Goal: Task Accomplishment & Management: Complete application form

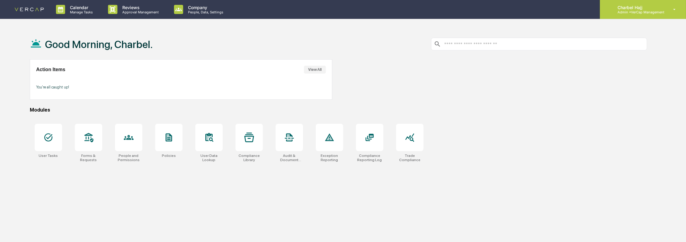
click at [665, 11] on div "Charbel Hajj Admin • VerCap Management" at bounding box center [643, 9] width 86 height 19
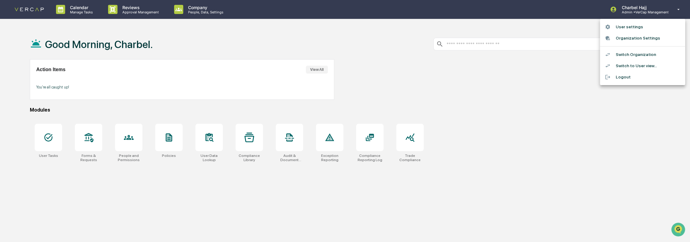
drag, startPoint x: 446, startPoint y: 154, endPoint x: 446, endPoint y: 157, distance: 3.7
click at [446, 154] on div at bounding box center [345, 121] width 690 height 242
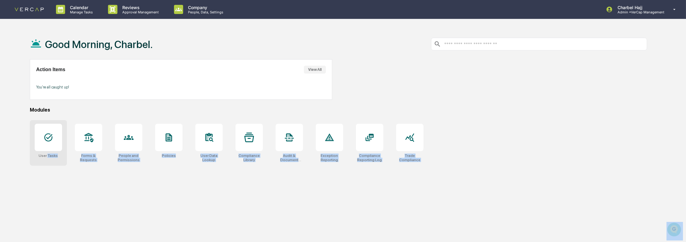
drag, startPoint x: 444, startPoint y: 160, endPoint x: 48, endPoint y: 159, distance: 396.1
drag, startPoint x: 48, startPoint y: 159, endPoint x: 79, endPoint y: 177, distance: 35.7
click at [79, 177] on div "Good Morning, Charbel. Action Items View All You're all caught up! Modules User…" at bounding box center [339, 150] width 636 height 242
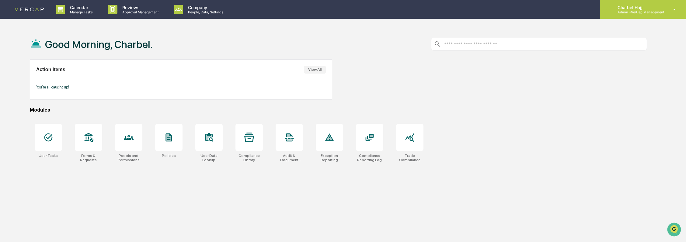
click at [667, 14] on div "Charbel Hajj Admin • VerCap Management" at bounding box center [643, 9] width 86 height 19
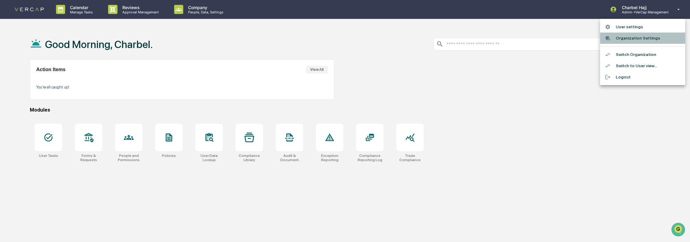
click at [647, 40] on li "Organization Settings" at bounding box center [642, 38] width 85 height 11
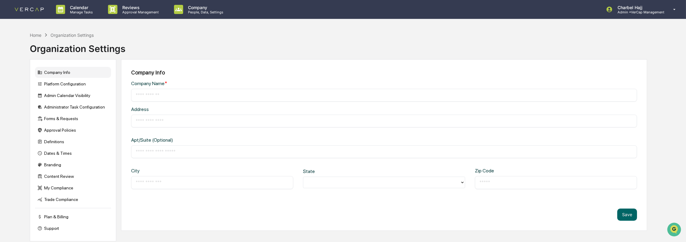
type input "**********"
type input "*****"
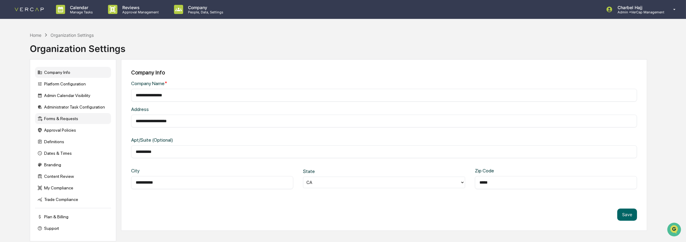
click at [84, 119] on div "Forms & Requests" at bounding box center [73, 118] width 76 height 11
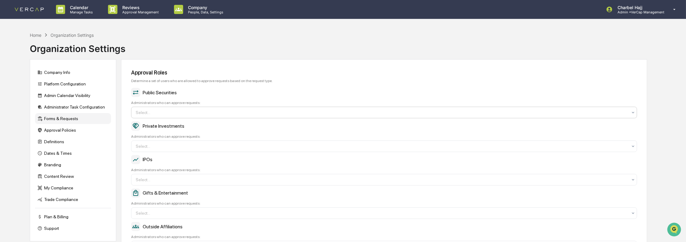
click at [211, 109] on div "Select..." at bounding box center [382, 113] width 498 height 10
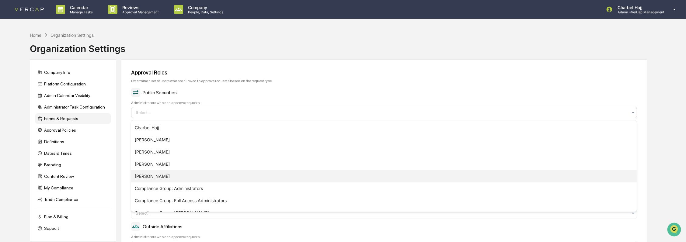
click at [192, 175] on div "[PERSON_NAME]" at bounding box center [384, 176] width 506 height 12
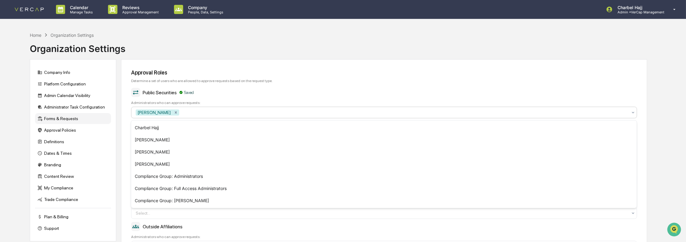
click at [239, 98] on div "Public Securities Saved Administrators who can approve requests: option Richard…" at bounding box center [384, 103] width 506 height 30
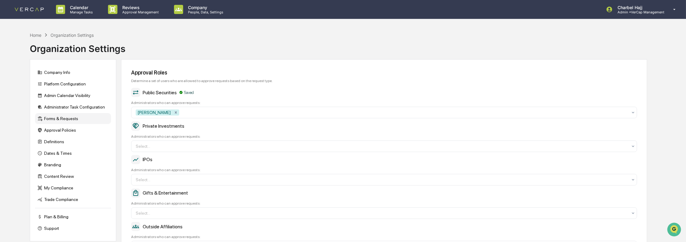
scroll to position [68, 0]
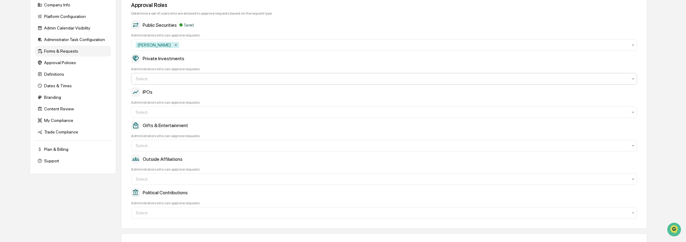
click at [179, 79] on div at bounding box center [382, 79] width 492 height 6
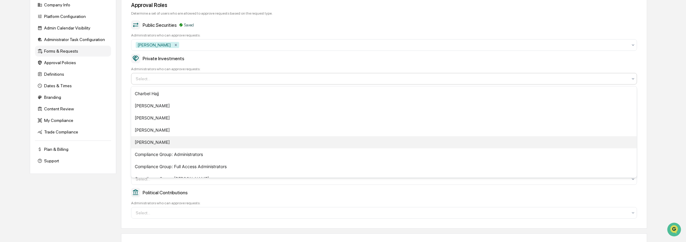
click at [163, 141] on div "[PERSON_NAME]" at bounding box center [384, 142] width 506 height 12
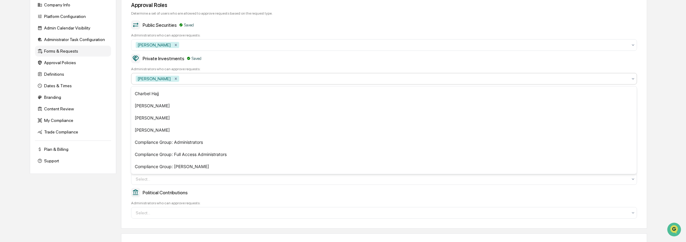
click at [126, 94] on div "Approval Roles Determine a set of users who are allowed to approve requests bas…" at bounding box center [384, 110] width 526 height 237
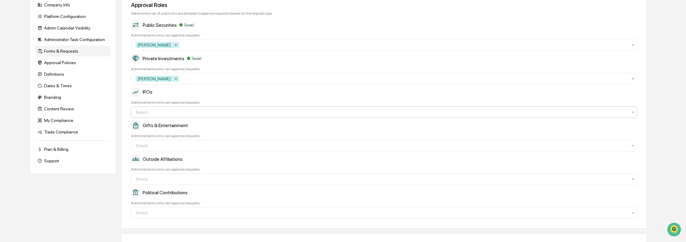
click at [158, 113] on div at bounding box center [382, 112] width 492 height 6
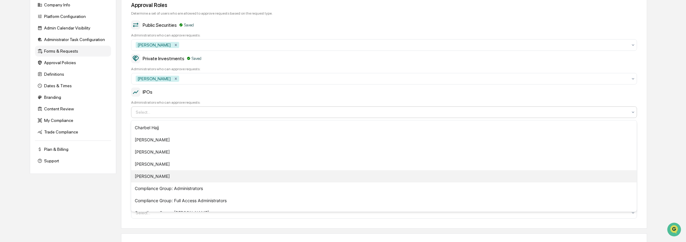
click at [159, 175] on div "[PERSON_NAME]" at bounding box center [384, 176] width 506 height 12
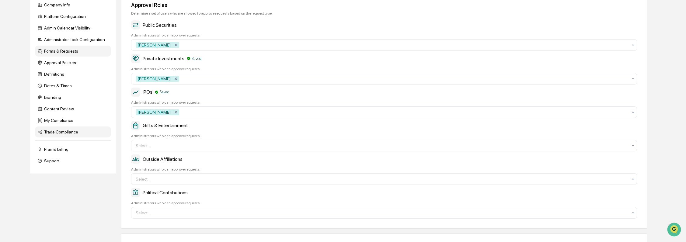
click at [102, 138] on div "Trade Compliance" at bounding box center [73, 132] width 76 height 11
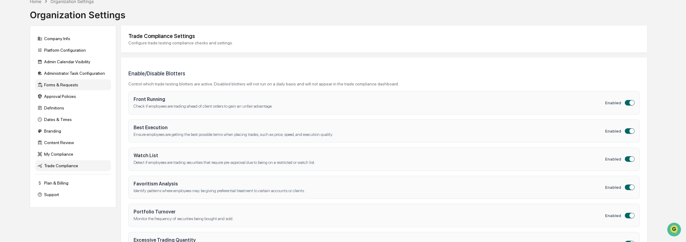
click at [76, 85] on div "Forms & Requests" at bounding box center [73, 84] width 76 height 11
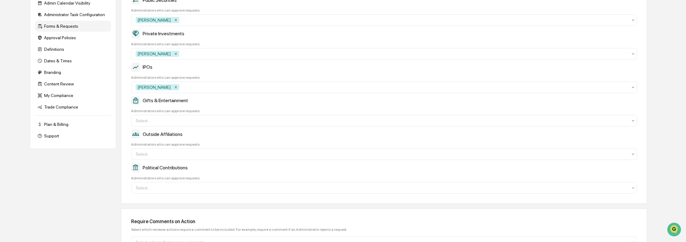
scroll to position [101, 0]
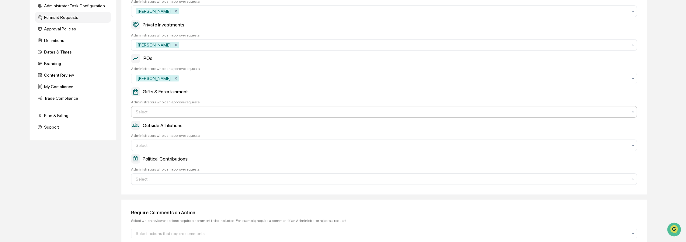
drag, startPoint x: 177, startPoint y: 114, endPoint x: 178, endPoint y: 117, distance: 3.1
click at [177, 114] on div at bounding box center [382, 112] width 492 height 6
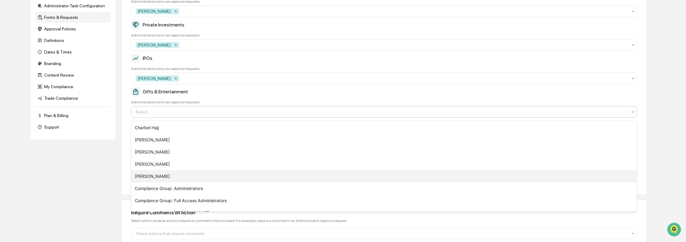
click at [163, 178] on div "[PERSON_NAME]" at bounding box center [384, 176] width 506 height 12
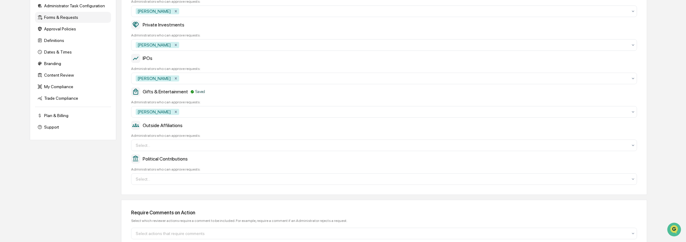
click at [127, 141] on div "Approval Roles Determine a set of users who are allowed to approve requests bas…" at bounding box center [384, 76] width 526 height 237
click at [158, 144] on div at bounding box center [382, 145] width 492 height 6
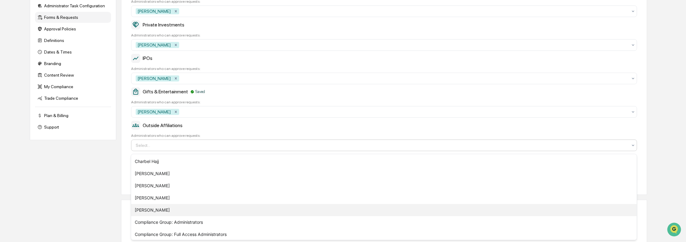
click at [159, 209] on div "[PERSON_NAME]" at bounding box center [384, 210] width 506 height 12
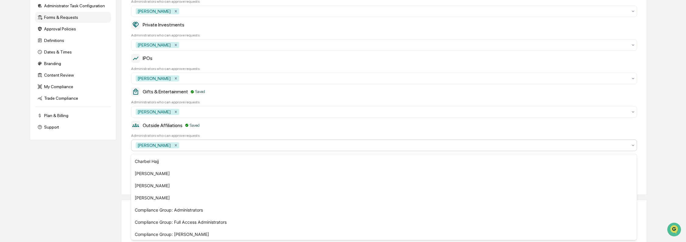
click at [123, 174] on div "Approval Roles Determine a set of users who are allowed to approve requests bas…" at bounding box center [384, 76] width 526 height 237
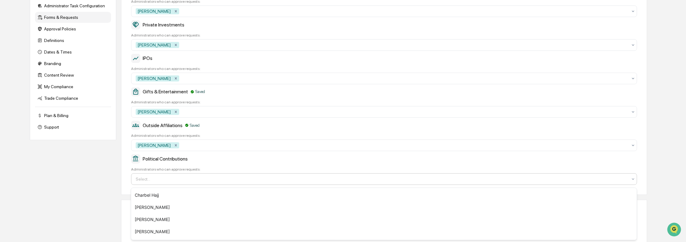
click at [151, 182] on div at bounding box center [382, 179] width 492 height 6
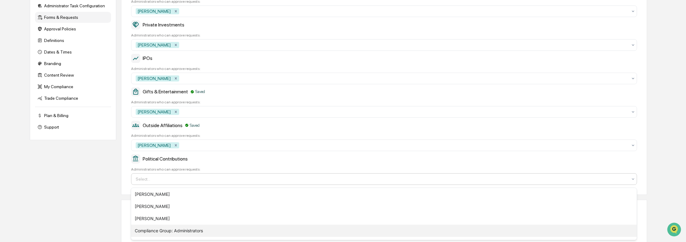
scroll to position [14, 0]
click at [161, 225] on div "[PERSON_NAME]" at bounding box center [384, 230] width 506 height 12
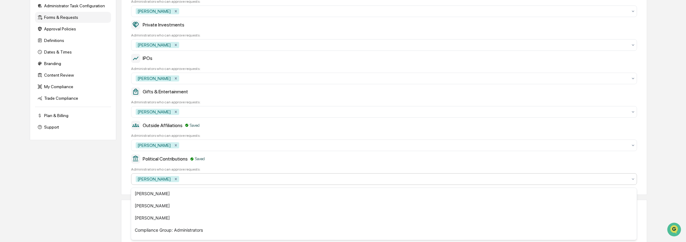
click at [120, 175] on div "Company Info Platform Configuration Admin Calendar Visibility Administrator Tas…" at bounding box center [339, 112] width 618 height 309
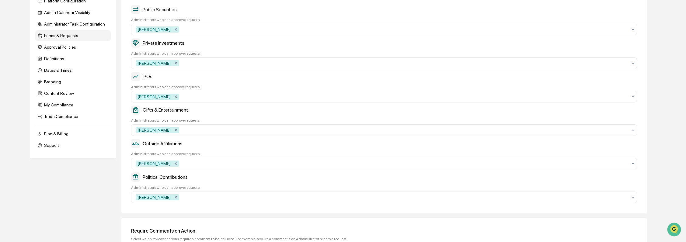
scroll to position [128, 0]
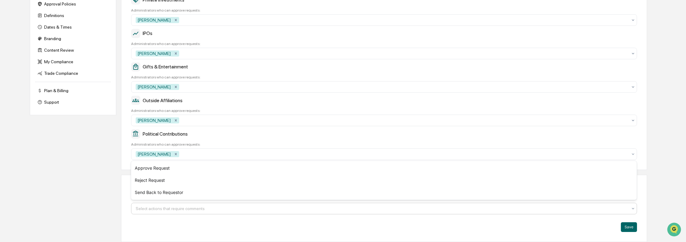
click at [182, 209] on div at bounding box center [382, 209] width 492 height 6
click at [182, 219] on div "Require Comments on Action Select which reviewer actions require a comment to b…" at bounding box center [384, 208] width 526 height 67
click at [634, 229] on button "Save" at bounding box center [629, 227] width 16 height 10
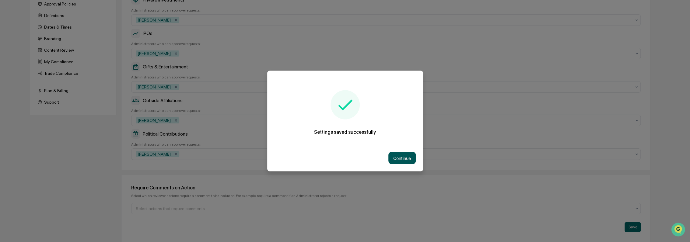
click at [398, 155] on button "Continue" at bounding box center [401, 158] width 27 height 12
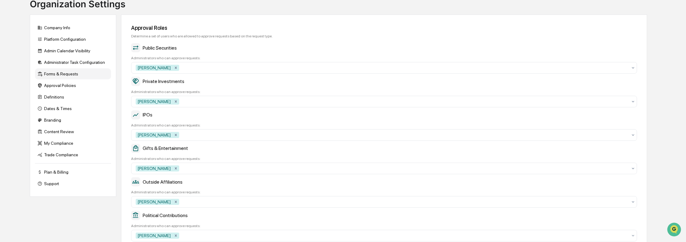
scroll to position [0, 0]
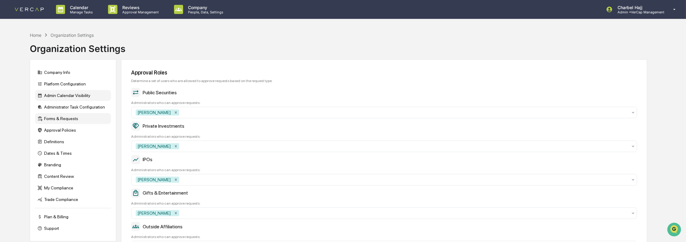
click at [82, 98] on div "Admin Calendar Visibility" at bounding box center [73, 95] width 76 height 11
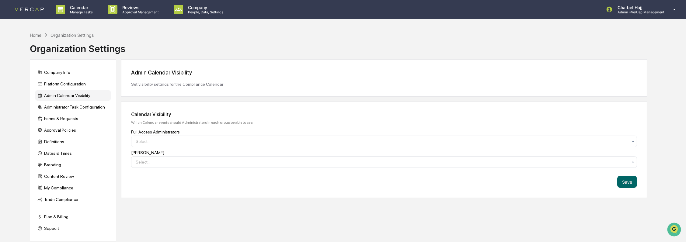
click at [31, 6] on link at bounding box center [33, 9] width 37 height 19
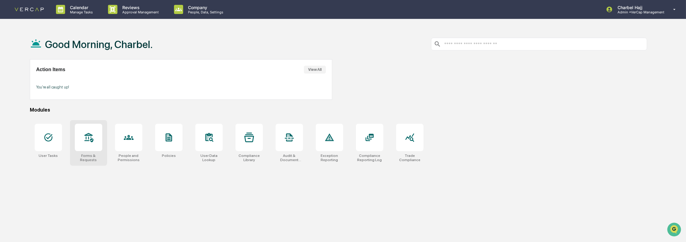
click at [96, 145] on div at bounding box center [88, 137] width 27 height 27
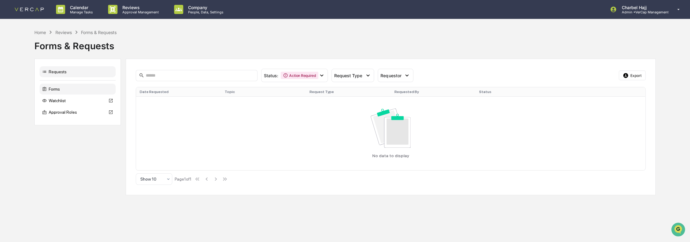
click at [88, 91] on div "Forms" at bounding box center [78, 89] width 76 height 11
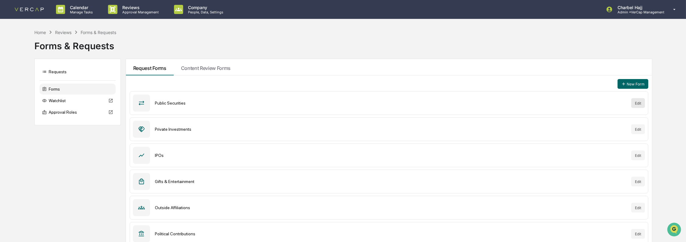
click at [637, 104] on button "Edit" at bounding box center [638, 103] width 14 height 10
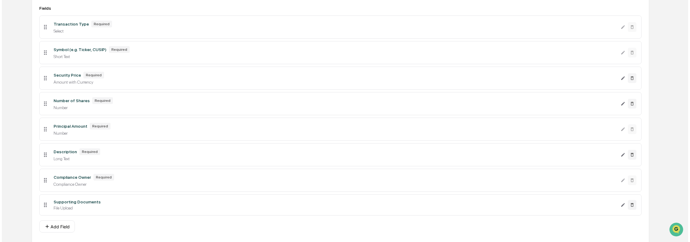
scroll to position [125, 0]
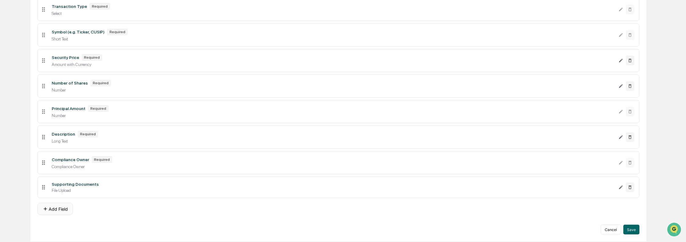
click at [65, 209] on button "Add Field" at bounding box center [55, 209] width 36 height 12
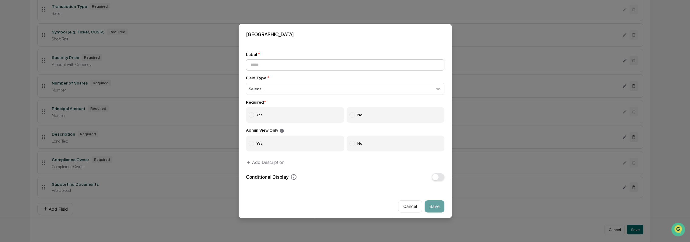
click at [284, 68] on input at bounding box center [345, 64] width 198 height 11
click at [297, 66] on input at bounding box center [345, 64] width 198 height 11
paste input "**********"
type input "**********"
click at [298, 89] on div "Select..." at bounding box center [345, 89] width 198 height 12
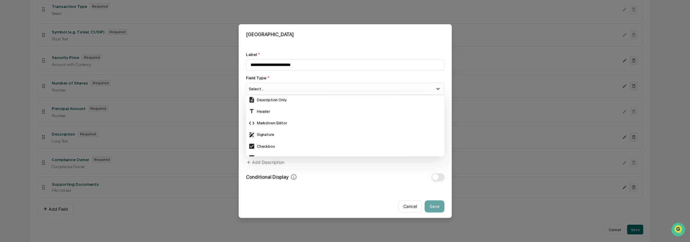
scroll to position [169, 0]
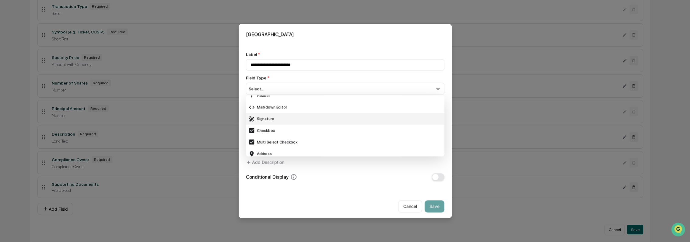
click at [300, 118] on div "Signature" at bounding box center [344, 118] width 193 height 7
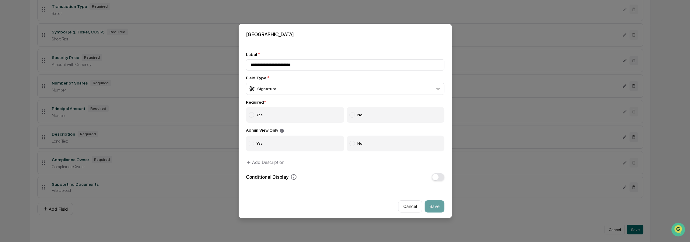
click at [255, 115] on label "Yes" at bounding box center [295, 115] width 99 height 16
click at [353, 144] on label "No" at bounding box center [396, 143] width 98 height 16
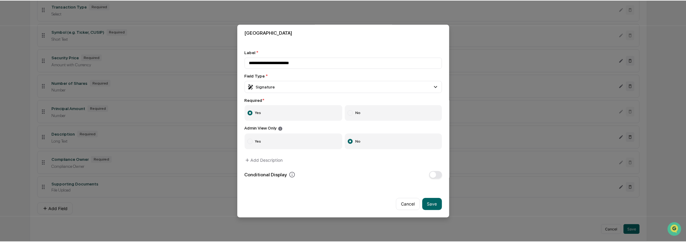
scroll to position [6, 0]
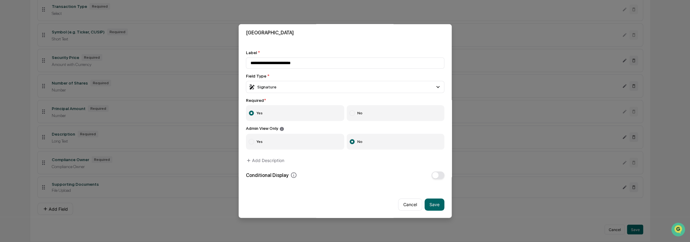
click at [434, 199] on button "Save" at bounding box center [434, 204] width 20 height 12
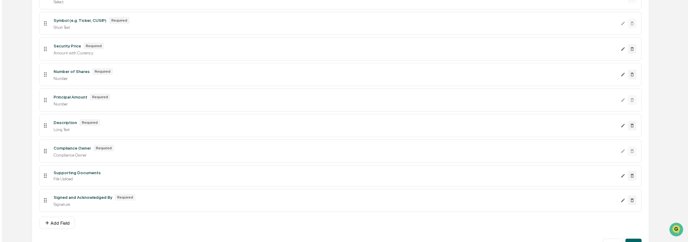
scroll to position [151, 0]
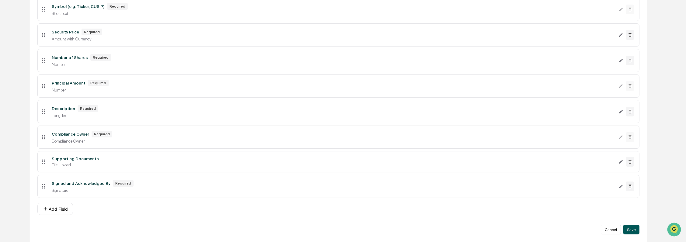
click at [634, 229] on button "Save" at bounding box center [631, 230] width 16 height 10
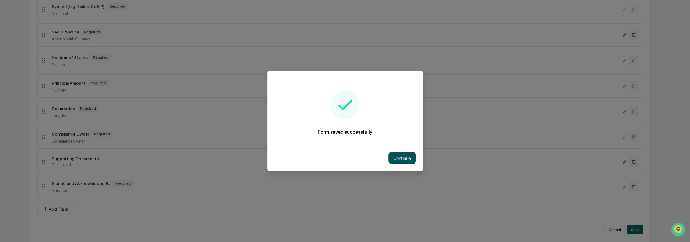
click at [404, 155] on button "Continue" at bounding box center [401, 158] width 27 height 12
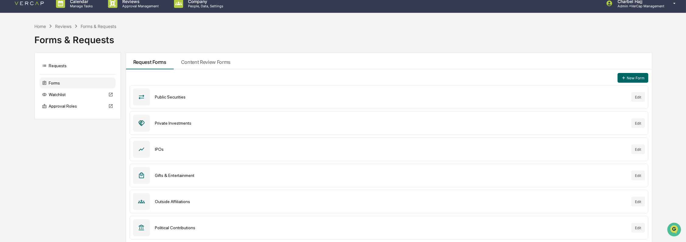
scroll to position [7, 0]
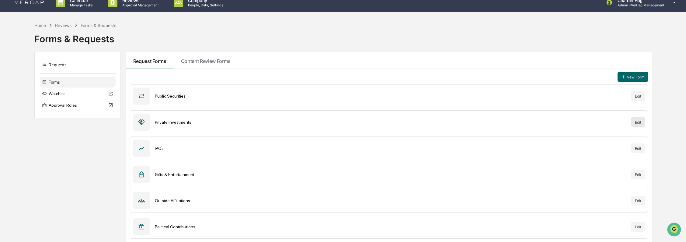
click at [634, 123] on button "Edit" at bounding box center [638, 122] width 14 height 10
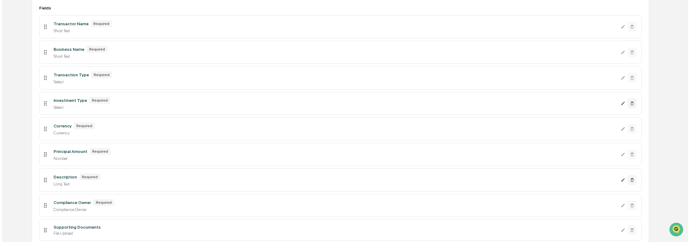
scroll to position [151, 0]
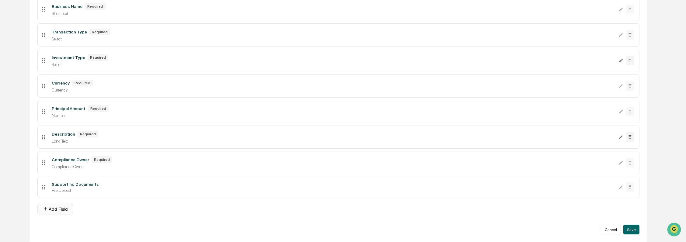
click at [58, 208] on button "Add Field" at bounding box center [55, 209] width 36 height 12
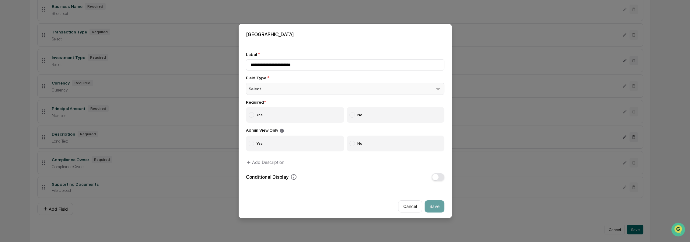
type input "**********"
click at [270, 91] on div "Select..." at bounding box center [345, 89] width 198 height 12
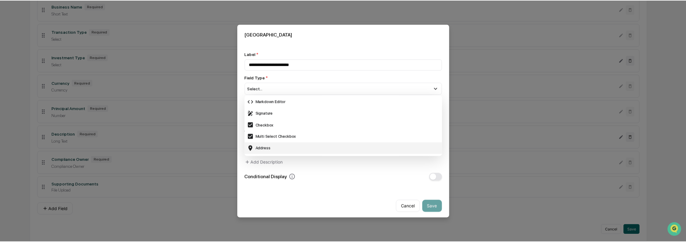
scroll to position [141, 0]
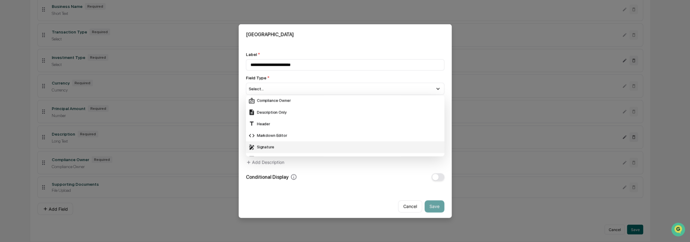
click at [283, 146] on div "Signature" at bounding box center [344, 147] width 193 height 7
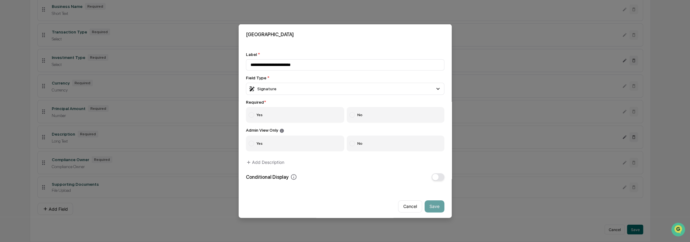
drag, startPoint x: 302, startPoint y: 114, endPoint x: 367, endPoint y: 152, distance: 75.4
click at [301, 114] on label "Yes" at bounding box center [295, 115] width 99 height 16
drag, startPoint x: 361, startPoint y: 144, endPoint x: 360, endPoint y: 148, distance: 4.0
click at [361, 144] on label "No" at bounding box center [396, 143] width 98 height 16
click at [431, 207] on button "Save" at bounding box center [434, 206] width 20 height 12
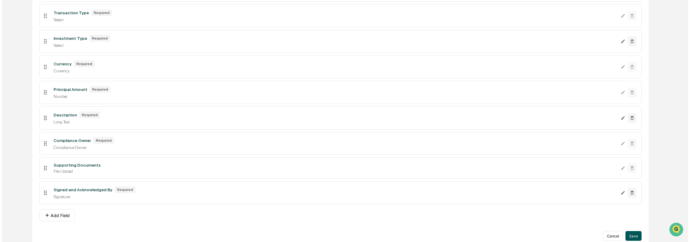
scroll to position [177, 0]
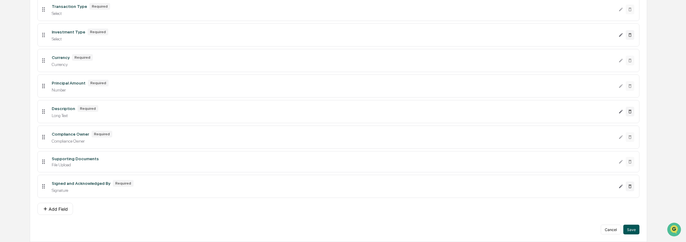
drag, startPoint x: 629, startPoint y: 229, endPoint x: 625, endPoint y: 227, distance: 3.7
click at [628, 228] on button "Save" at bounding box center [631, 230] width 16 height 10
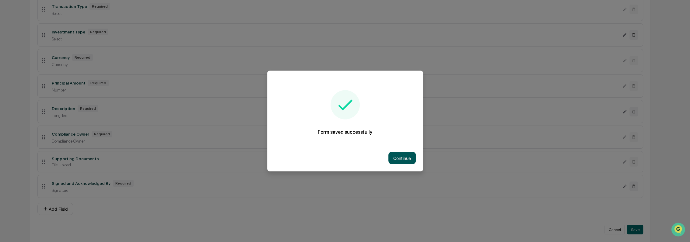
click at [397, 153] on button "Continue" at bounding box center [401, 158] width 27 height 12
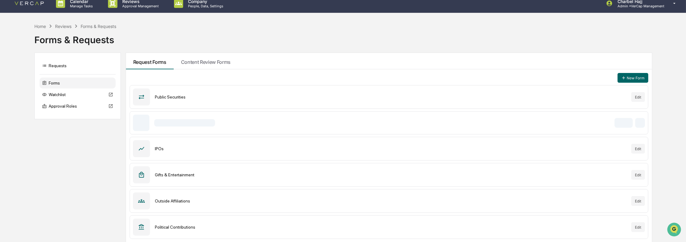
scroll to position [7, 0]
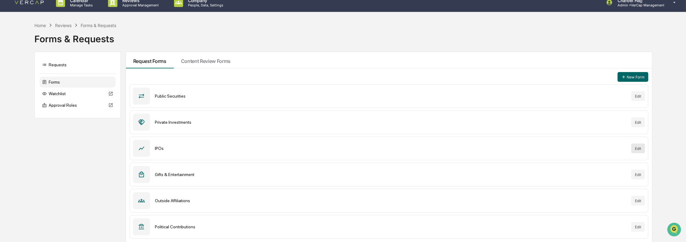
click at [633, 146] on button "Edit" at bounding box center [638, 149] width 14 height 10
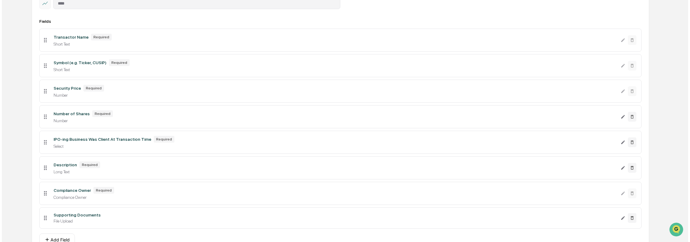
scroll to position [125, 0]
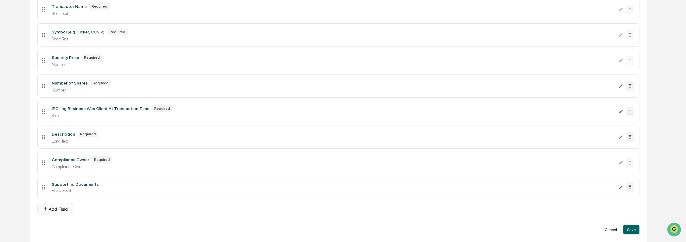
click at [63, 209] on button "Add Field" at bounding box center [55, 209] width 36 height 12
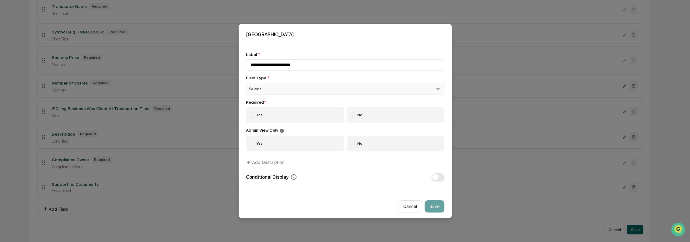
type input "**********"
click at [284, 86] on div "Select..." at bounding box center [345, 89] width 198 height 12
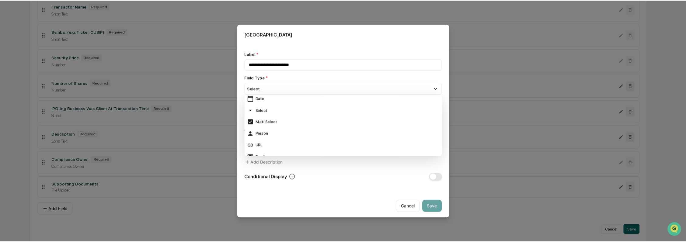
scroll to position [169, 0]
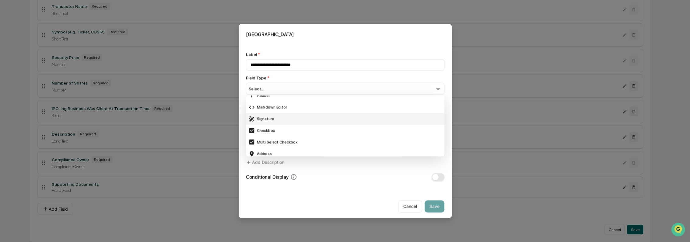
click at [294, 118] on div "Signature" at bounding box center [344, 118] width 193 height 7
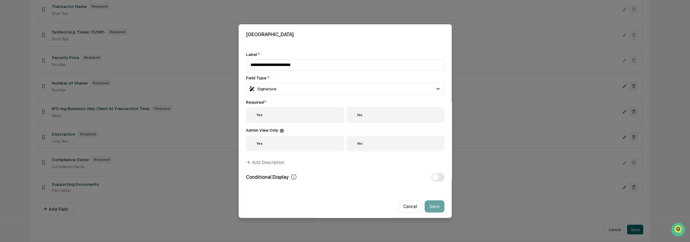
click at [264, 119] on label "Yes" at bounding box center [295, 115] width 99 height 16
drag, startPoint x: 383, startPoint y: 146, endPoint x: 384, endPoint y: 153, distance: 7.7
click at [383, 146] on label "No" at bounding box center [396, 143] width 98 height 16
click at [433, 208] on button "Save" at bounding box center [434, 206] width 20 height 12
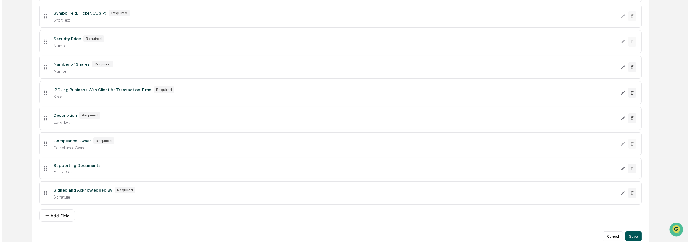
scroll to position [151, 0]
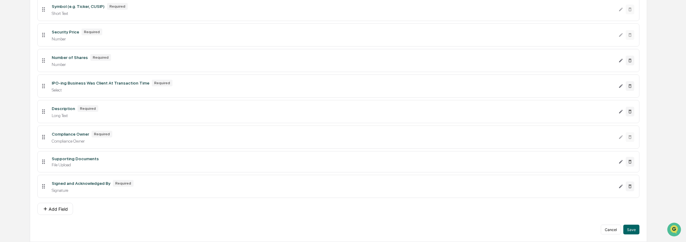
drag, startPoint x: 628, startPoint y: 230, endPoint x: 613, endPoint y: 222, distance: 16.8
click at [628, 230] on button "Save" at bounding box center [631, 230] width 16 height 10
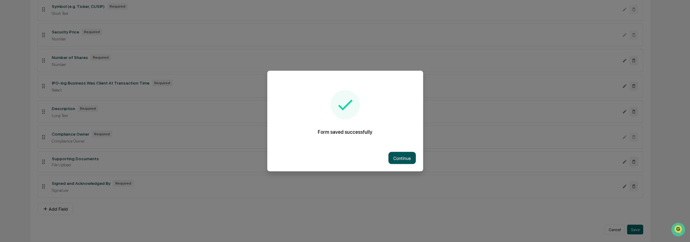
click at [394, 156] on button "Continue" at bounding box center [401, 158] width 27 height 12
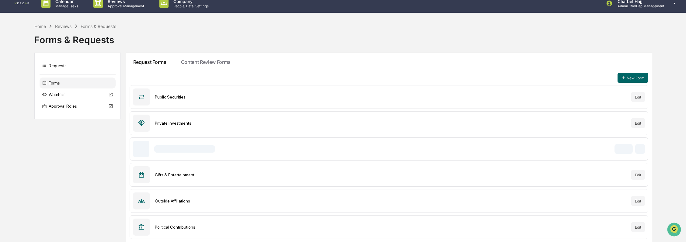
scroll to position [7, 0]
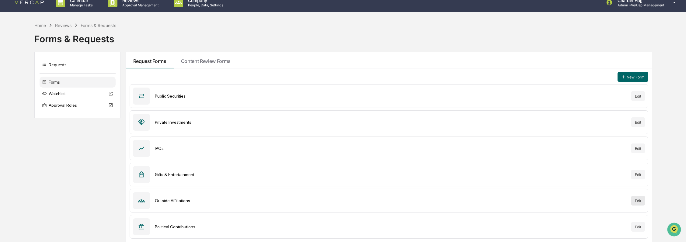
click at [635, 199] on button "Edit" at bounding box center [638, 201] width 14 height 10
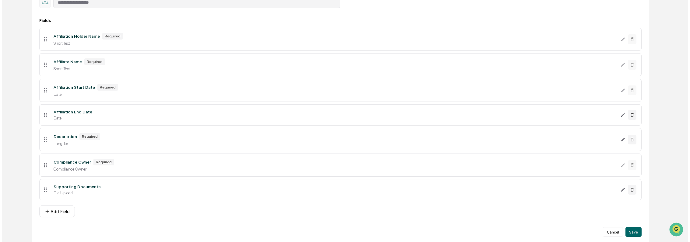
scroll to position [98, 0]
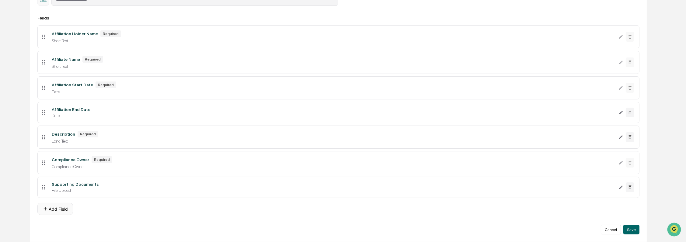
click at [64, 209] on button "Add Field" at bounding box center [55, 209] width 36 height 12
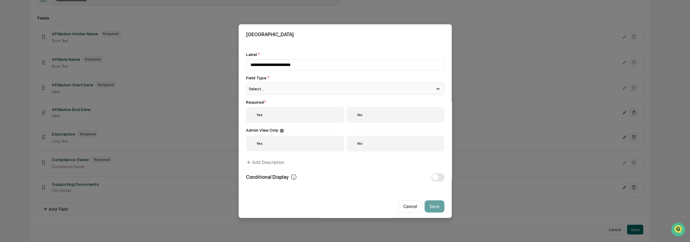
type input "**********"
click at [285, 90] on div "Select..." at bounding box center [345, 89] width 198 height 12
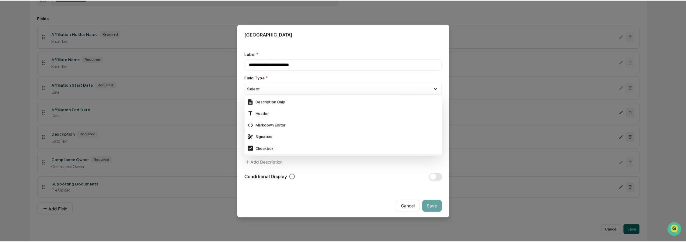
scroll to position [141, 0]
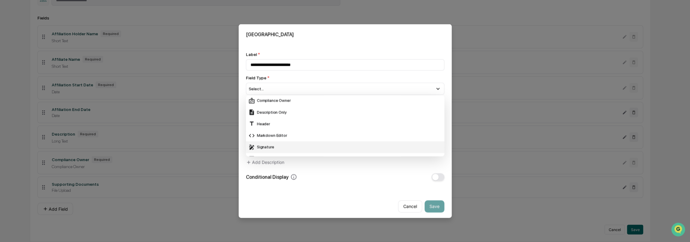
click at [287, 144] on div "Signature" at bounding box center [344, 147] width 193 height 7
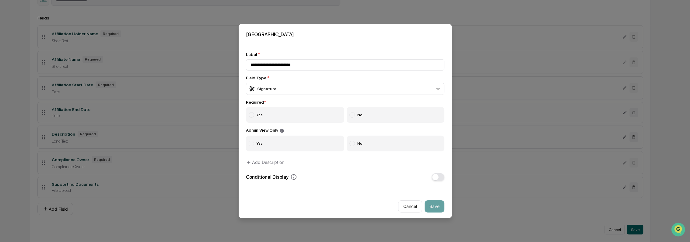
click at [257, 114] on label "Yes" at bounding box center [295, 115] width 99 height 16
click at [392, 148] on label "No" at bounding box center [396, 143] width 98 height 16
click at [432, 206] on button "Save" at bounding box center [434, 206] width 20 height 12
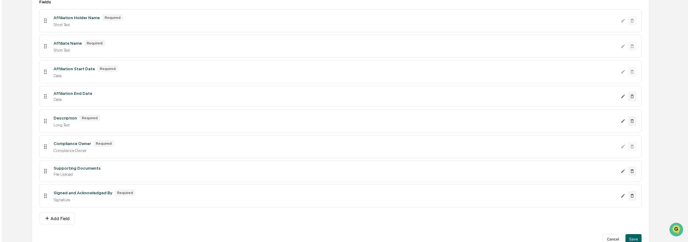
scroll to position [124, 0]
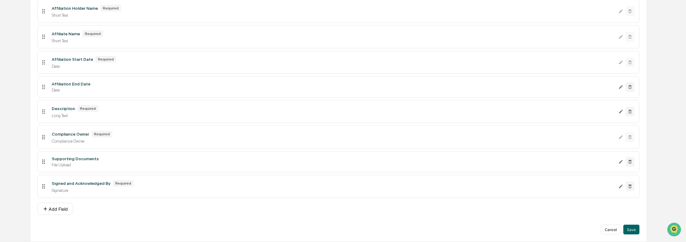
drag, startPoint x: 632, startPoint y: 229, endPoint x: 623, endPoint y: 231, distance: 9.7
click at [632, 228] on button "Save" at bounding box center [631, 230] width 16 height 10
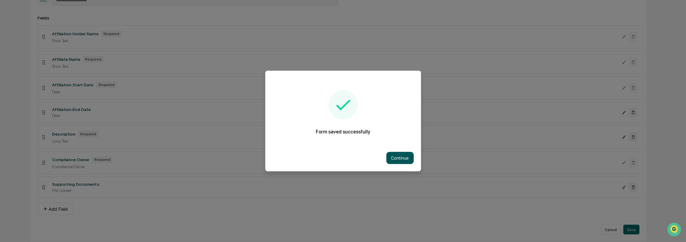
click at [396, 158] on button "Continue" at bounding box center [399, 158] width 27 height 12
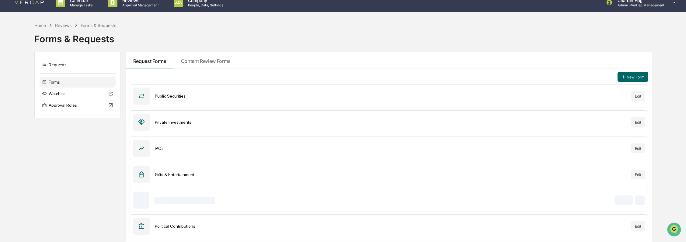
scroll to position [7, 0]
click at [640, 172] on button "Edit" at bounding box center [638, 175] width 14 height 10
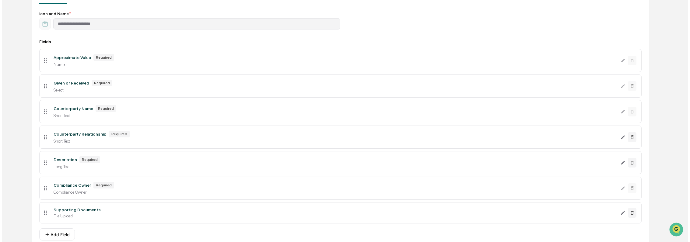
scroll to position [100, 0]
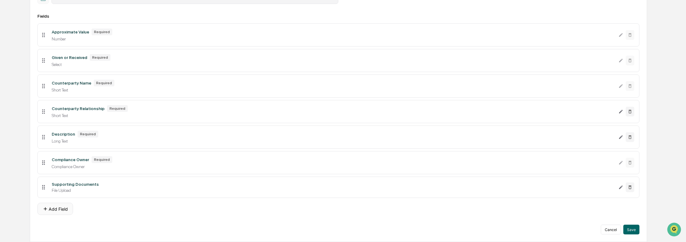
click at [63, 207] on button "Add Field" at bounding box center [55, 209] width 36 height 12
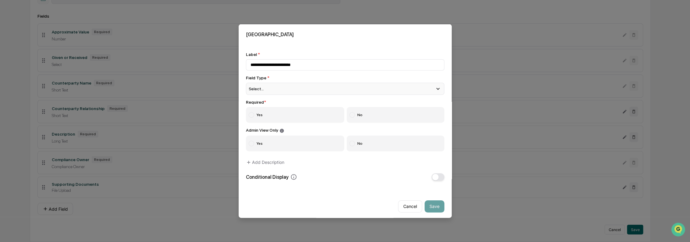
type input "**********"
click at [263, 90] on span "Select..." at bounding box center [256, 88] width 15 height 5
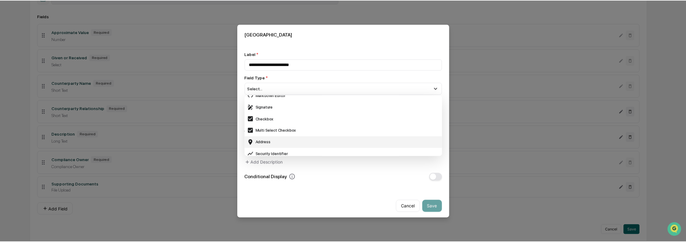
scroll to position [169, 0]
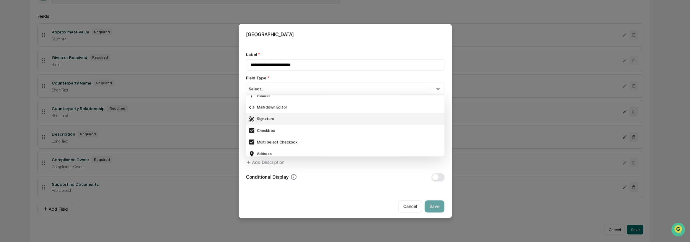
click at [278, 122] on div "Signature" at bounding box center [344, 118] width 193 height 7
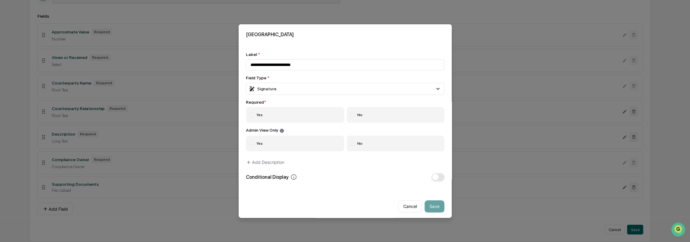
click at [287, 115] on label "Yes" at bounding box center [295, 115] width 99 height 16
click at [373, 147] on label "No" at bounding box center [396, 143] width 98 height 16
click at [439, 206] on div "Cancel Save" at bounding box center [345, 204] width 213 height 32
click at [432, 208] on button "Save" at bounding box center [434, 206] width 20 height 12
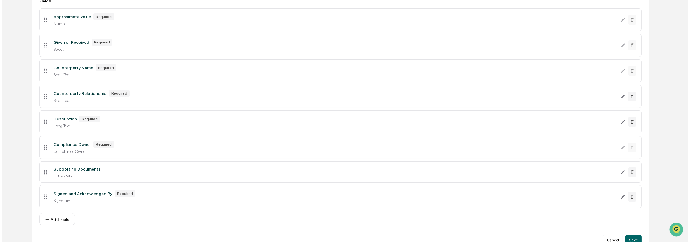
scroll to position [125, 0]
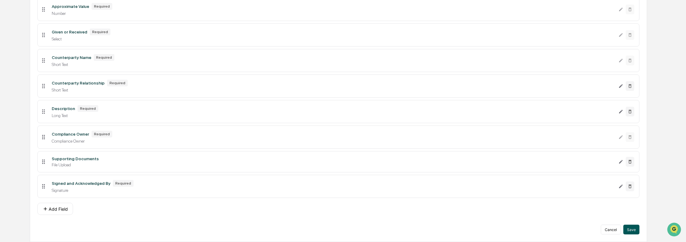
click at [625, 227] on button "Save" at bounding box center [631, 230] width 16 height 10
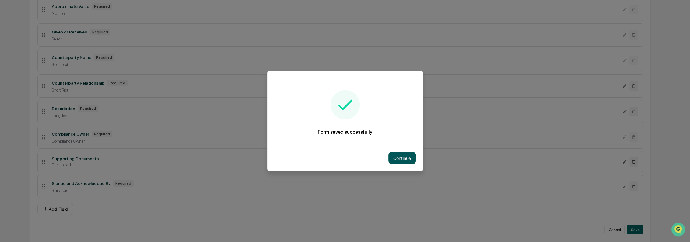
click at [395, 153] on button "Continue" at bounding box center [401, 158] width 27 height 12
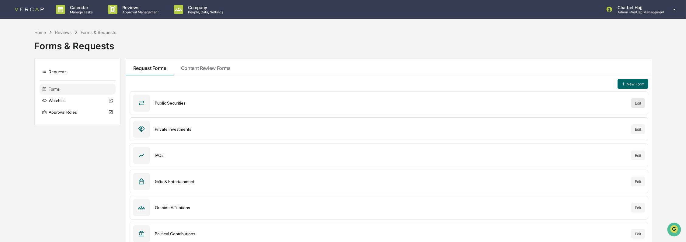
click at [634, 103] on button "Edit" at bounding box center [638, 103] width 14 height 10
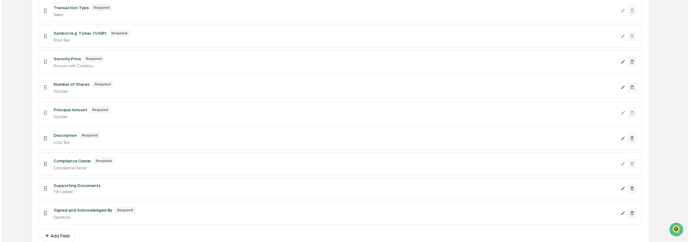
scroll to position [151, 0]
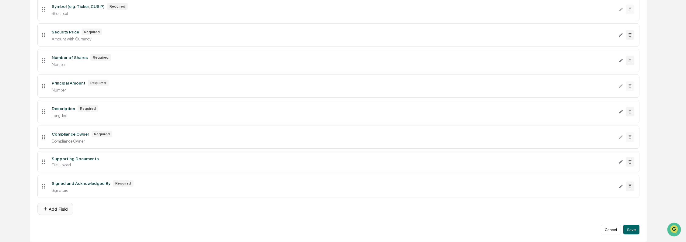
click at [67, 208] on button "Add Field" at bounding box center [55, 209] width 36 height 12
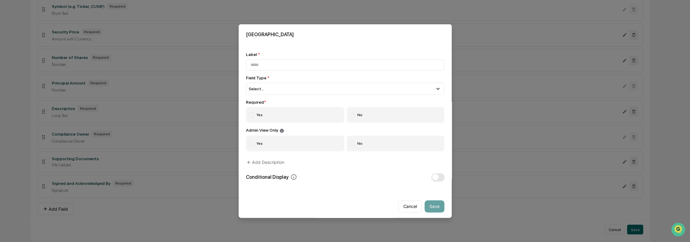
scroll to position [6, 0]
click at [269, 83] on div "Select..." at bounding box center [345, 87] width 198 height 12
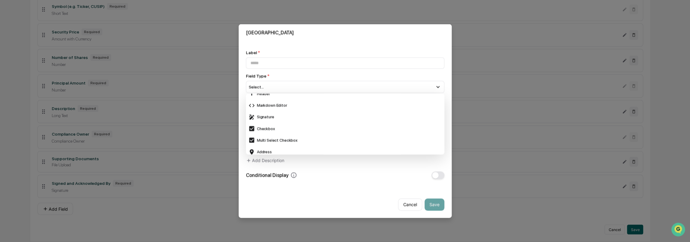
scroll to position [236, 0]
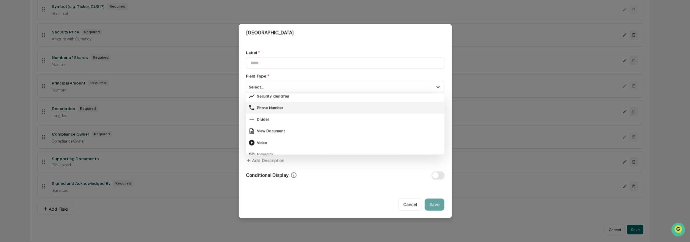
click at [284, 117] on div "Divider" at bounding box center [344, 119] width 193 height 7
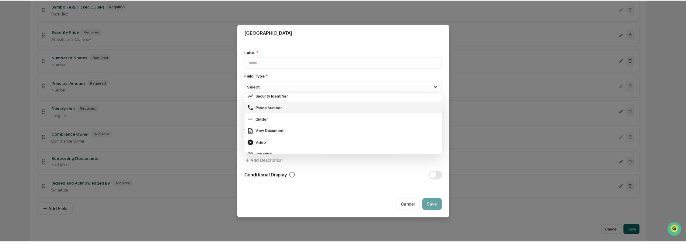
scroll to position [0, 0]
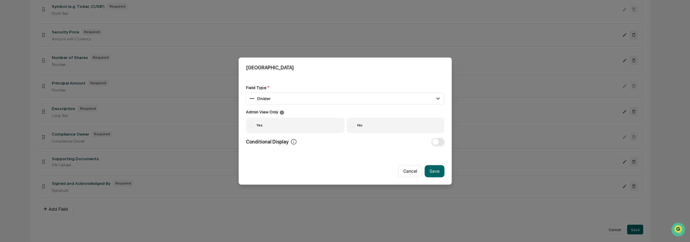
click at [257, 124] on label "Yes" at bounding box center [295, 125] width 99 height 16
click at [433, 172] on button "Save" at bounding box center [434, 171] width 20 height 12
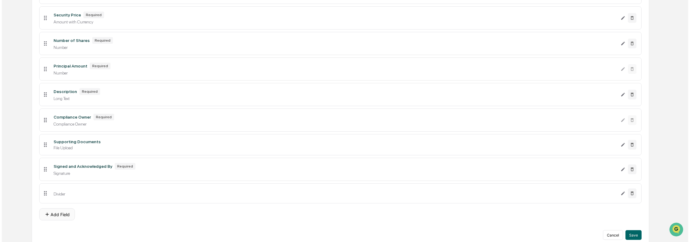
scroll to position [174, 0]
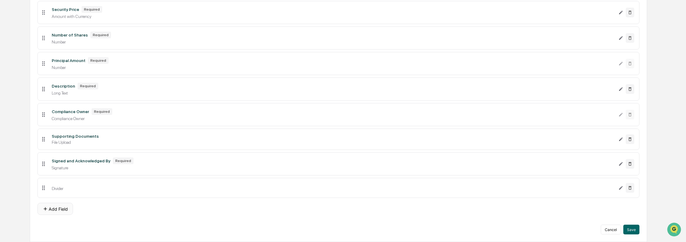
click at [54, 205] on button "Add Field" at bounding box center [55, 209] width 36 height 12
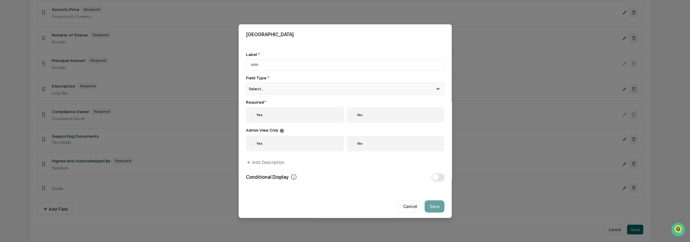
click at [282, 89] on div "Select..." at bounding box center [345, 89] width 198 height 12
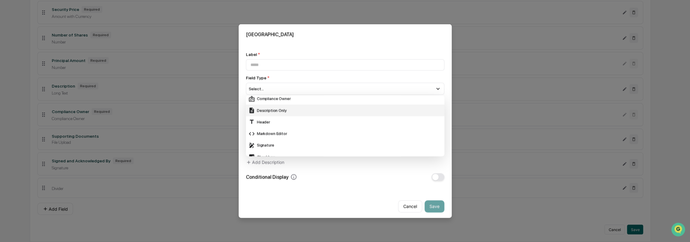
scroll to position [135, 0]
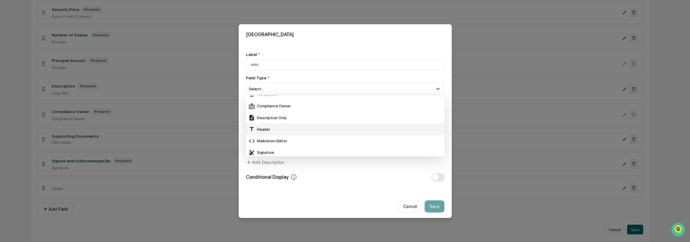
click at [275, 130] on div "Header" at bounding box center [344, 129] width 193 height 7
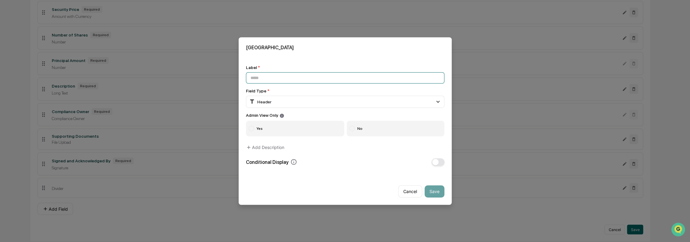
click at [274, 75] on input at bounding box center [345, 77] width 198 height 11
type input "**********"
click at [276, 124] on label "Yes" at bounding box center [295, 128] width 99 height 16
click at [434, 160] on span "button" at bounding box center [435, 162] width 6 height 6
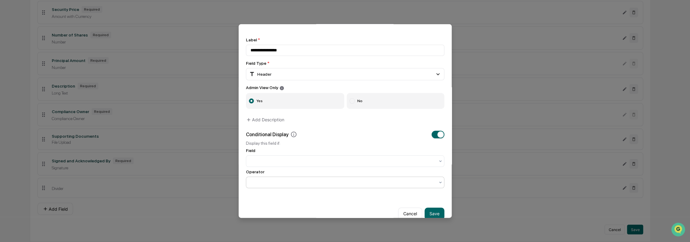
scroll to position [29, 0]
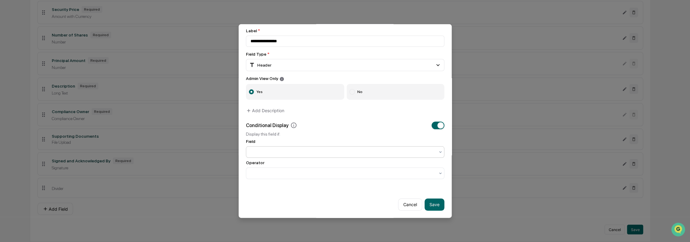
click at [349, 149] on div at bounding box center [342, 152] width 184 height 6
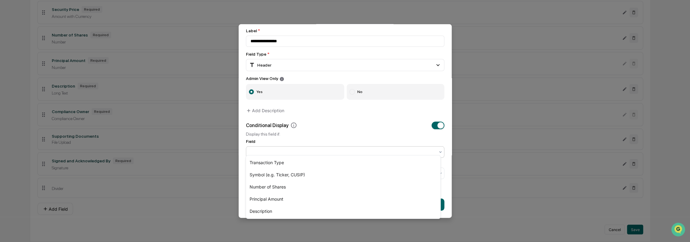
click at [371, 139] on div "Field" at bounding box center [345, 141] width 198 height 5
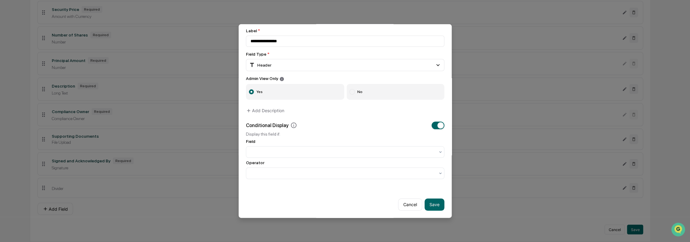
drag, startPoint x: 430, startPoint y: 122, endPoint x: 431, endPoint y: 125, distance: 3.5
click at [431, 122] on button "button" at bounding box center [437, 125] width 13 height 8
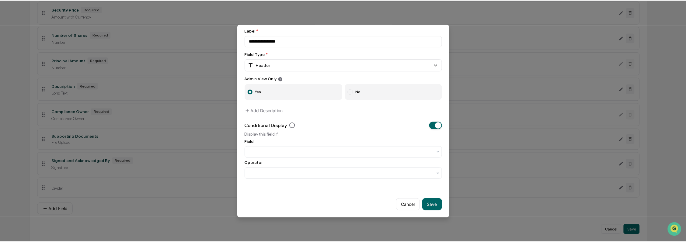
scroll to position [0, 0]
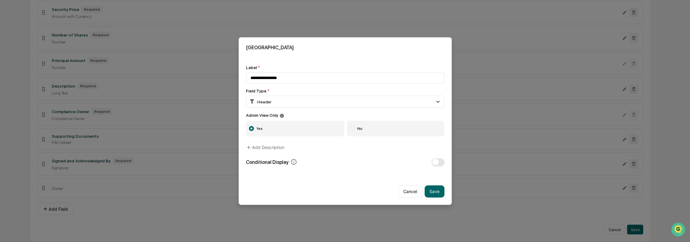
click at [430, 188] on button "Save" at bounding box center [434, 191] width 20 height 12
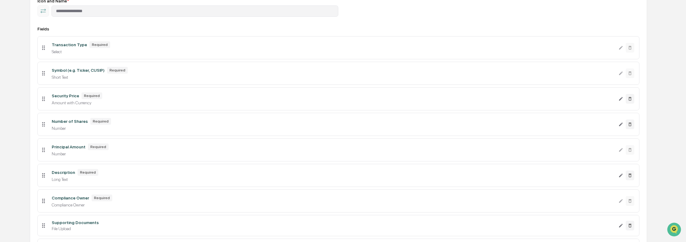
scroll to position [96, 0]
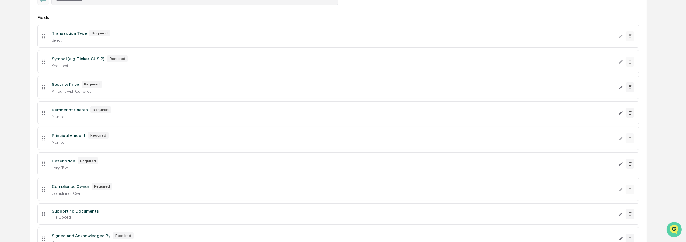
click at [676, 227] on img "Open customer support" at bounding box center [673, 229] width 15 height 12
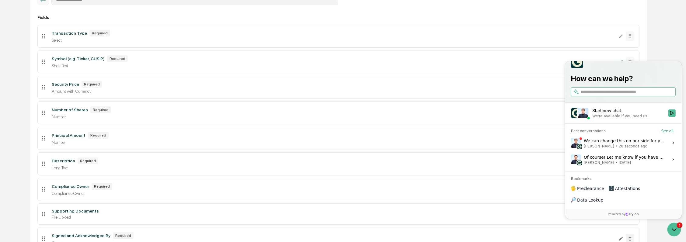
click at [642, 149] on span "Jack Rasmussen • 20 seconds ago" at bounding box center [624, 146] width 81 height 5
click at [571, 143] on button "View issue" at bounding box center [570, 143] width 0 height 0
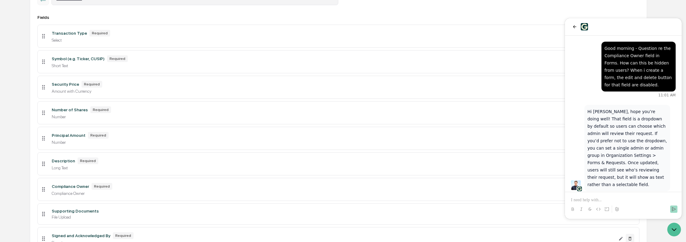
scroll to position [126, 0]
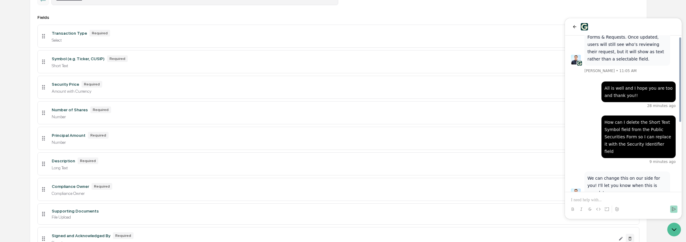
click at [646, 198] on p at bounding box center [623, 200] width 105 height 6
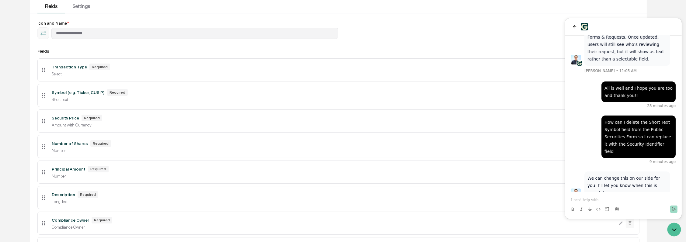
scroll to position [130, 0]
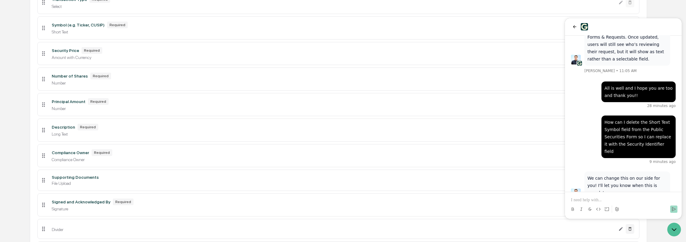
click at [620, 198] on p at bounding box center [623, 200] width 105 height 6
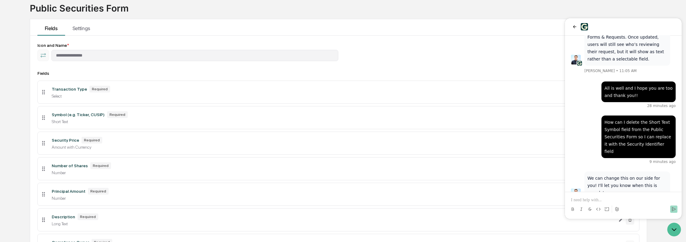
scroll to position [29, 0]
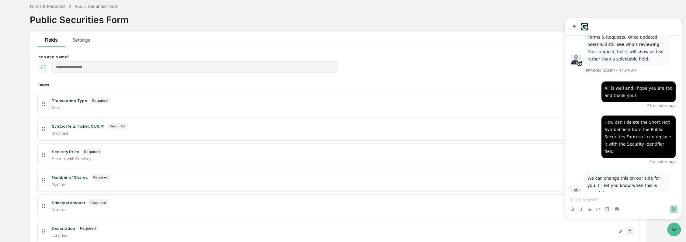
click at [600, 200] on p at bounding box center [623, 200] width 105 height 6
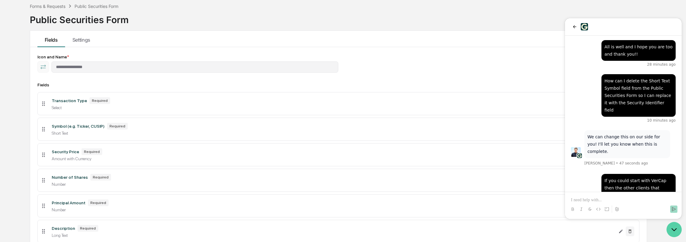
click at [673, 224] on icon "Open customer support" at bounding box center [673, 229] width 15 height 15
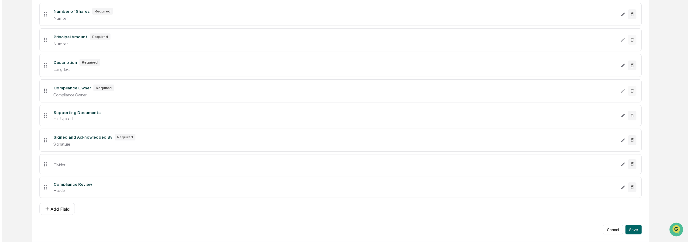
scroll to position [204, 0]
click at [57, 209] on button "Add Field" at bounding box center [55, 209] width 36 height 12
click at [59, 207] on button "Add Field" at bounding box center [55, 209] width 36 height 12
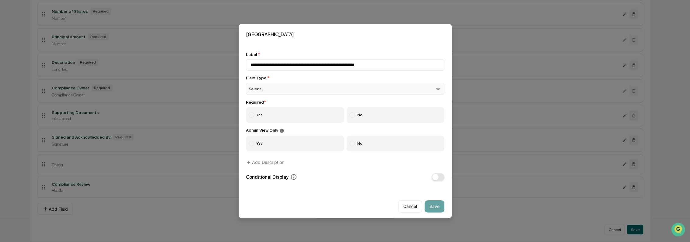
type input "**********"
click at [273, 84] on div "Select..." at bounding box center [345, 89] width 198 height 12
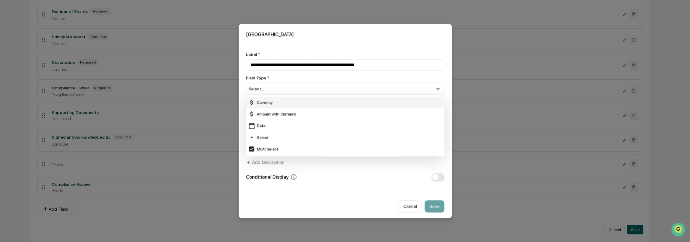
scroll to position [68, 0]
click at [279, 107] on div "Select" at bounding box center [344, 103] width 193 height 7
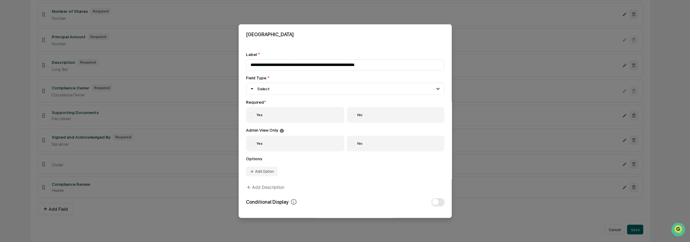
click at [256, 116] on label "Yes" at bounding box center [295, 115] width 99 height 16
click at [358, 146] on label "No" at bounding box center [396, 143] width 98 height 16
click at [263, 173] on button "Add Option" at bounding box center [262, 171] width 32 height 10
type input "***"
click at [268, 185] on button "Add Option" at bounding box center [262, 183] width 32 height 10
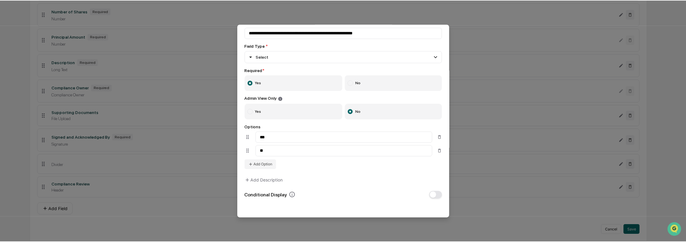
scroll to position [56, 0]
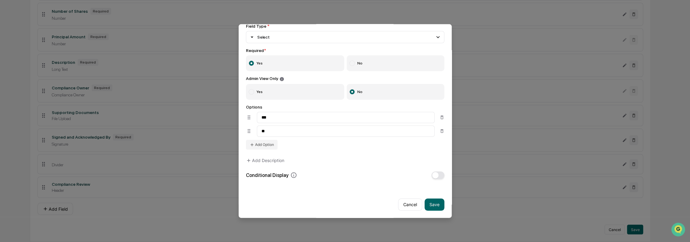
type input "**"
click at [300, 89] on label "Yes" at bounding box center [295, 92] width 99 height 16
click at [431, 203] on button "Save" at bounding box center [434, 204] width 20 height 12
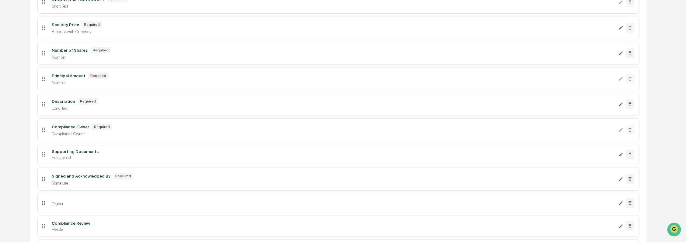
scroll to position [224, 0]
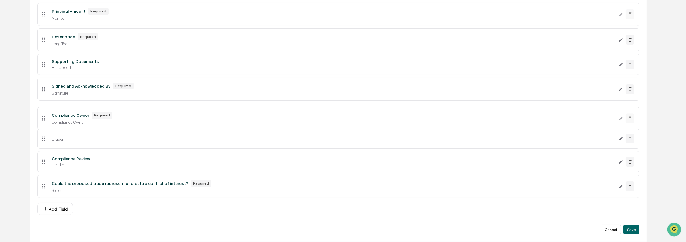
drag, startPoint x: 43, startPoint y: 63, endPoint x: 40, endPoint y: 117, distance: 53.6
click at [61, 207] on button "Add Field" at bounding box center [55, 209] width 36 height 12
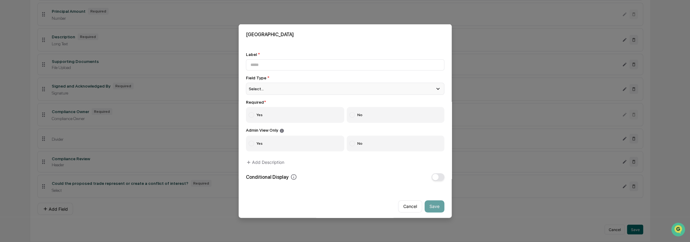
click at [276, 90] on div "Select..." at bounding box center [345, 89] width 198 height 12
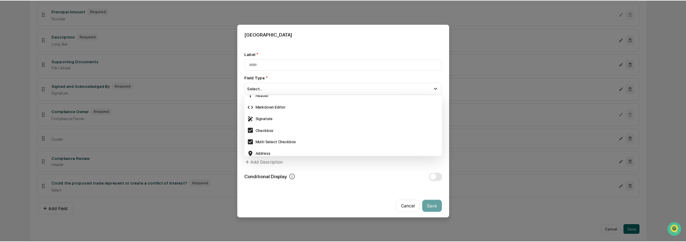
scroll to position [203, 0]
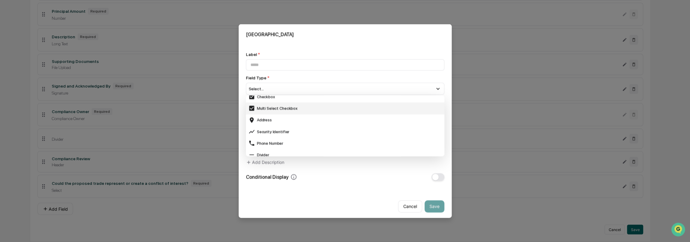
drag, startPoint x: 287, startPoint y: 128, endPoint x: 293, endPoint y: 110, distance: 18.9
click at [287, 128] on div "Security Identifier" at bounding box center [344, 131] width 193 height 7
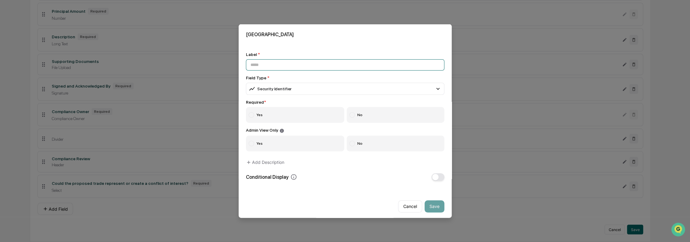
click at [278, 67] on input at bounding box center [345, 64] width 198 height 11
type input "**********"
click at [287, 112] on label "Yes" at bounding box center [295, 115] width 99 height 16
click at [358, 143] on label "No" at bounding box center [396, 143] width 98 height 16
click at [432, 205] on button "Save" at bounding box center [434, 206] width 20 height 12
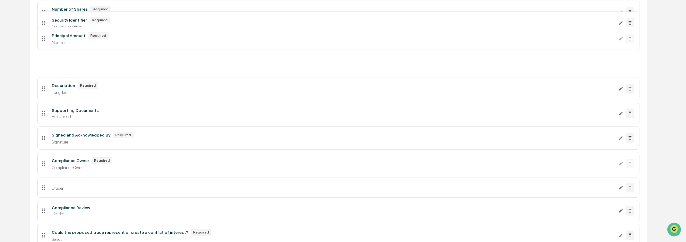
scroll to position [190, 0]
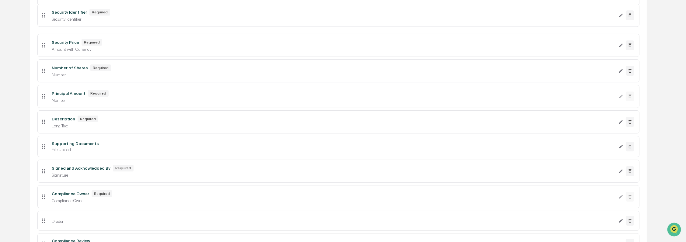
drag, startPoint x: 43, startPoint y: 213, endPoint x: 57, endPoint y: 18, distance: 195.5
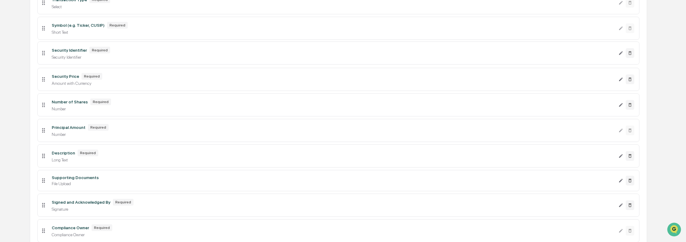
scroll to position [63, 0]
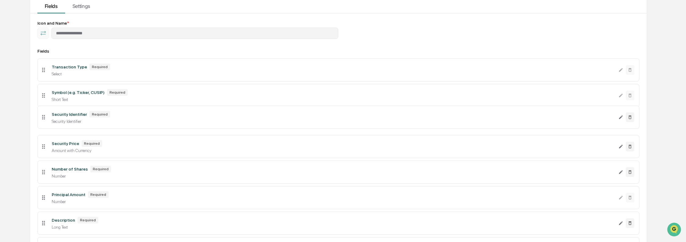
drag, startPoint x: 44, startPoint y: 125, endPoint x: 44, endPoint y: 121, distance: 3.7
click at [44, 120] on icon at bounding box center [43, 117] width 7 height 7
click at [622, 174] on icon "Edit Number of Shares field" at bounding box center [620, 172] width 5 height 5
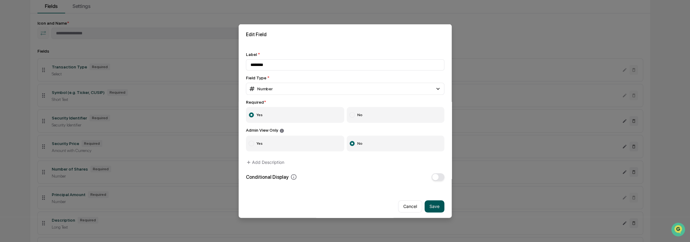
type input "********"
click at [434, 205] on button "Save" at bounding box center [434, 206] width 20 height 12
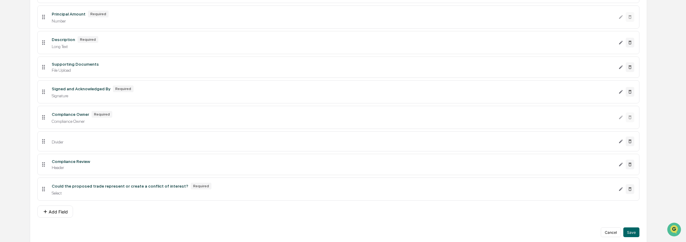
scroll to position [249, 0]
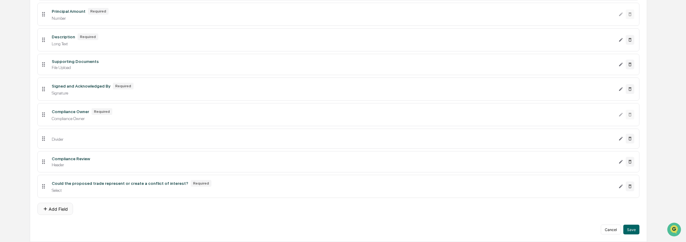
click at [62, 211] on button "Add Field" at bounding box center [55, 209] width 36 height 12
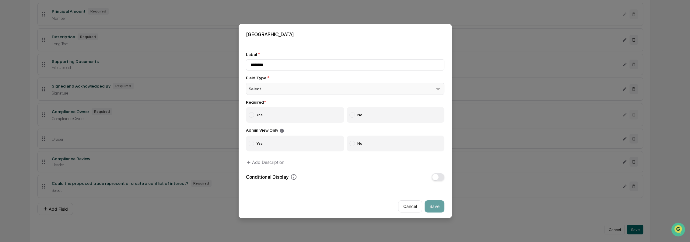
type input "********"
click at [291, 94] on div "Select..." at bounding box center [345, 89] width 198 height 12
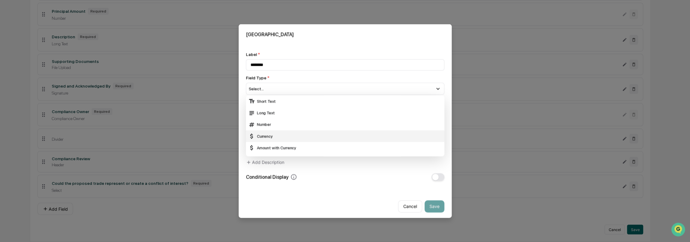
click at [280, 136] on div "Currency" at bounding box center [344, 136] width 193 height 7
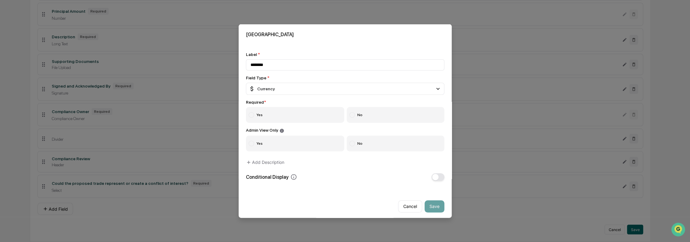
click at [253, 115] on div at bounding box center [251, 114] width 5 height 5
click at [349, 144] on div at bounding box center [351, 143] width 5 height 5
click at [430, 211] on button "Save" at bounding box center [434, 206] width 20 height 12
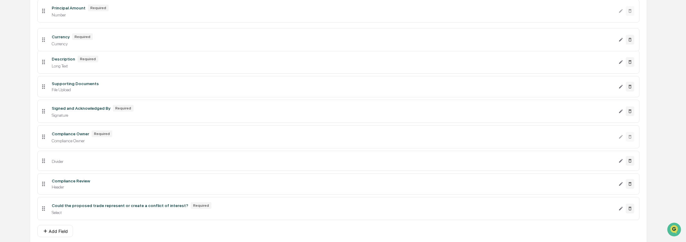
drag, startPoint x: 42, startPoint y: 203, endPoint x: 43, endPoint y: 41, distance: 161.9
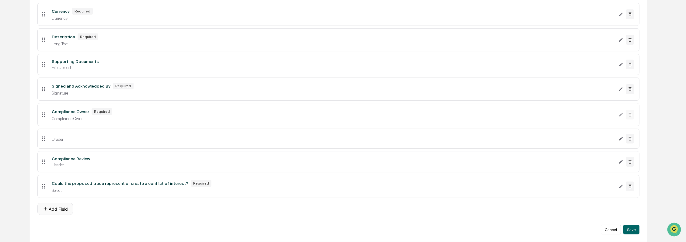
click at [63, 207] on button "Add Field" at bounding box center [55, 209] width 36 height 12
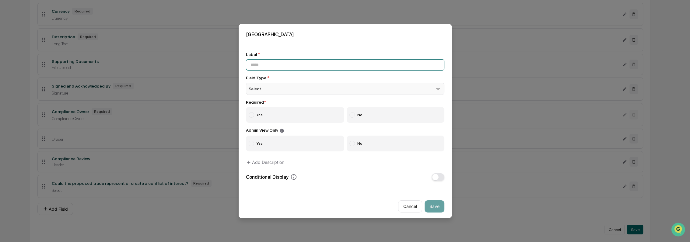
drag, startPoint x: 269, startPoint y: 67, endPoint x: 266, endPoint y: 83, distance: 17.1
click at [269, 67] on input at bounding box center [345, 64] width 198 height 11
click at [266, 89] on div "Select..." at bounding box center [345, 89] width 198 height 12
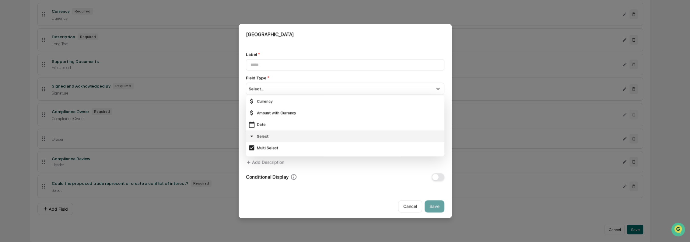
scroll to position [68, 0]
drag, startPoint x: 272, startPoint y: 106, endPoint x: 272, endPoint y: 68, distance: 37.4
click at [271, 103] on div "Select" at bounding box center [344, 103] width 193 height 7
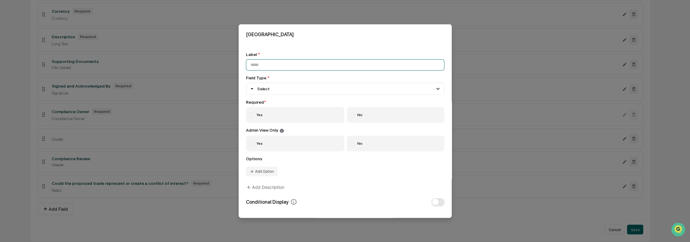
click at [271, 65] on input at bounding box center [345, 64] width 198 height 11
type input "**********"
click at [262, 117] on label "Yes" at bounding box center [295, 115] width 99 height 16
click at [349, 142] on div at bounding box center [351, 143] width 5 height 5
click at [256, 172] on button "Add Option" at bounding box center [262, 171] width 32 height 10
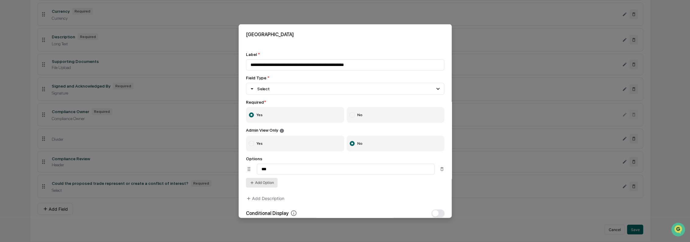
type input "***"
click at [257, 186] on button "Add Option" at bounding box center [262, 183] width 32 height 10
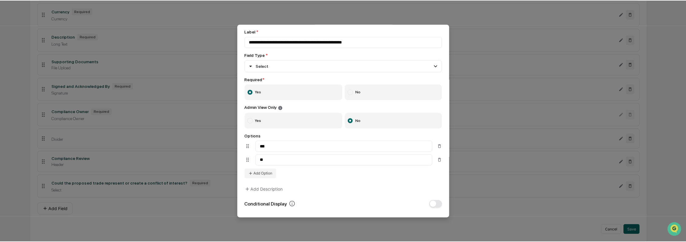
scroll to position [56, 0]
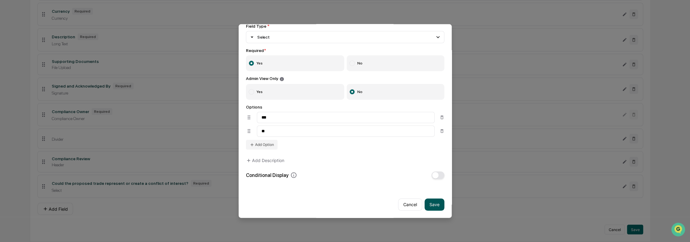
type input "**"
click at [434, 202] on button "Save" at bounding box center [434, 204] width 20 height 12
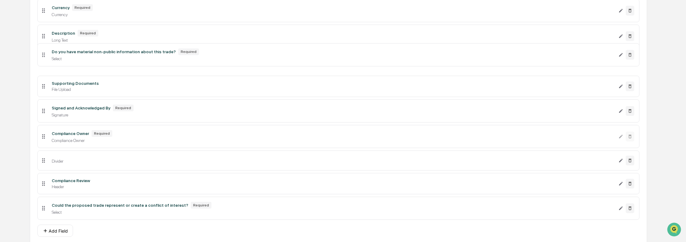
drag, startPoint x: 42, startPoint y: 212, endPoint x: 44, endPoint y: 57, distance: 155.2
click at [44, 57] on icon at bounding box center [43, 54] width 7 height 7
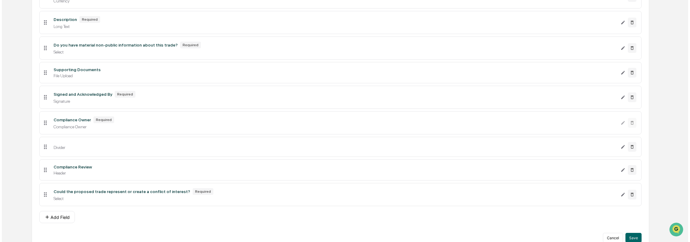
scroll to position [301, 0]
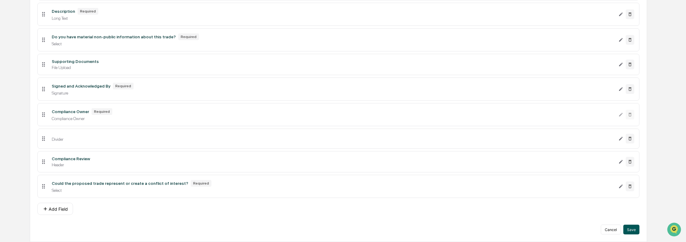
click at [635, 230] on button "Save" at bounding box center [631, 230] width 16 height 10
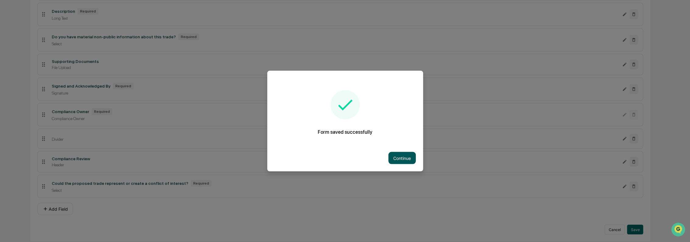
click at [401, 156] on button "Continue" at bounding box center [401, 158] width 27 height 12
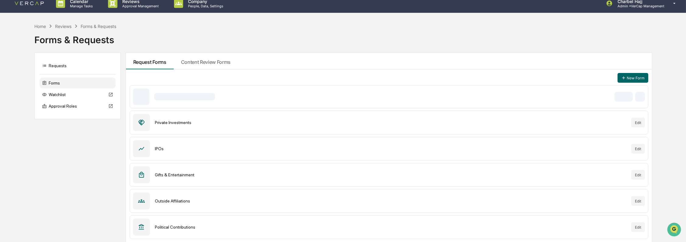
scroll to position [7, 0]
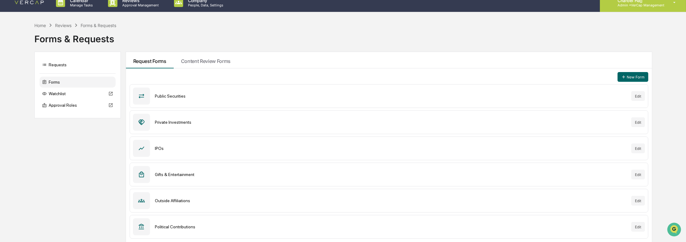
click at [655, 7] on p "Admin • VerCap Management" at bounding box center [639, 5] width 52 height 4
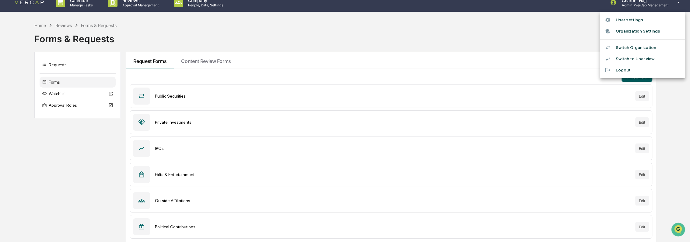
drag, startPoint x: 642, startPoint y: 18, endPoint x: 547, endPoint y: 19, distance: 94.9
click at [539, 33] on div at bounding box center [345, 121] width 690 height 242
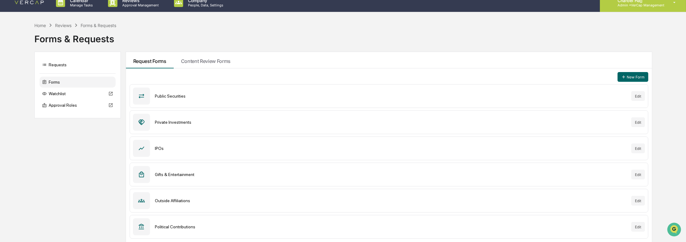
click at [634, 7] on div "Charbel Hajj Admin • VerCap Management" at bounding box center [643, 2] width 86 height 19
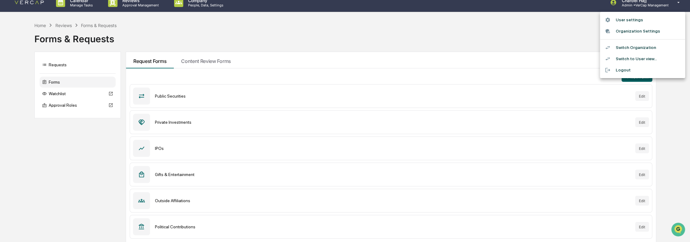
click at [639, 58] on li "Switch to User view..." at bounding box center [642, 58] width 85 height 11
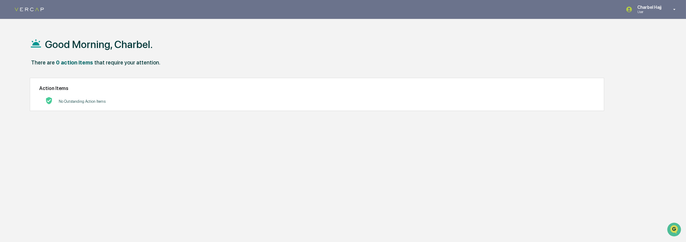
click at [657, 7] on p "Charbel Hajj" at bounding box center [648, 7] width 32 height 5
click at [643, 32] on li "Switch to Admin view..." at bounding box center [642, 30] width 85 height 11
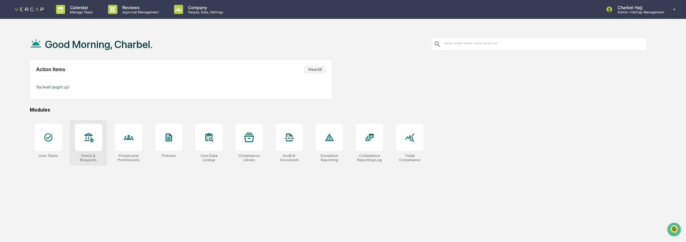
click at [94, 148] on div at bounding box center [88, 137] width 27 height 27
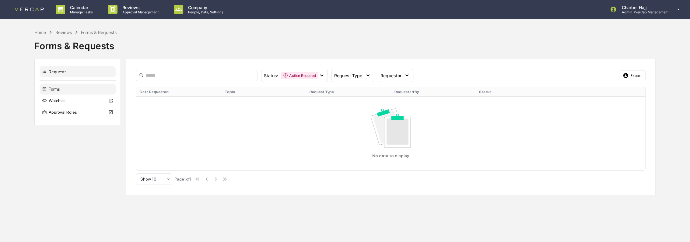
click at [74, 90] on div "Forms" at bounding box center [78, 89] width 76 height 11
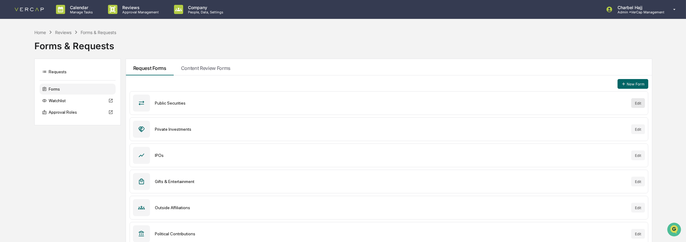
click at [635, 101] on button "Edit" at bounding box center [638, 103] width 14 height 10
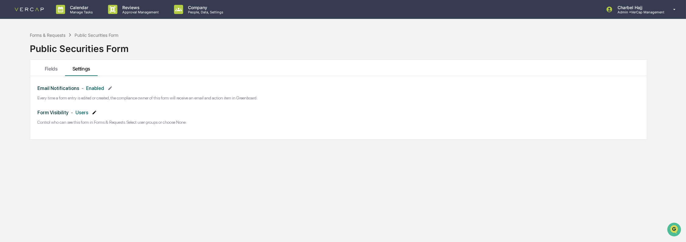
click at [92, 113] on icon at bounding box center [94, 112] width 5 height 5
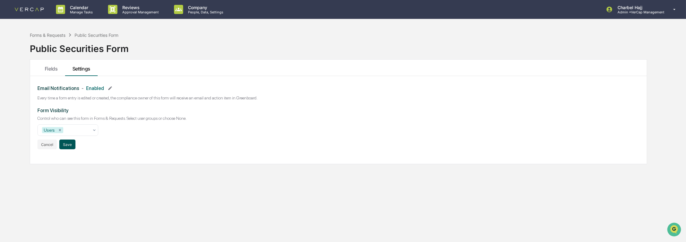
click at [67, 146] on button "Save" at bounding box center [67, 145] width 16 height 10
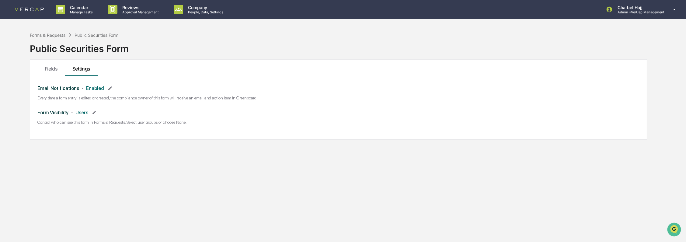
click at [18, 12] on link at bounding box center [33, 9] width 37 height 19
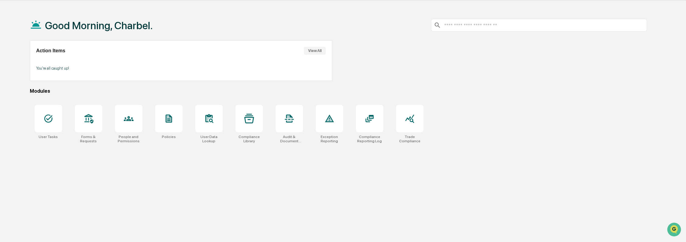
scroll to position [29, 0]
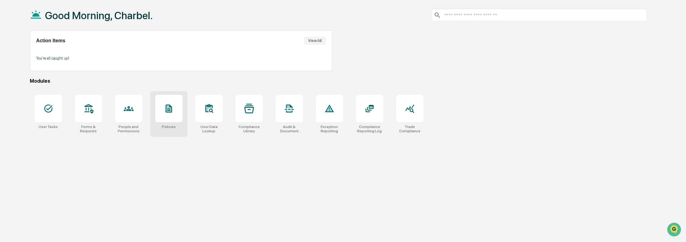
click at [176, 120] on div at bounding box center [168, 108] width 27 height 27
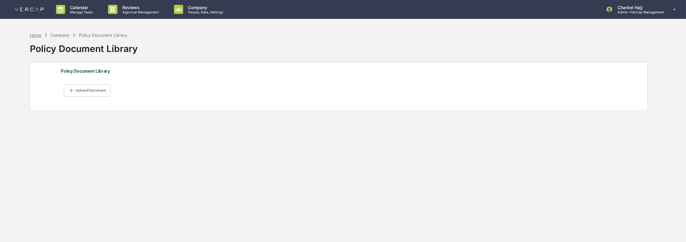
click at [42, 37] on div "Home Company Policy Document Library" at bounding box center [79, 35] width 98 height 7
click at [40, 36] on div "Home" at bounding box center [36, 35] width 12 height 5
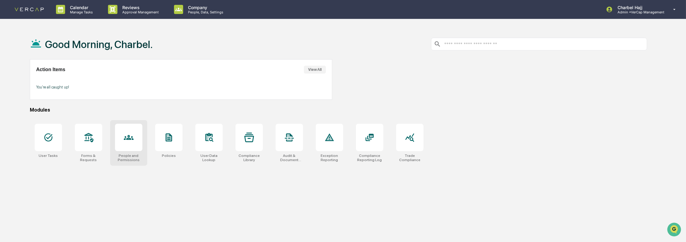
click at [127, 147] on div at bounding box center [128, 137] width 27 height 27
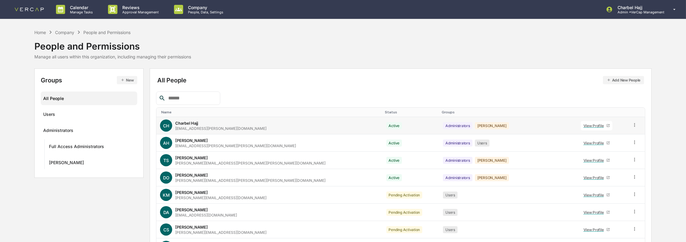
click at [632, 122] on icon at bounding box center [635, 125] width 6 height 6
click at [616, 135] on div "Groups & Permissions" at bounding box center [606, 134] width 52 height 7
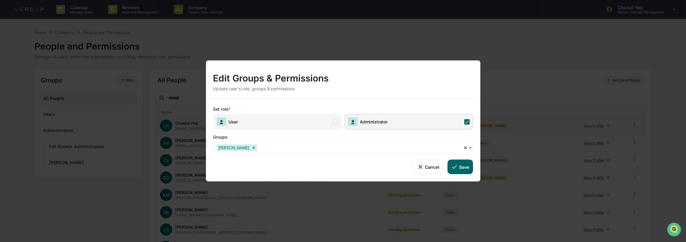
click at [291, 123] on span "User" at bounding box center [277, 122] width 128 height 16
click at [457, 164] on icon at bounding box center [454, 167] width 7 height 7
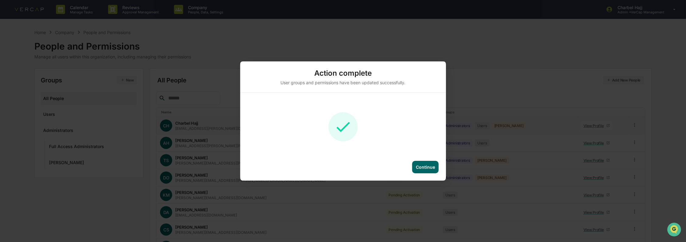
click at [422, 165] on div "Continue" at bounding box center [425, 167] width 19 height 5
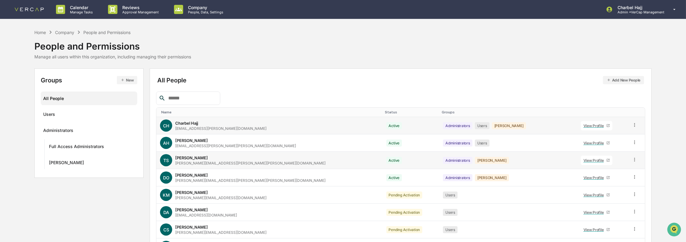
click at [632, 158] on icon at bounding box center [635, 160] width 6 height 6
click at [612, 170] on div "Groups & Permissions" at bounding box center [606, 169] width 52 height 7
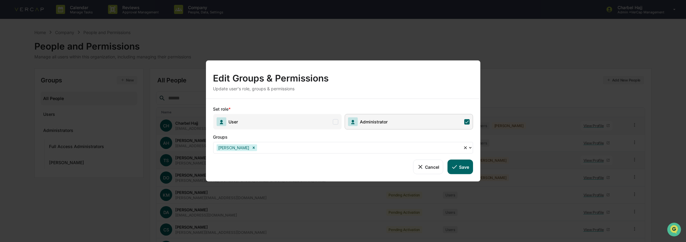
drag, startPoint x: 279, startPoint y: 122, endPoint x: 284, endPoint y: 124, distance: 5.5
click at [279, 123] on span "User" at bounding box center [277, 122] width 128 height 16
drag, startPoint x: 458, startPoint y: 168, endPoint x: 464, endPoint y: 168, distance: 6.1
click at [458, 168] on button "Save" at bounding box center [460, 167] width 25 height 15
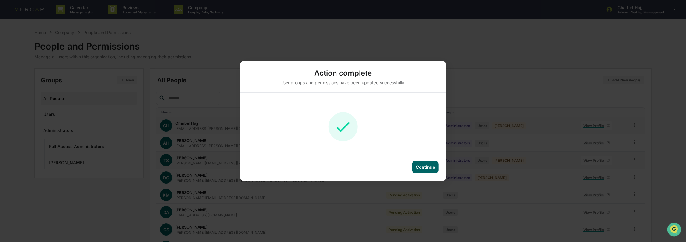
drag, startPoint x: 420, startPoint y: 166, endPoint x: 542, endPoint y: 172, distance: 123.1
click at [420, 166] on div "Continue" at bounding box center [425, 167] width 19 height 5
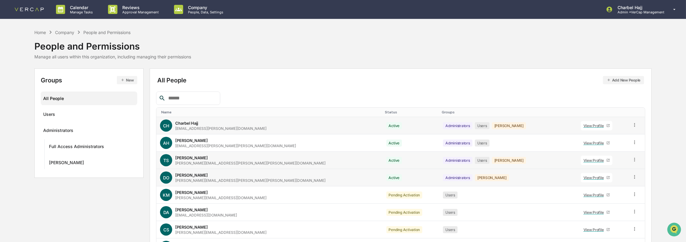
click at [632, 174] on icon at bounding box center [635, 177] width 6 height 6
click at [601, 182] on div "Groups & Permissions" at bounding box center [606, 187] width 62 height 12
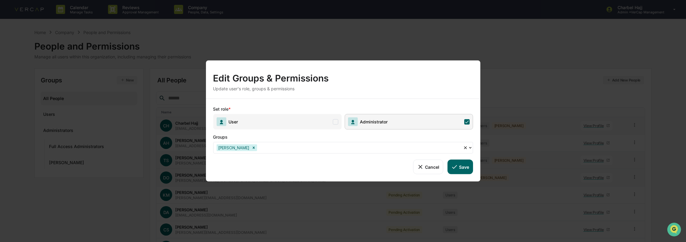
click at [330, 126] on span "User" at bounding box center [277, 122] width 128 height 16
drag, startPoint x: 461, startPoint y: 168, endPoint x: 479, endPoint y: 167, distance: 18.9
click at [462, 168] on button "Save" at bounding box center [460, 167] width 25 height 15
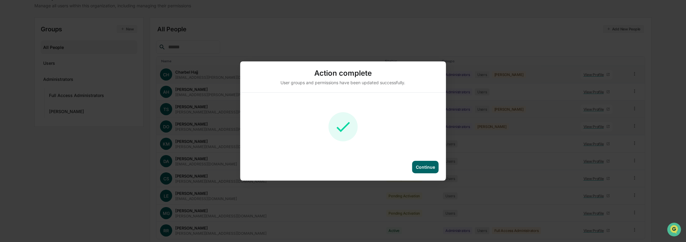
scroll to position [75, 0]
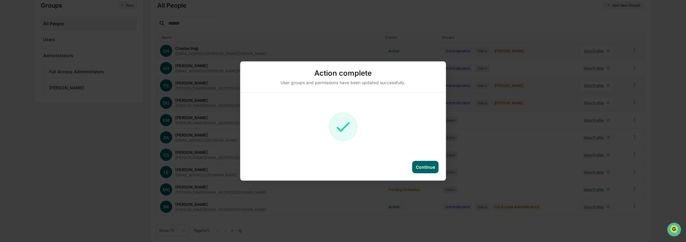
click at [438, 169] on div "Continue" at bounding box center [425, 167] width 26 height 12
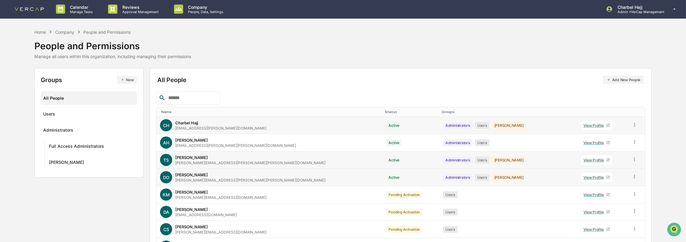
scroll to position [0, 0]
click at [650, 16] on div "Charbel Hajj Admin • VerCap Management" at bounding box center [643, 9] width 86 height 19
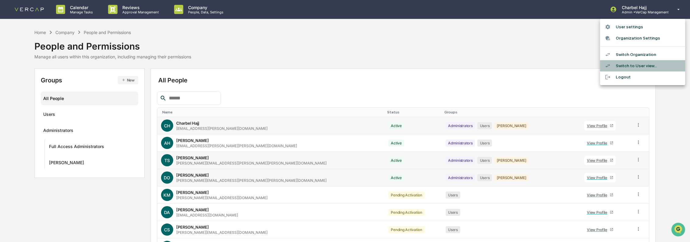
click at [643, 65] on li "Switch to User view..." at bounding box center [642, 65] width 85 height 11
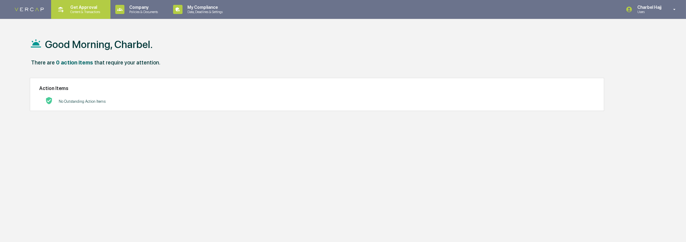
click at [89, 9] on p "Get Approval" at bounding box center [84, 7] width 38 height 5
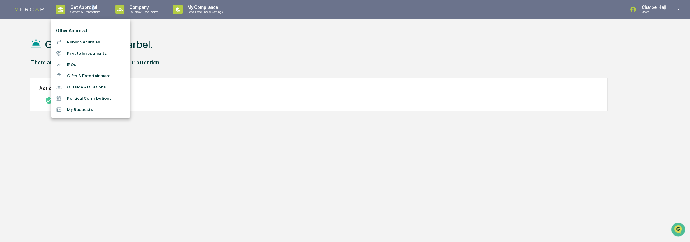
drag, startPoint x: 89, startPoint y: 9, endPoint x: 74, endPoint y: 42, distance: 36.5
click at [74, 42] on li "Public Securities" at bounding box center [90, 42] width 79 height 11
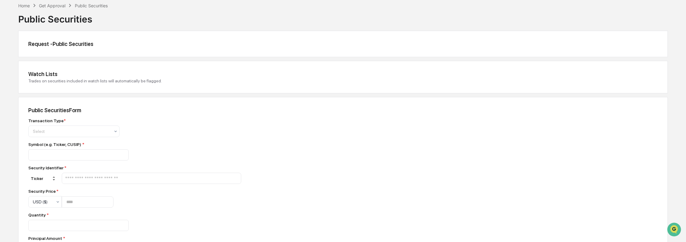
scroll to position [68, 0]
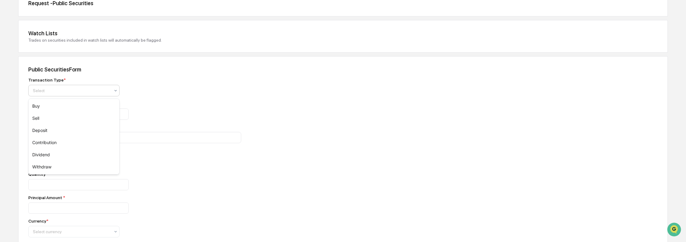
click at [67, 94] on div at bounding box center [71, 91] width 77 height 6
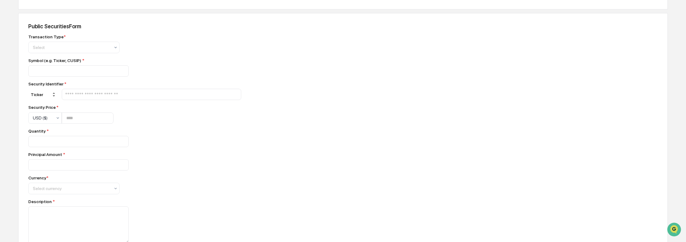
scroll to position [101, 0]
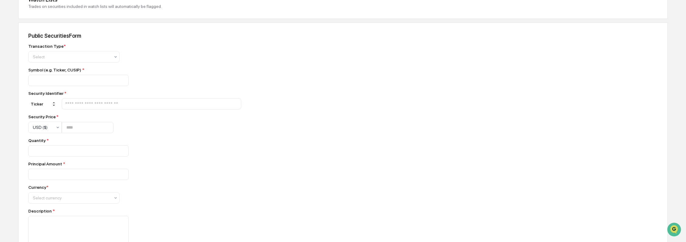
click at [106, 106] on input "text" at bounding box center [151, 104] width 174 height 6
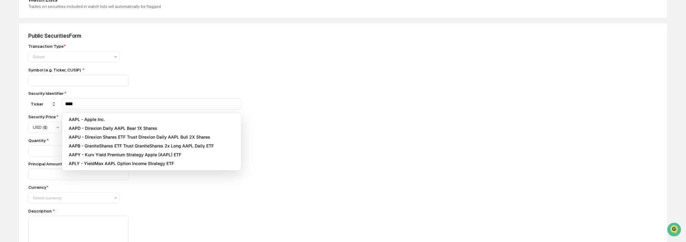
type input "****"
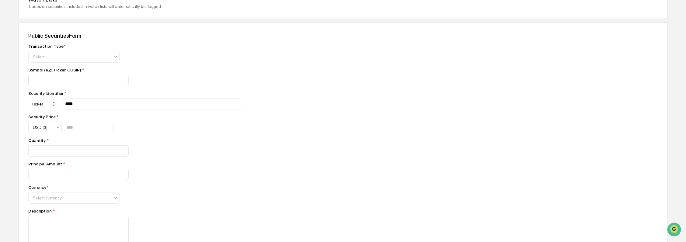
click at [160, 133] on div "Transaction Type * Select Symbol (e.g. Ticker, CUSIP) * Security Identifier * T…" at bounding box center [134, 222] width 213 height 357
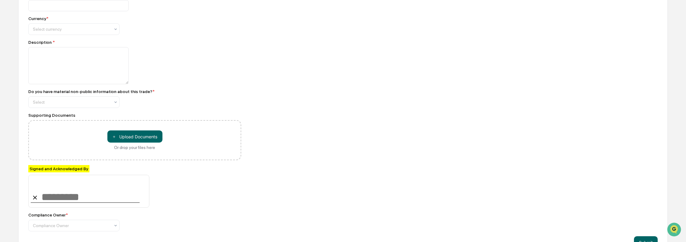
scroll to position [294, 0]
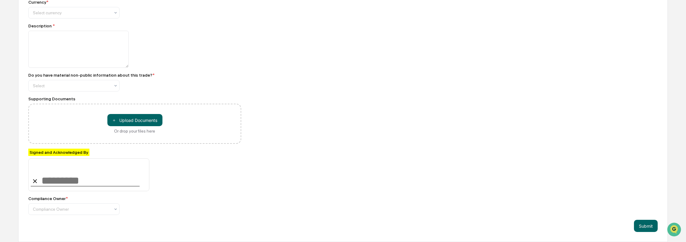
click at [58, 178] on input at bounding box center [88, 175] width 121 height 33
type input "*"
click at [63, 205] on div "Compliance Owner" at bounding box center [71, 209] width 83 height 9
click at [152, 200] on div "Compliance Owner *" at bounding box center [134, 198] width 213 height 5
click at [109, 209] on div at bounding box center [71, 209] width 77 height 6
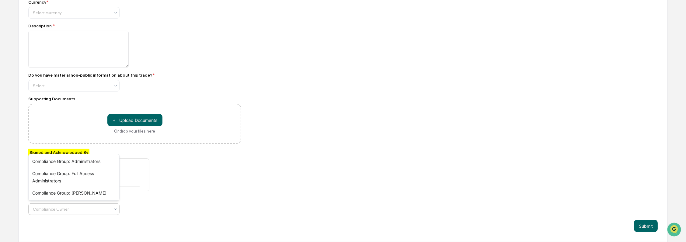
click at [159, 203] on div "Compliance Owner * 3 results available. Use Up and Down to choose options, pres…" at bounding box center [134, 205] width 213 height 19
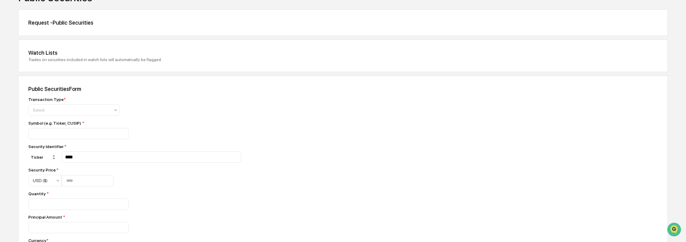
scroll to position [0, 0]
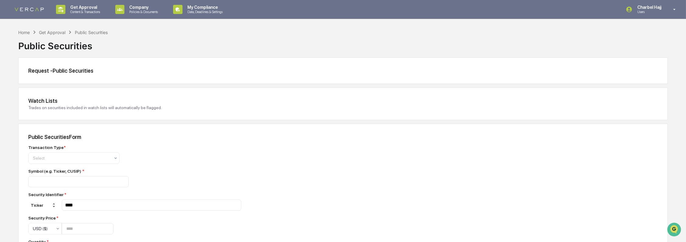
click at [109, 109] on div "Trades on securities included in watch lists will automatically be flagged." at bounding box center [342, 107] width 629 height 5
drag, startPoint x: 109, startPoint y: 109, endPoint x: 126, endPoint y: 119, distance: 19.5
click at [126, 119] on div "Watch Lists Trades on securities included in watch lists will automatically be …" at bounding box center [343, 104] width 650 height 33
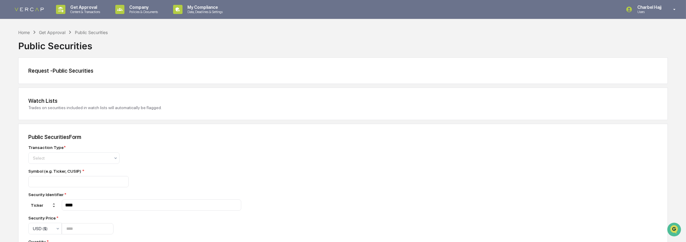
click at [664, 1] on div "Charbel Hajj Users" at bounding box center [653, 9] width 66 height 19
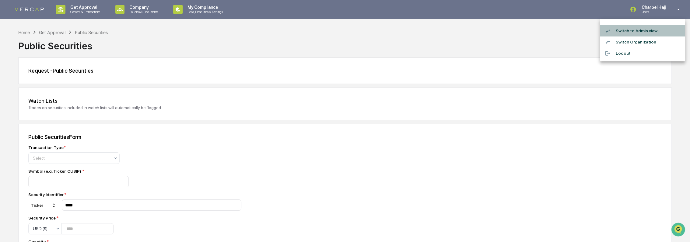
click at [650, 32] on li "Switch to Admin view..." at bounding box center [642, 30] width 85 height 11
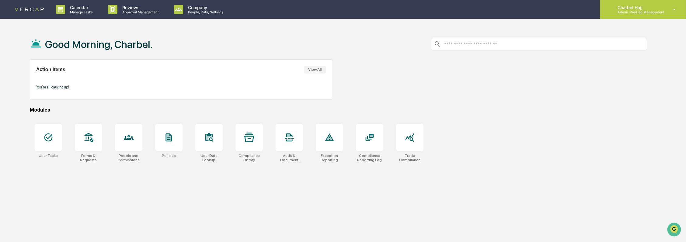
click at [649, 13] on p "Admin • VerCap Management" at bounding box center [639, 12] width 52 height 4
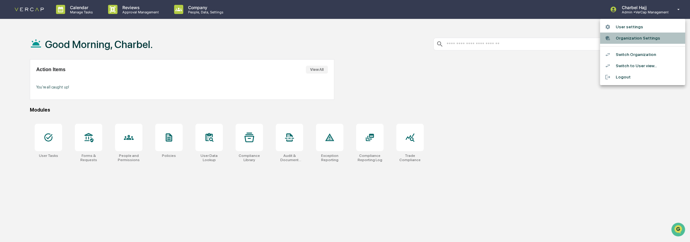
click at [650, 39] on li "Organization Settings" at bounding box center [642, 38] width 85 height 11
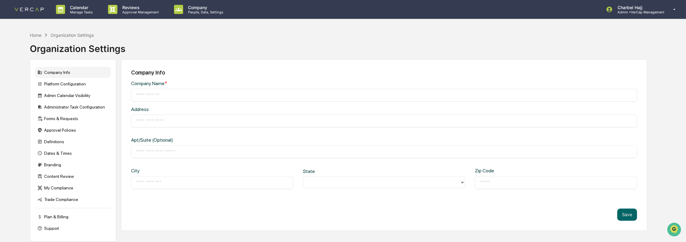
type input "**********"
type input "*****"
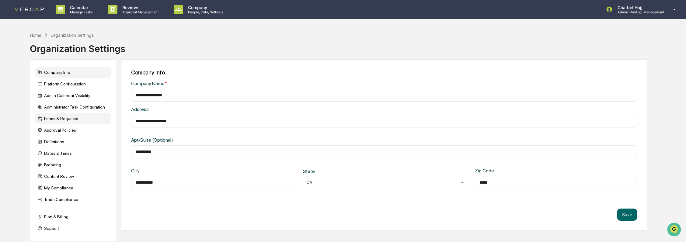
click at [78, 121] on div "Forms & Requests" at bounding box center [73, 118] width 76 height 11
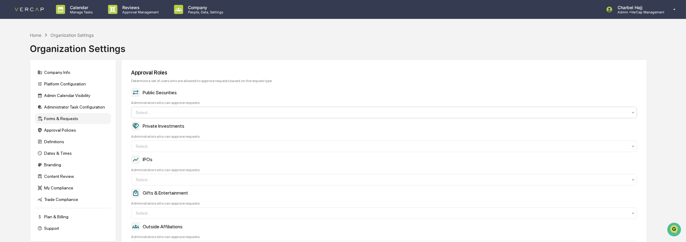
click at [163, 112] on div at bounding box center [382, 113] width 492 height 6
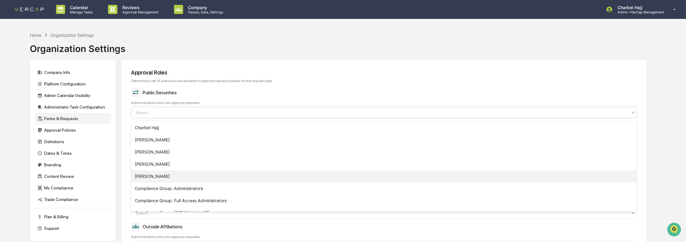
click at [171, 175] on div "[PERSON_NAME]" at bounding box center [384, 176] width 506 height 12
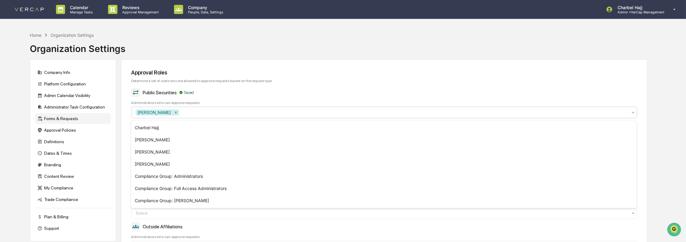
click at [233, 97] on div "Public Securities Saved Administrators who can approve requests: option Richard…" at bounding box center [384, 103] width 506 height 30
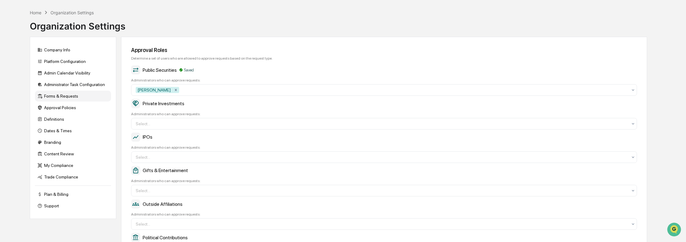
scroll to position [68, 0]
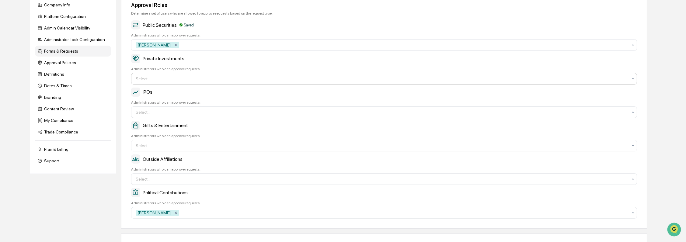
click at [180, 76] on div at bounding box center [382, 79] width 492 height 6
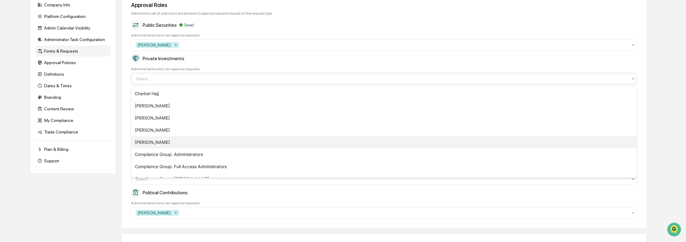
click at [169, 139] on div "[PERSON_NAME]" at bounding box center [384, 142] width 506 height 12
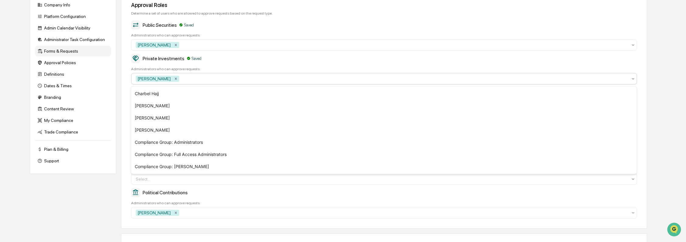
click at [209, 67] on div "Administrators who can approve requests:" at bounding box center [384, 69] width 506 height 4
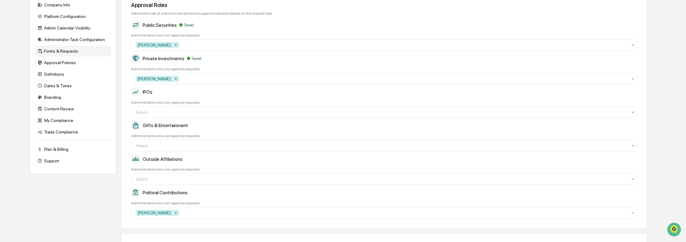
click at [193, 120] on div "Approval Roles Determine a set of users who are allowed to approve requests bas…" at bounding box center [384, 110] width 526 height 237
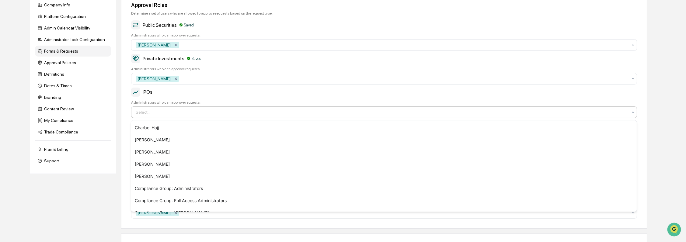
click at [194, 114] on div at bounding box center [382, 112] width 492 height 6
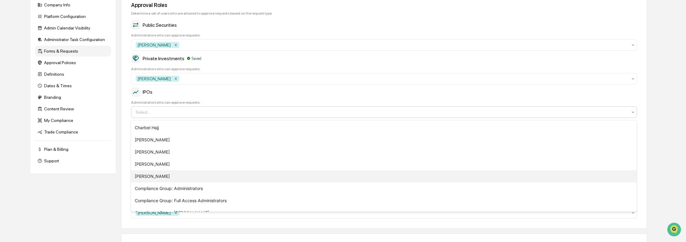
click at [174, 179] on div "[PERSON_NAME]" at bounding box center [384, 176] width 506 height 12
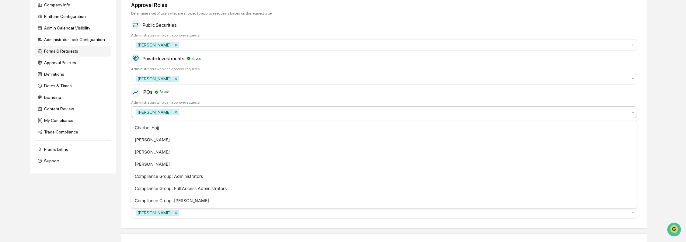
click at [233, 95] on div "IPOs Saved" at bounding box center [384, 92] width 506 height 9
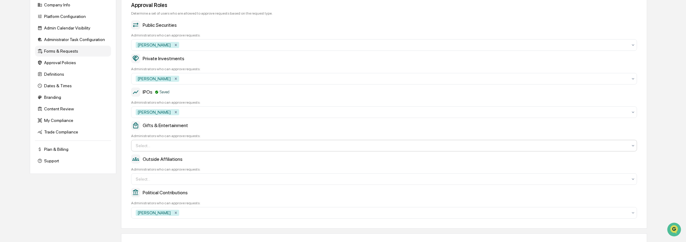
click at [162, 146] on div at bounding box center [382, 146] width 492 height 6
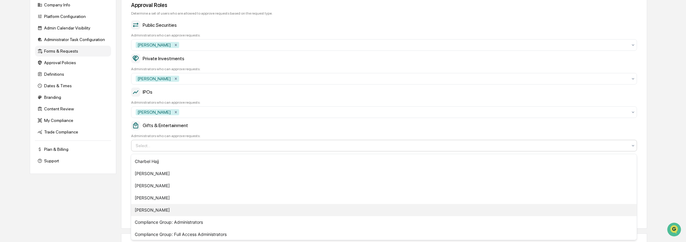
click at [162, 209] on div "[PERSON_NAME]" at bounding box center [384, 210] width 506 height 12
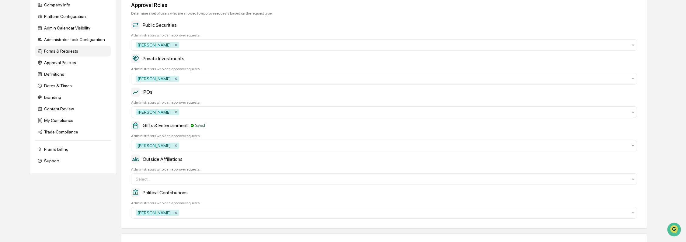
click at [225, 130] on div "Gifts & Entertainment Saved" at bounding box center [384, 125] width 506 height 9
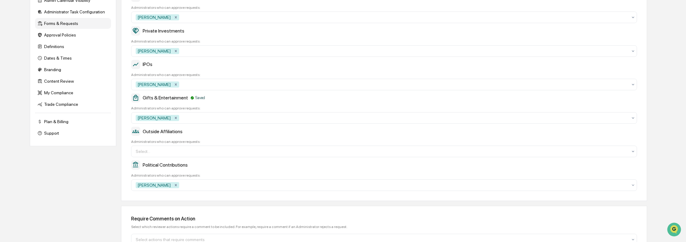
scroll to position [128, 0]
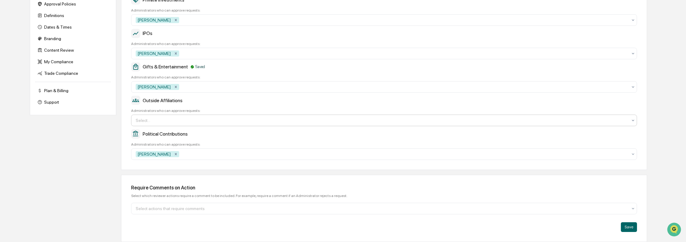
click at [185, 120] on div at bounding box center [382, 120] width 492 height 6
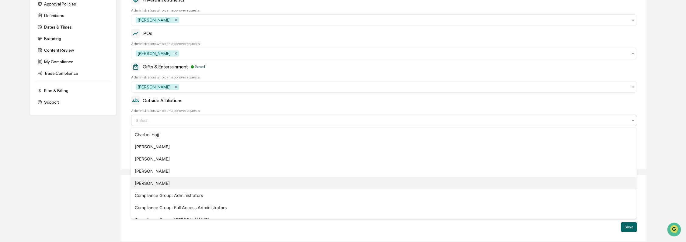
drag, startPoint x: 190, startPoint y: 183, endPoint x: 233, endPoint y: 117, distance: 79.7
click at [189, 183] on div "[PERSON_NAME]" at bounding box center [384, 183] width 506 height 12
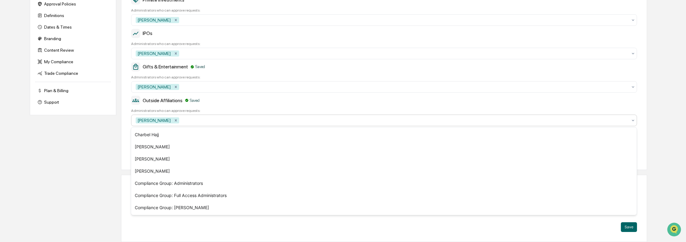
click at [250, 104] on div "Outside Affiliations Saved" at bounding box center [384, 100] width 506 height 9
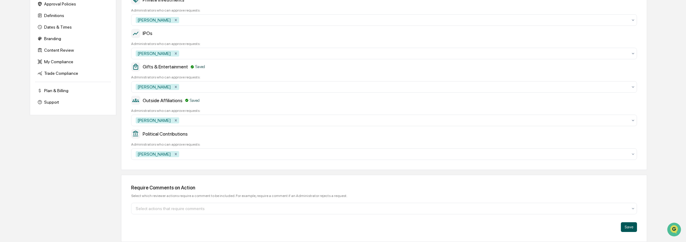
click at [624, 226] on button "Save" at bounding box center [629, 227] width 16 height 10
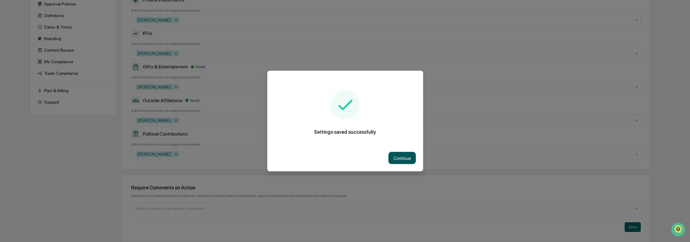
click at [391, 155] on button "Continue" at bounding box center [401, 158] width 27 height 12
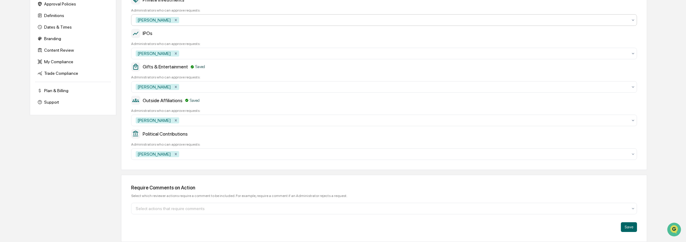
scroll to position [0, 0]
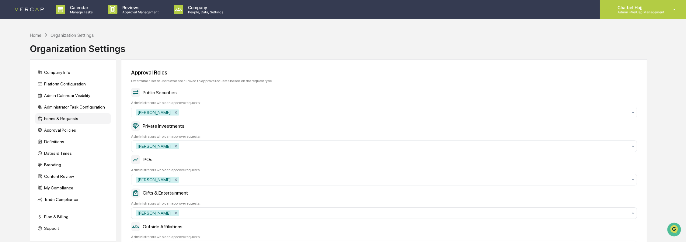
click at [645, 16] on div "Charbel Hajj Admin • VerCap Management" at bounding box center [643, 9] width 86 height 19
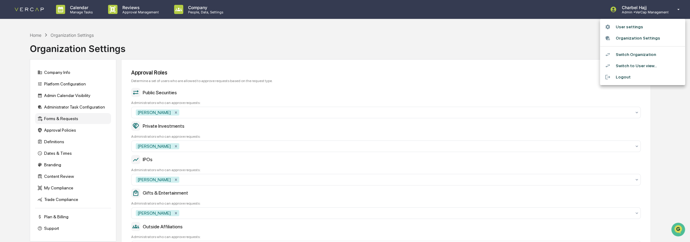
click at [643, 63] on li "Switch to User view..." at bounding box center [642, 65] width 85 height 11
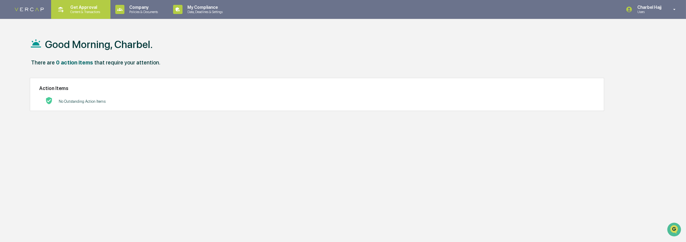
click at [96, 10] on p "Content & Transactions" at bounding box center [84, 12] width 38 height 4
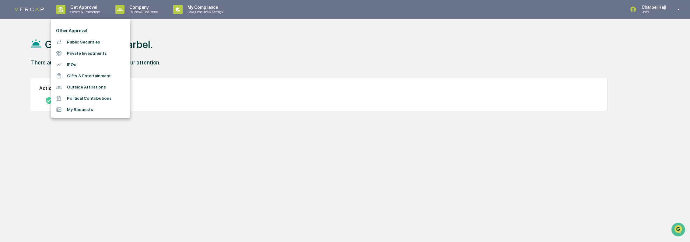
click at [92, 41] on li "Public Securities" at bounding box center [90, 42] width 79 height 11
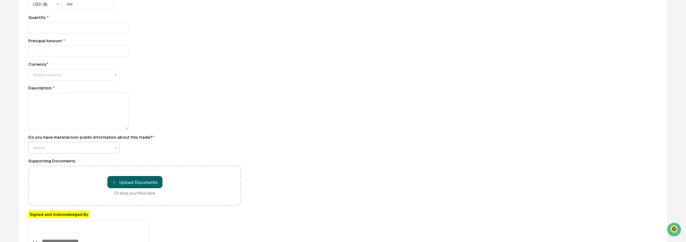
scroll to position [214, 0]
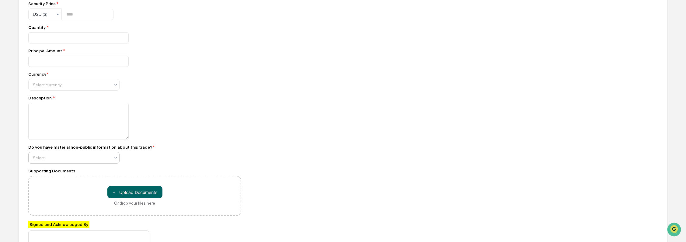
click at [105, 161] on div at bounding box center [71, 158] width 77 height 6
click at [146, 136] on div at bounding box center [134, 121] width 213 height 37
drag, startPoint x: 127, startPoint y: 141, endPoint x: 155, endPoint y: 146, distance: 28.8
click at [179, 141] on div at bounding box center [134, 122] width 213 height 38
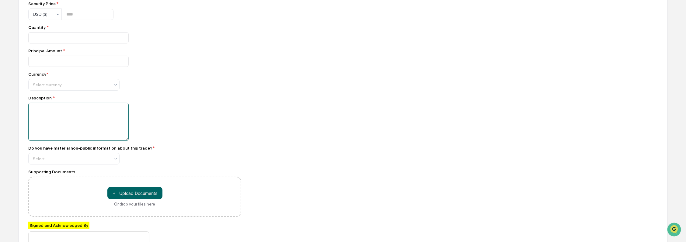
drag, startPoint x: 88, startPoint y: 132, endPoint x: 97, endPoint y: 130, distance: 9.7
click at [88, 132] on textarea at bounding box center [78, 122] width 100 height 38
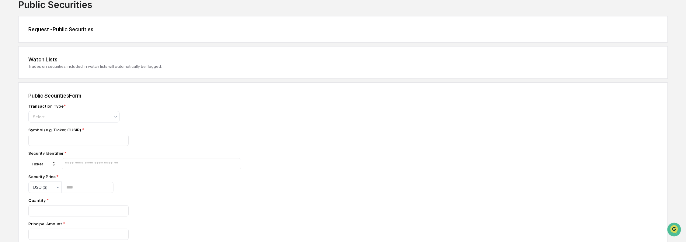
scroll to position [0, 0]
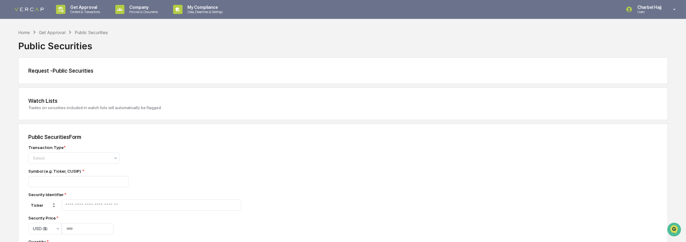
click at [649, 10] on p "Users" at bounding box center [648, 12] width 32 height 4
click at [646, 32] on li "Switch to Admin view..." at bounding box center [642, 30] width 85 height 11
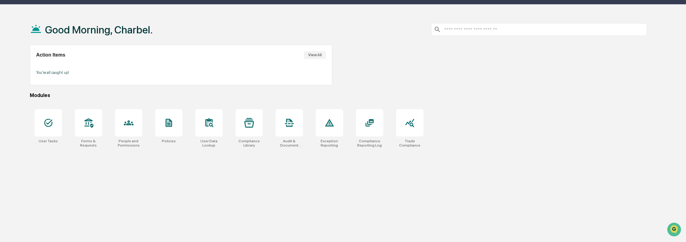
scroll to position [29, 0]
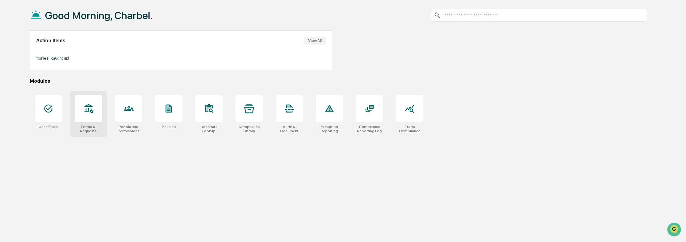
click at [99, 112] on div at bounding box center [88, 108] width 27 height 27
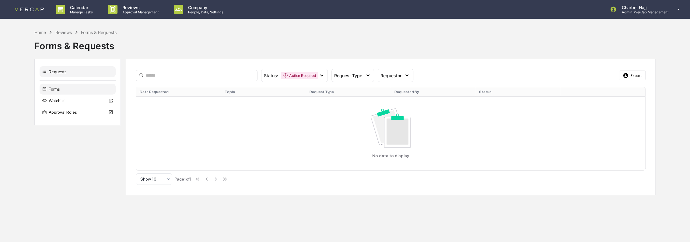
click at [55, 89] on div "Forms" at bounding box center [78, 89] width 76 height 11
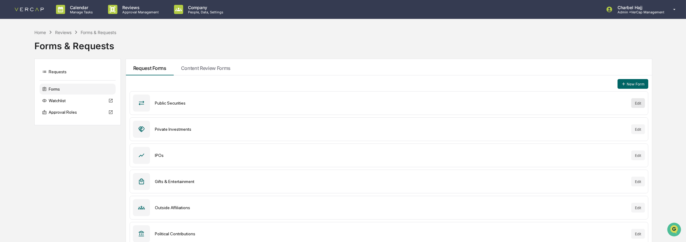
click at [636, 101] on button "Edit" at bounding box center [638, 103] width 14 height 10
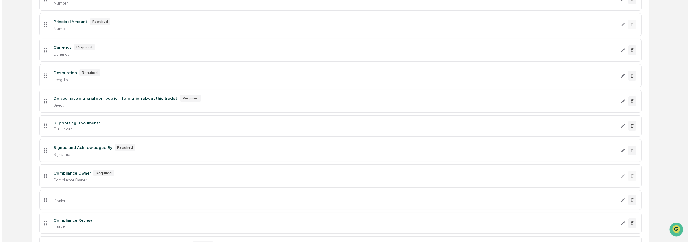
scroll to position [236, 0]
click at [620, 76] on icon "Edit Description field" at bounding box center [620, 75] width 5 height 5
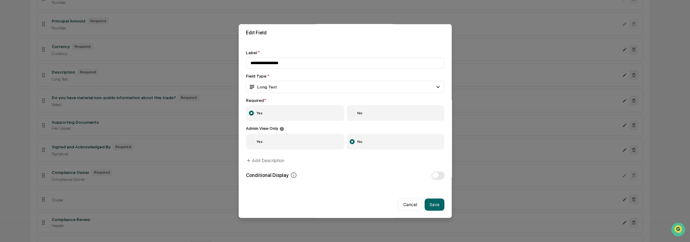
scroll to position [6, 0]
type input "**********"
click at [271, 159] on button "Add Description" at bounding box center [265, 160] width 38 height 12
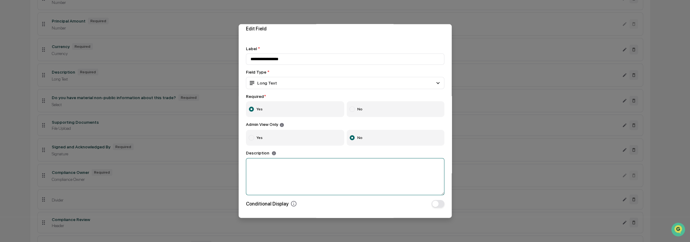
click at [274, 162] on textarea at bounding box center [345, 176] width 198 height 37
click at [284, 162] on textarea at bounding box center [345, 176] width 198 height 37
paste textarea "**********"
click at [252, 164] on textarea "**********" at bounding box center [343, 176] width 195 height 37
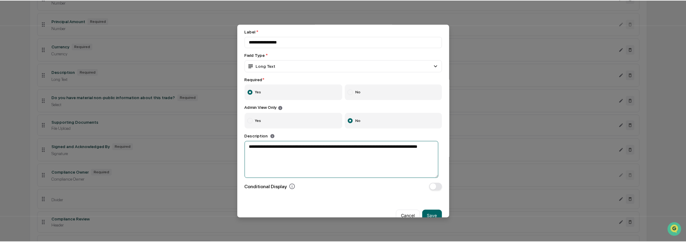
scroll to position [39, 0]
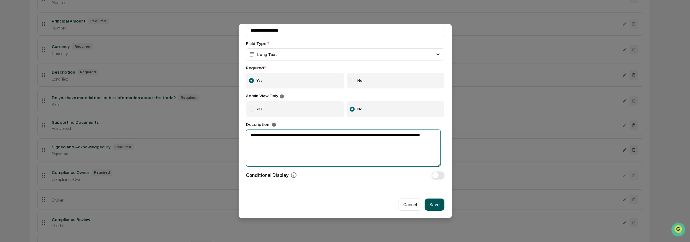
type textarea "**********"
click at [437, 201] on button "Save" at bounding box center [434, 204] width 20 height 12
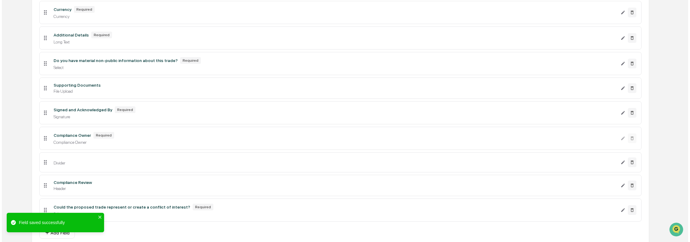
scroll to position [301, 0]
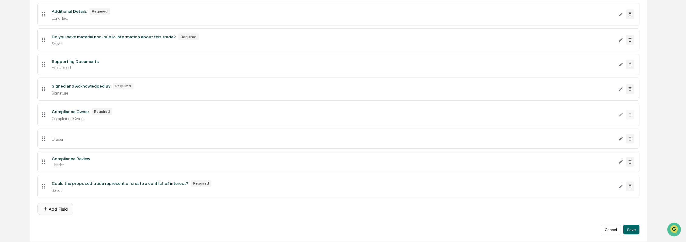
click at [61, 209] on button "Add Field" at bounding box center [55, 209] width 36 height 12
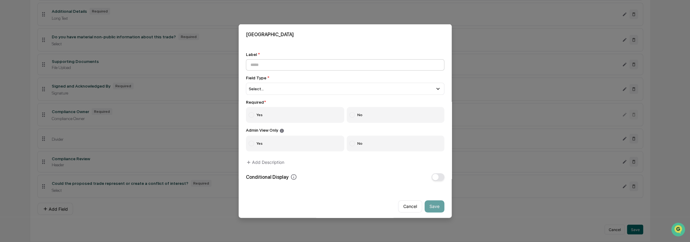
click at [289, 63] on input at bounding box center [345, 64] width 198 height 11
type input "********"
click at [275, 91] on div "Select..." at bounding box center [345, 89] width 198 height 12
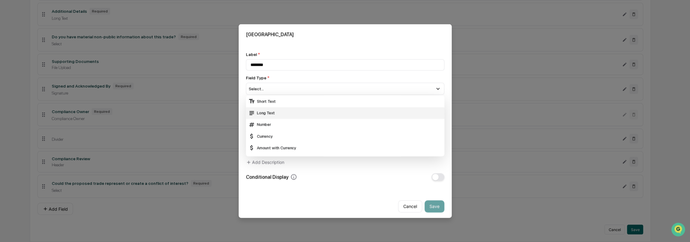
click at [279, 112] on div "Long Text" at bounding box center [344, 113] width 193 height 7
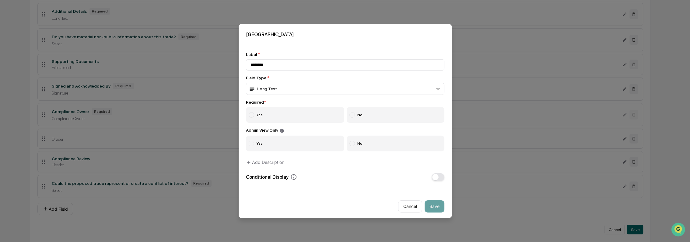
drag, startPoint x: 379, startPoint y: 117, endPoint x: 375, endPoint y: 127, distance: 11.1
click at [378, 117] on label "No" at bounding box center [396, 115] width 98 height 16
click at [298, 141] on label "Yes" at bounding box center [295, 143] width 99 height 16
click at [267, 164] on button "Add Description" at bounding box center [265, 162] width 38 height 12
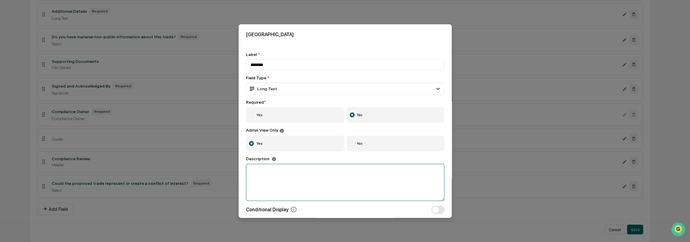
click at [272, 172] on textarea at bounding box center [345, 182] width 198 height 37
paste textarea "**********"
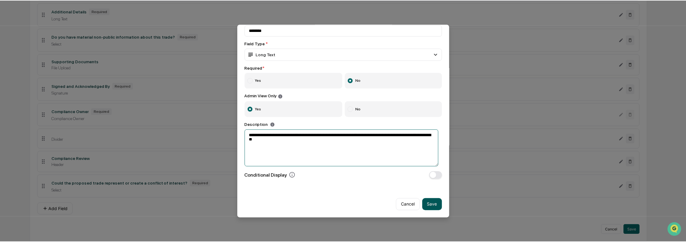
scroll to position [39, 0]
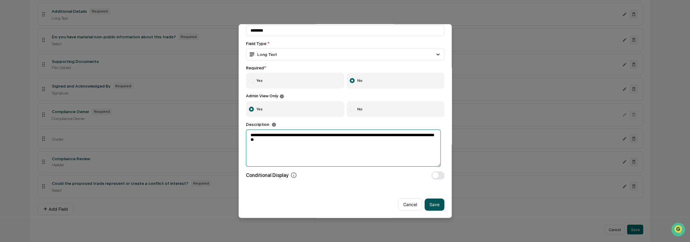
type textarea "**********"
click at [430, 201] on button "Save" at bounding box center [434, 204] width 20 height 12
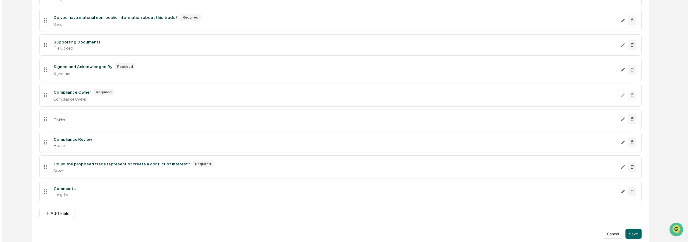
scroll to position [326, 0]
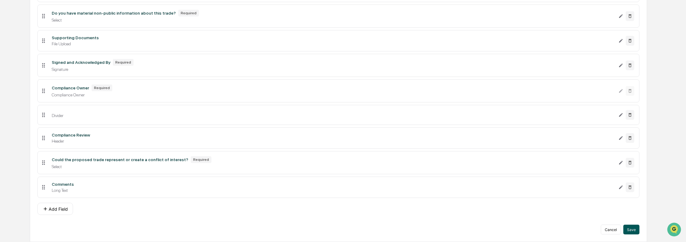
click at [629, 230] on button "Save" at bounding box center [631, 230] width 16 height 10
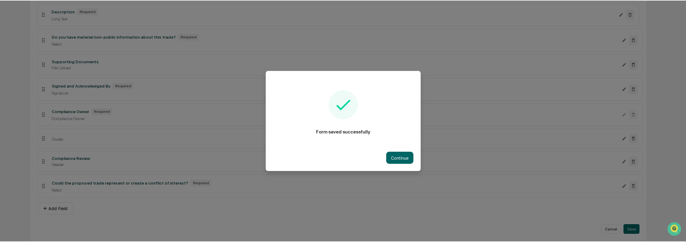
scroll to position [301, 0]
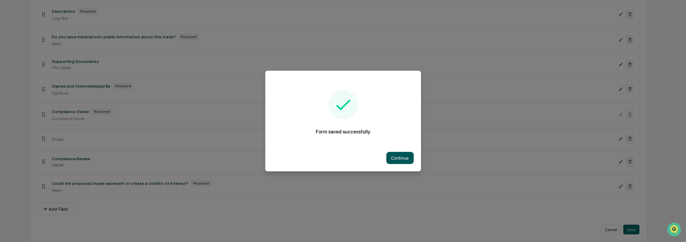
click at [400, 158] on button "Continue" at bounding box center [399, 158] width 27 height 12
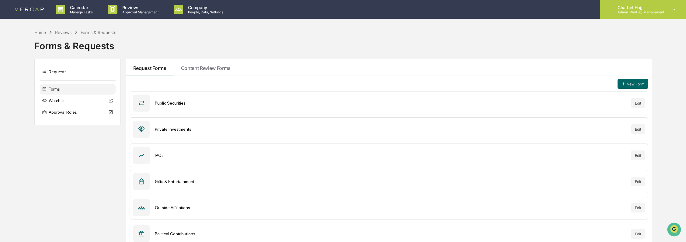
click at [653, 10] on p "Admin • VerCap Management" at bounding box center [639, 12] width 52 height 4
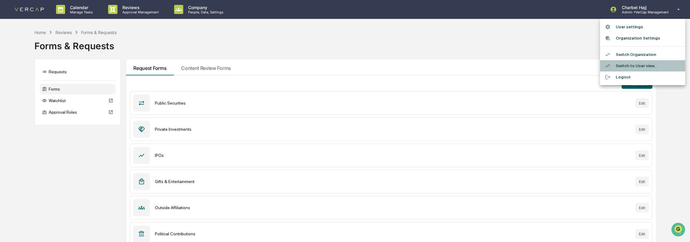
click at [639, 66] on li "Switch to User view..." at bounding box center [642, 65] width 85 height 11
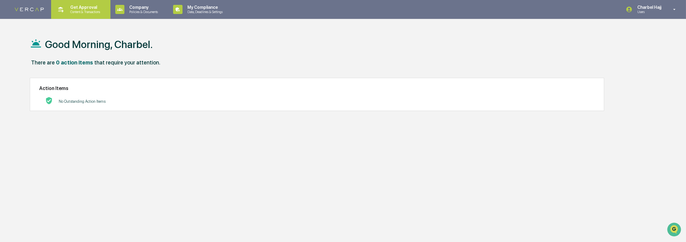
click at [81, 15] on div "Get Approval Content & Transactions" at bounding box center [80, 9] width 53 height 19
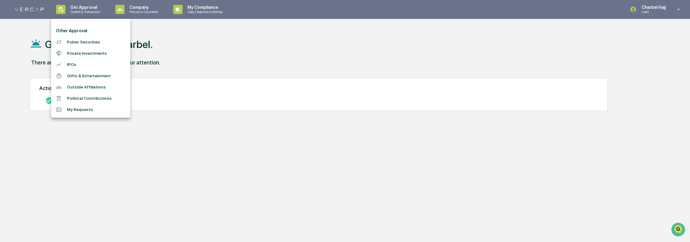
click at [90, 39] on li "Public Securities" at bounding box center [90, 42] width 79 height 11
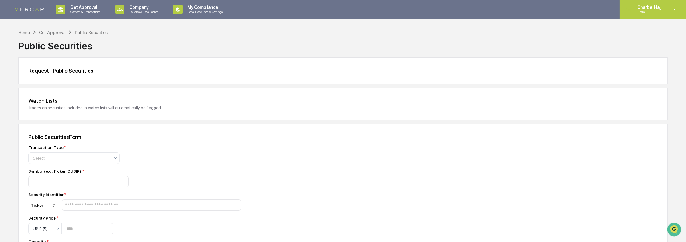
click at [648, 10] on p "Users" at bounding box center [648, 12] width 32 height 4
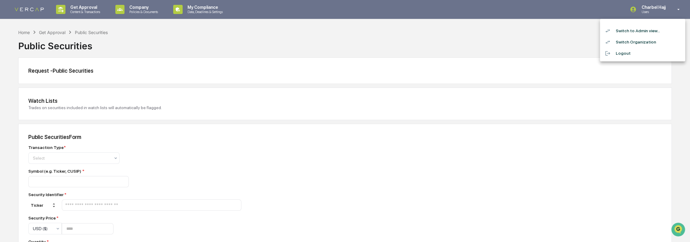
click at [647, 32] on li "Switch to Admin view..." at bounding box center [642, 30] width 85 height 11
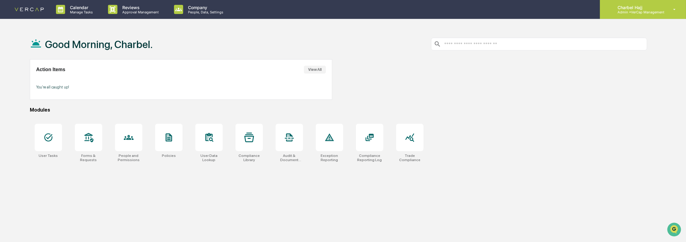
click at [633, 14] on div "Charbel Hajj Admin • VerCap Management" at bounding box center [643, 9] width 86 height 19
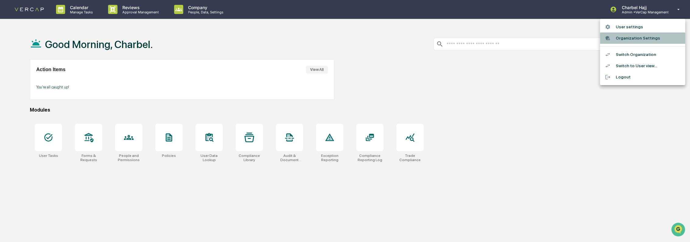
click at [634, 40] on li "Organization Settings" at bounding box center [642, 38] width 85 height 11
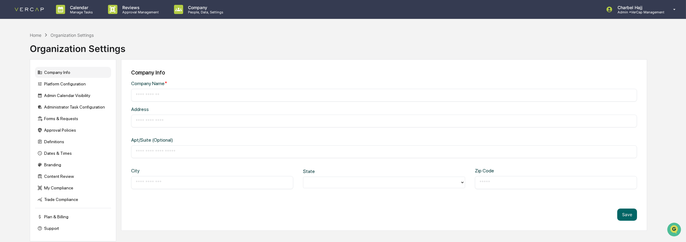
type input "**********"
type input "*****"
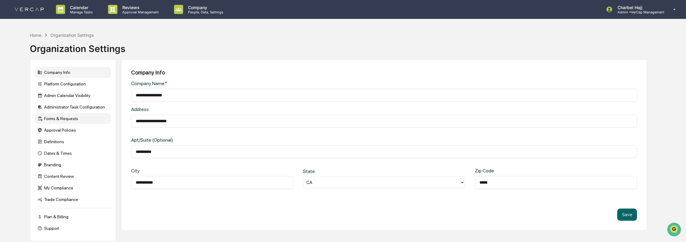
click at [69, 121] on div "Forms & Requests" at bounding box center [73, 118] width 76 height 11
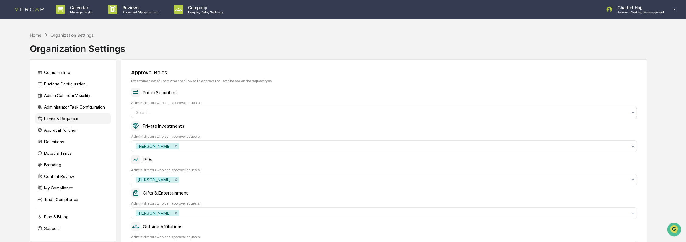
click at [170, 113] on div at bounding box center [382, 113] width 492 height 6
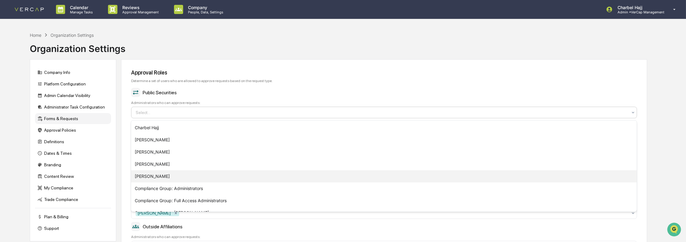
click at [167, 174] on div "[PERSON_NAME]" at bounding box center [384, 176] width 506 height 12
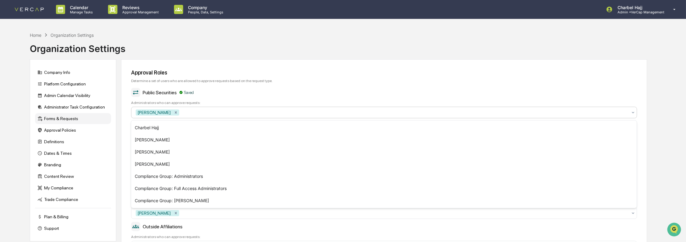
click at [253, 92] on div "Public Securities Saved" at bounding box center [384, 92] width 506 height 9
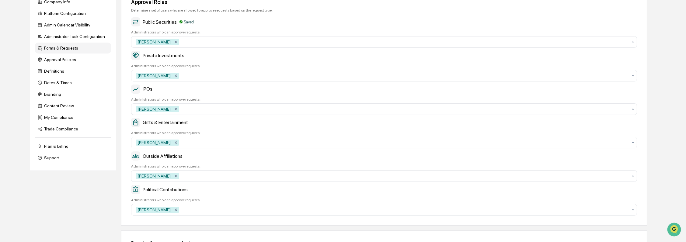
scroll to position [128, 0]
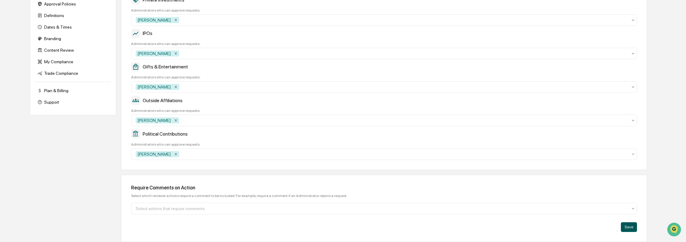
click at [628, 227] on button "Save" at bounding box center [629, 227] width 16 height 10
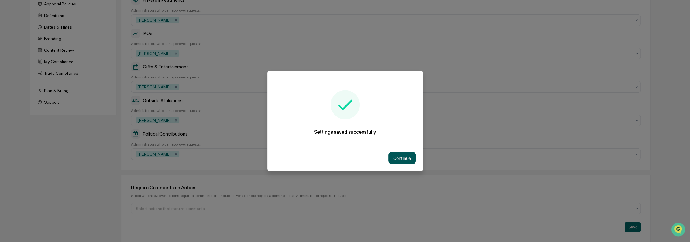
click at [400, 155] on button "Continue" at bounding box center [401, 158] width 27 height 12
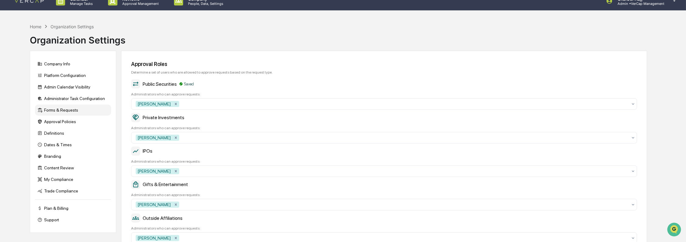
scroll to position [0, 0]
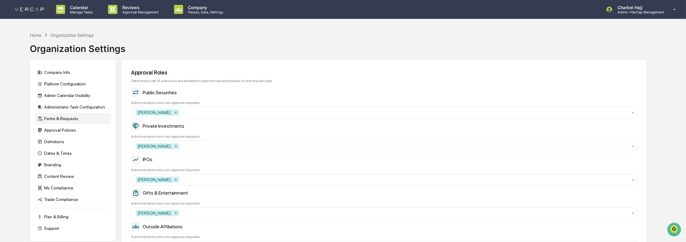
drag, startPoint x: 161, startPoint y: 92, endPoint x: 167, endPoint y: 95, distance: 6.4
click at [179, 92] on div "Public Securities" at bounding box center [384, 92] width 506 height 9
click at [166, 94] on div "Public Securities" at bounding box center [384, 92] width 506 height 9
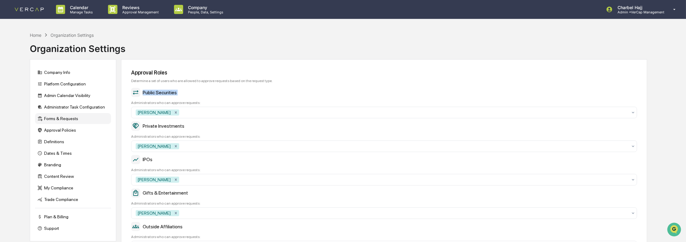
drag, startPoint x: 166, startPoint y: 94, endPoint x: 162, endPoint y: 93, distance: 4.6
copy div "Public Securities"
click at [674, 232] on icon "Open customer support" at bounding box center [673, 236] width 15 height 15
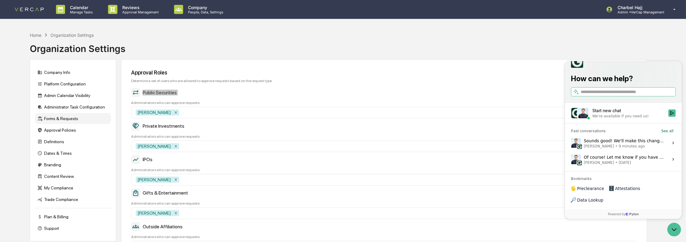
click at [610, 148] on div "Sounds good! We'll make this change. I'll send an update shortly. Jack Rasmusse…" at bounding box center [624, 143] width 81 height 12
click at [571, 143] on button "View issue" at bounding box center [570, 143] width 0 height 0
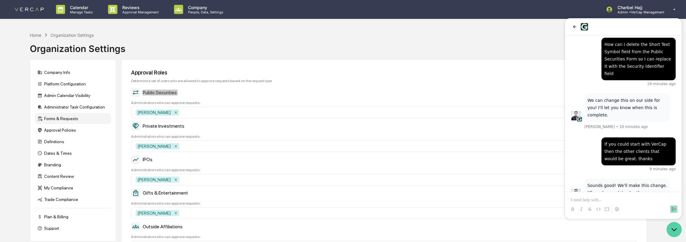
click at [678, 227] on icon "Open customer support" at bounding box center [673, 229] width 15 height 15
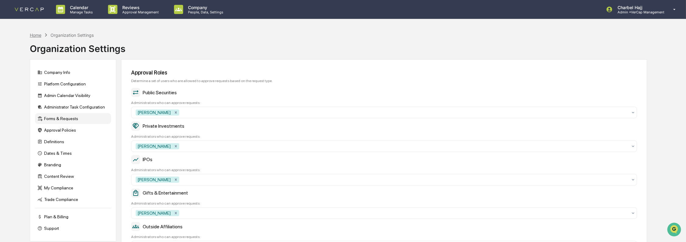
click at [35, 36] on div "Home" at bounding box center [36, 35] width 12 height 5
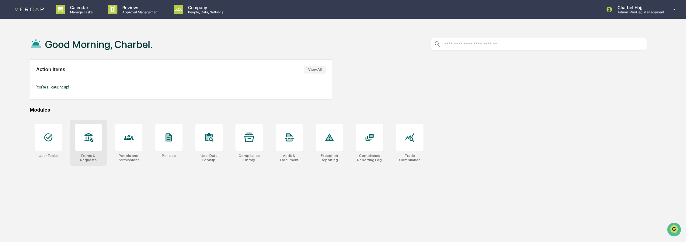
click at [93, 154] on div "Forms & Requests" at bounding box center [88, 158] width 27 height 9
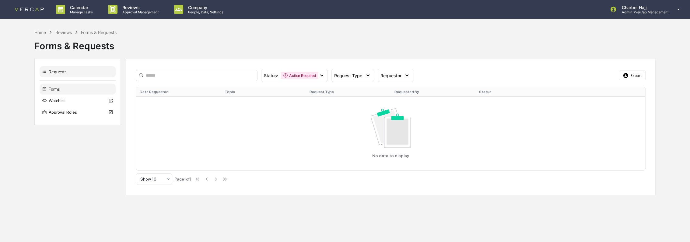
click at [71, 90] on div "Forms" at bounding box center [78, 89] width 76 height 11
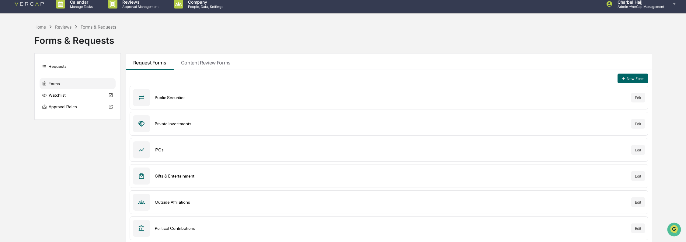
scroll to position [7, 0]
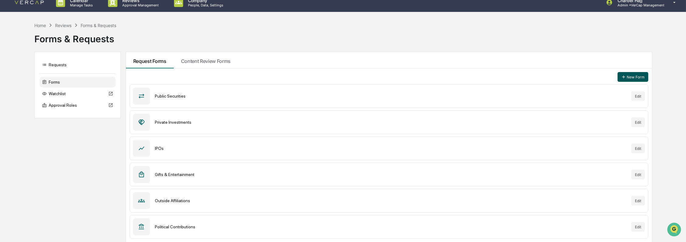
click at [634, 75] on button "New Form" at bounding box center [633, 77] width 31 height 10
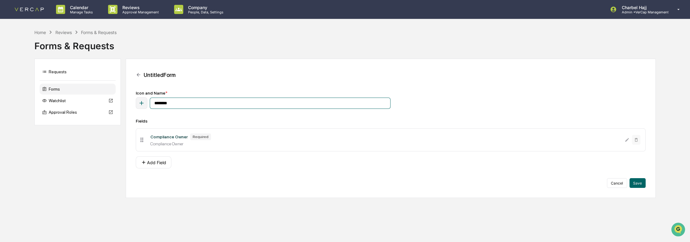
click at [199, 101] on input "********" at bounding box center [270, 103] width 241 height 11
click at [178, 103] on input "********" at bounding box center [270, 103] width 241 height 11
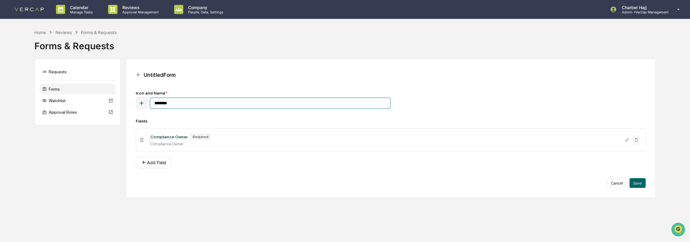
click at [178, 103] on input "********" at bounding box center [270, 103] width 241 height 11
type input "**********"
click at [158, 167] on button "Add Field" at bounding box center [154, 162] width 36 height 12
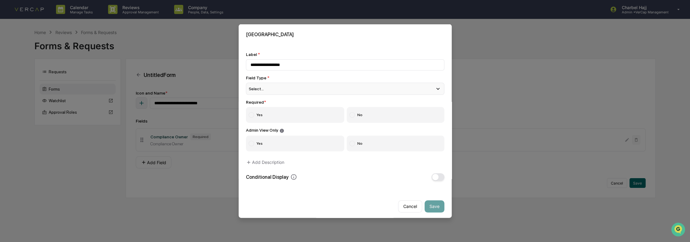
type input "**********"
click at [287, 89] on div "Select..." at bounding box center [345, 89] width 198 height 12
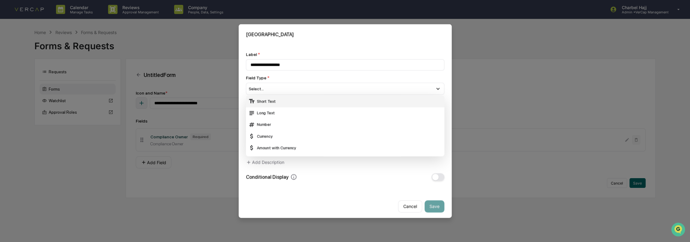
click at [287, 101] on div "Short Text" at bounding box center [344, 101] width 193 height 7
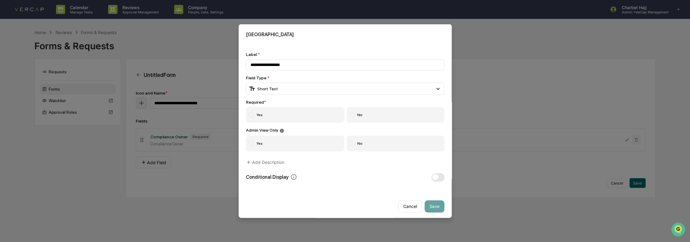
click at [275, 117] on label "Yes" at bounding box center [295, 115] width 99 height 16
click at [373, 147] on label "No" at bounding box center [396, 143] width 98 height 16
drag, startPoint x: 429, startPoint y: 207, endPoint x: 425, endPoint y: 207, distance: 4.6
click at [429, 207] on button "Save" at bounding box center [434, 206] width 20 height 12
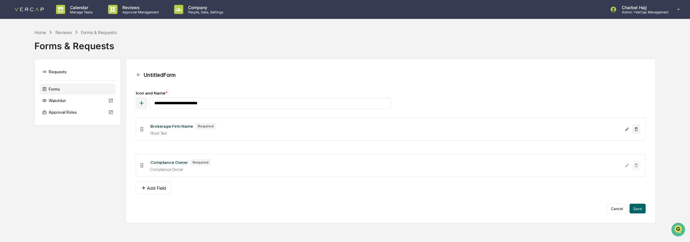
drag, startPoint x: 142, startPoint y: 166, endPoint x: 142, endPoint y: 131, distance: 35.3
click at [142, 131] on icon at bounding box center [142, 129] width 3 height 5
click at [626, 139] on icon "Edit Brokerage Firm Name field" at bounding box center [626, 140] width 5 height 5
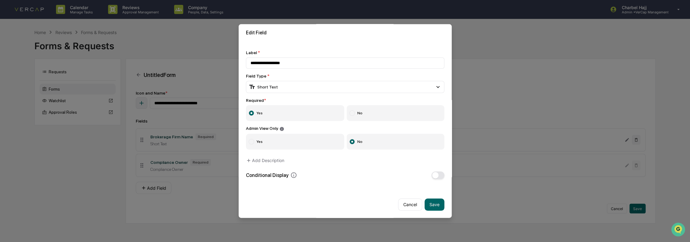
scroll to position [6, 0]
click at [267, 158] on button "Add Description" at bounding box center [265, 160] width 38 height 12
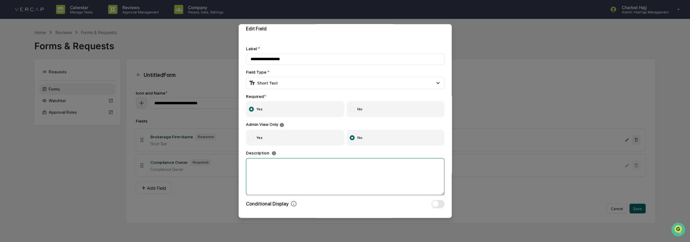
click at [271, 165] on textarea at bounding box center [345, 176] width 198 height 37
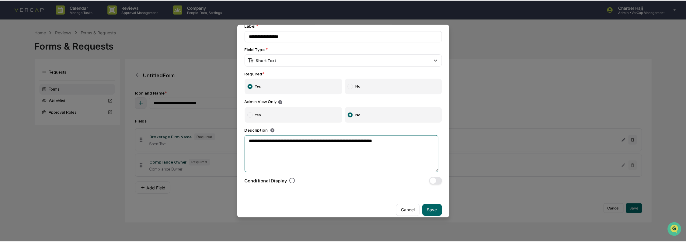
scroll to position [39, 0]
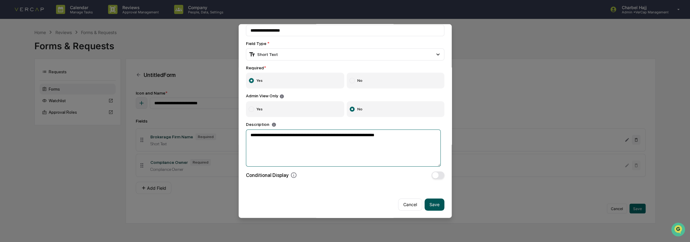
type textarea "**********"
click at [430, 200] on button "Save" at bounding box center [434, 204] width 20 height 12
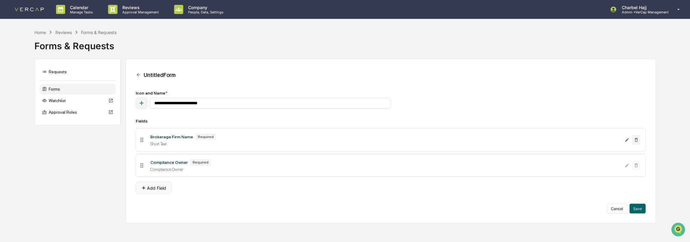
click at [158, 190] on button "Add Field" at bounding box center [154, 188] width 36 height 12
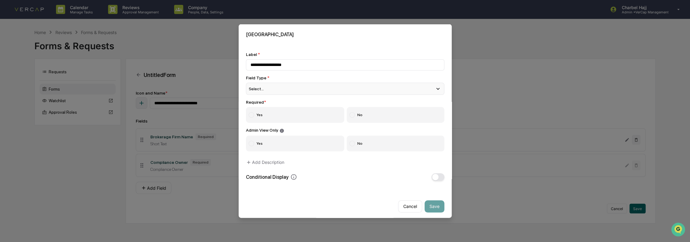
type input "**********"
click at [283, 93] on div "Select..." at bounding box center [345, 89] width 198 height 12
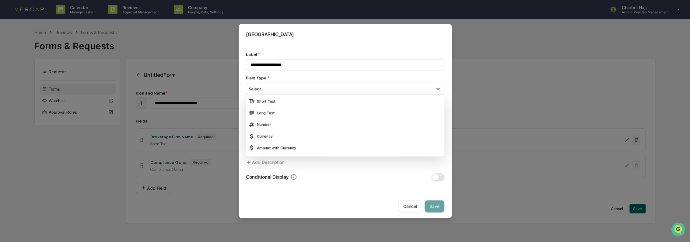
drag, startPoint x: 286, startPoint y: 112, endPoint x: 287, endPoint y: 122, distance: 9.8
click at [286, 112] on div "Long Text" at bounding box center [344, 113] width 193 height 7
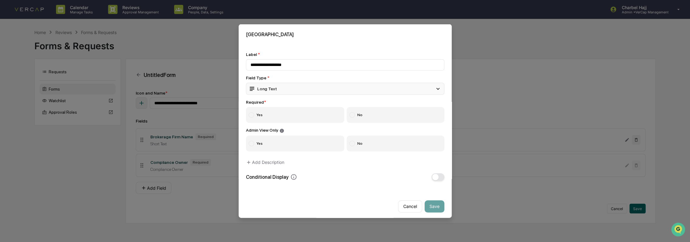
click at [281, 90] on div "Long Text" at bounding box center [345, 89] width 198 height 12
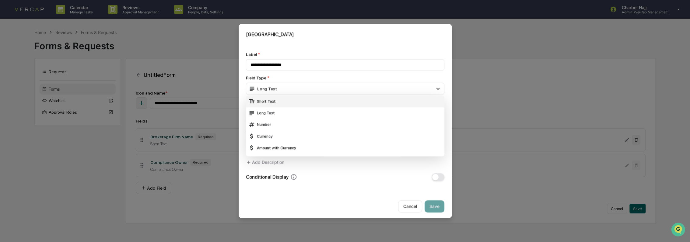
click at [284, 103] on div "Short Text" at bounding box center [344, 101] width 193 height 7
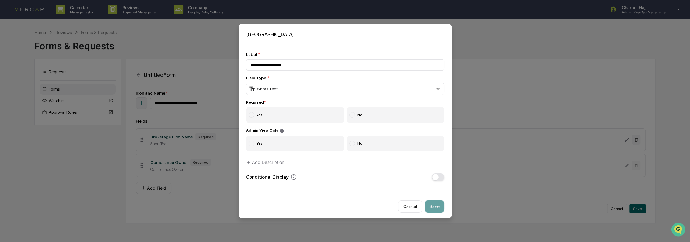
drag, startPoint x: 251, startPoint y: 115, endPoint x: 332, endPoint y: 145, distance: 86.0
click at [252, 115] on div at bounding box center [251, 114] width 5 height 5
click at [365, 145] on label "No" at bounding box center [396, 143] width 98 height 16
drag, startPoint x: 429, startPoint y: 206, endPoint x: 411, endPoint y: 207, distance: 18.0
click at [428, 206] on button "Save" at bounding box center [434, 206] width 20 height 12
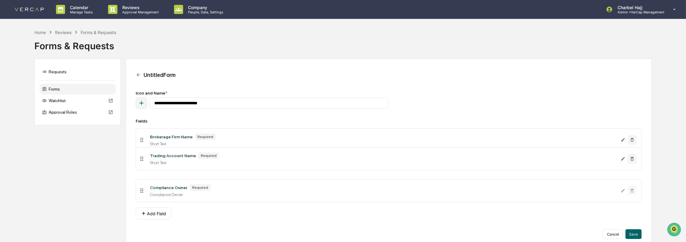
drag, startPoint x: 141, startPoint y: 194, endPoint x: 142, endPoint y: 161, distance: 32.6
click at [142, 161] on icon at bounding box center [141, 159] width 3 height 5
click at [162, 216] on button "Add Field" at bounding box center [154, 213] width 36 height 12
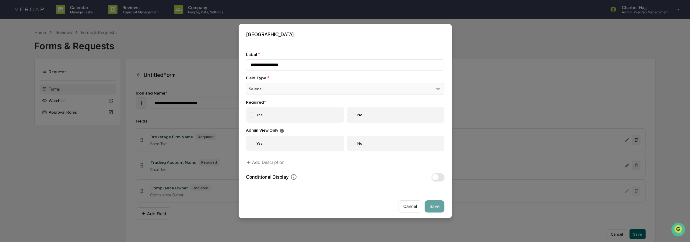
type input "**********"
click at [264, 91] on div "Select..." at bounding box center [345, 89] width 198 height 12
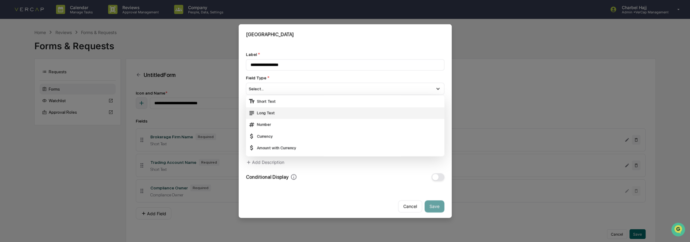
click at [265, 104] on div "Short Text" at bounding box center [344, 101] width 193 height 7
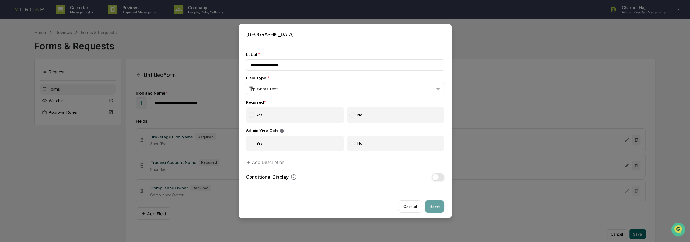
drag, startPoint x: 253, startPoint y: 115, endPoint x: 256, endPoint y: 115, distance: 3.3
click at [253, 115] on div at bounding box center [251, 114] width 5 height 5
click at [354, 146] on label "No" at bounding box center [396, 143] width 98 height 16
click at [432, 208] on button "Save" at bounding box center [434, 206] width 20 height 12
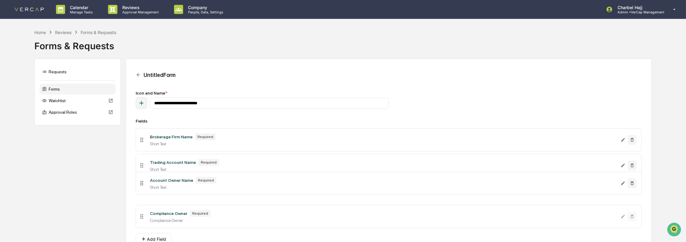
drag, startPoint x: 140, startPoint y: 219, endPoint x: 139, endPoint y: 186, distance: 33.5
click at [139, 186] on icon at bounding box center [141, 183] width 7 height 7
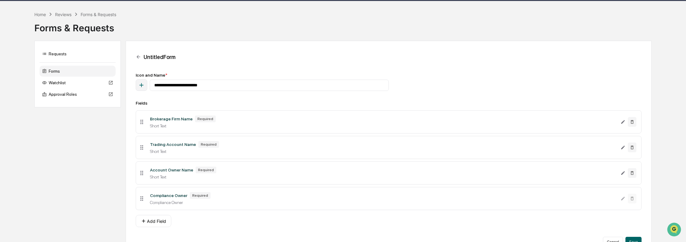
scroll to position [34, 0]
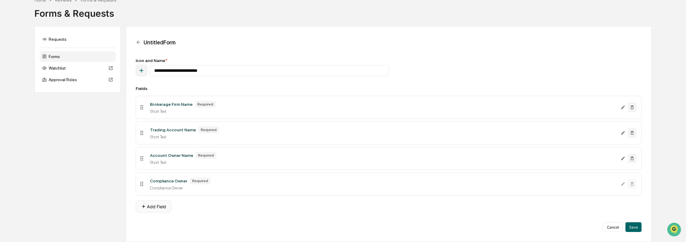
click at [160, 203] on button "Add Field" at bounding box center [154, 206] width 36 height 12
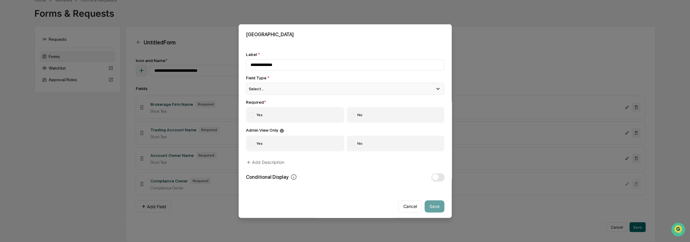
type input "**********"
click at [268, 92] on div "Select..." at bounding box center [345, 89] width 198 height 12
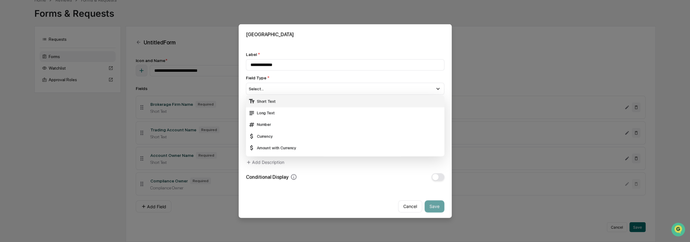
click at [289, 104] on div "Short Text" at bounding box center [344, 101] width 193 height 7
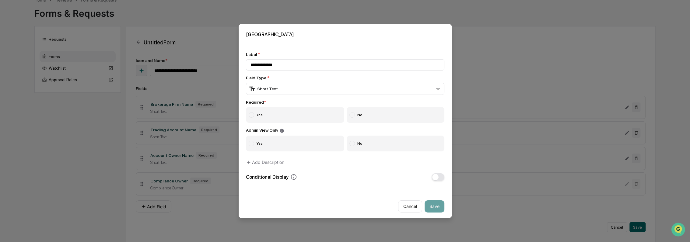
click at [260, 116] on label "Yes" at bounding box center [295, 115] width 99 height 16
click at [387, 146] on label "No" at bounding box center [396, 143] width 98 height 16
click at [431, 207] on button "Save" at bounding box center [434, 206] width 20 height 12
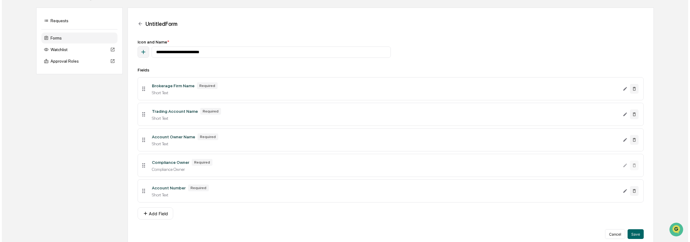
scroll to position [60, 0]
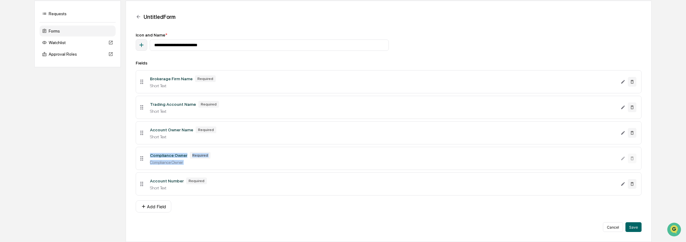
drag, startPoint x: 137, startPoint y: 183, endPoint x: 136, endPoint y: 161, distance: 22.2
click at [136, 161] on ul "Brokerage Firm Name Required Short Text Trading Account Name Required Short Tex…" at bounding box center [389, 133] width 506 height 130
drag, startPoint x: 136, startPoint y: 161, endPoint x: 142, endPoint y: 181, distance: 20.9
click at [142, 181] on icon at bounding box center [141, 184] width 7 height 7
click at [269, 216] on div "**********" at bounding box center [389, 133] width 506 height 200
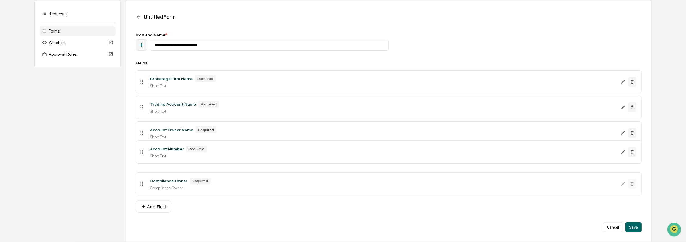
drag, startPoint x: 142, startPoint y: 186, endPoint x: 144, endPoint y: 153, distance: 32.3
click at [144, 153] on icon at bounding box center [141, 152] width 7 height 7
click at [157, 207] on button "Add Field" at bounding box center [154, 206] width 36 height 12
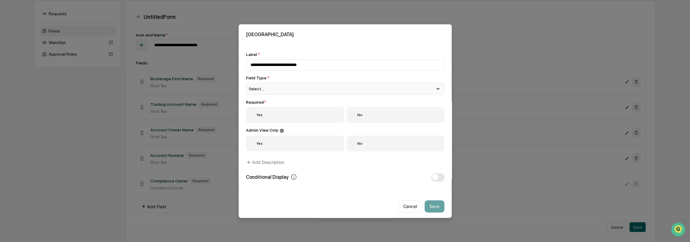
type input "**********"
click at [289, 89] on div "Select..." at bounding box center [345, 89] width 198 height 12
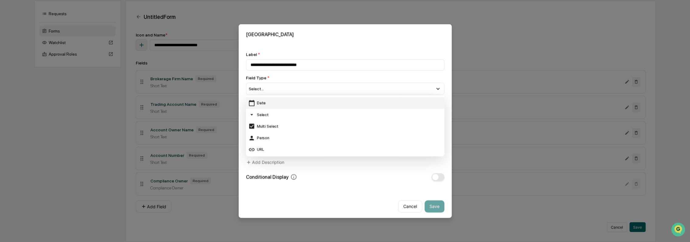
scroll to position [68, 0]
drag, startPoint x: 284, startPoint y: 106, endPoint x: 282, endPoint y: 110, distance: 5.1
click at [284, 105] on div "Select" at bounding box center [344, 103] width 193 height 7
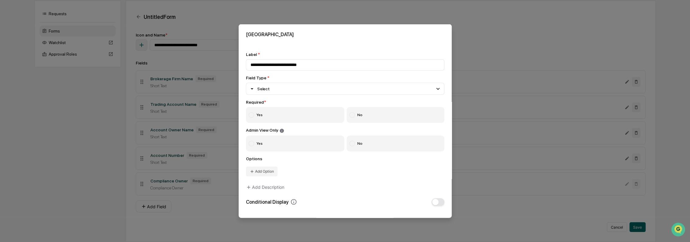
drag, startPoint x: 260, startPoint y: 114, endPoint x: 321, endPoint y: 138, distance: 65.0
click at [260, 114] on label "Yes" at bounding box center [295, 115] width 99 height 16
click at [388, 144] on label "No" at bounding box center [396, 143] width 98 height 16
click at [252, 173] on icon at bounding box center [251, 171] width 5 height 5
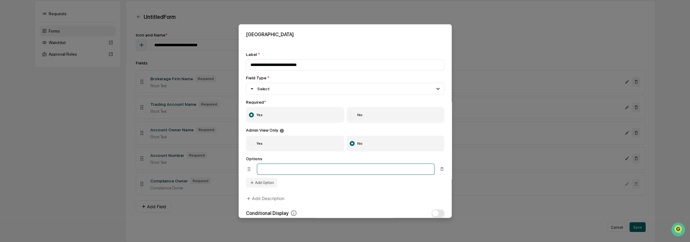
click at [280, 173] on input at bounding box center [346, 168] width 178 height 11
type input "****"
click at [264, 186] on button "Add Option" at bounding box center [262, 183] width 32 height 10
type input "**********"
click at [270, 198] on button "Add Option" at bounding box center [262, 196] width 32 height 10
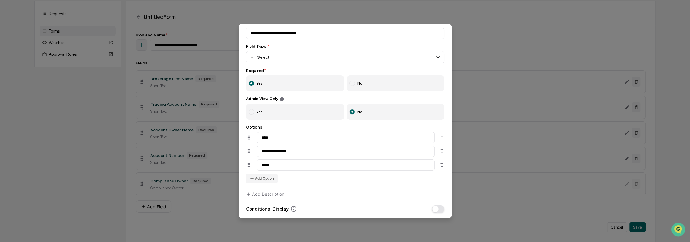
scroll to position [71, 0]
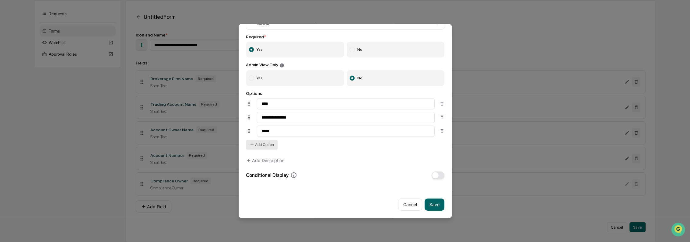
type input "*****"
click at [265, 140] on button "Add Option" at bounding box center [262, 145] width 32 height 10
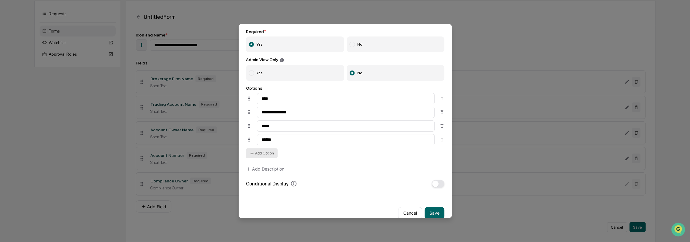
type input "******"
click at [264, 157] on button "Add Option" at bounding box center [262, 153] width 32 height 10
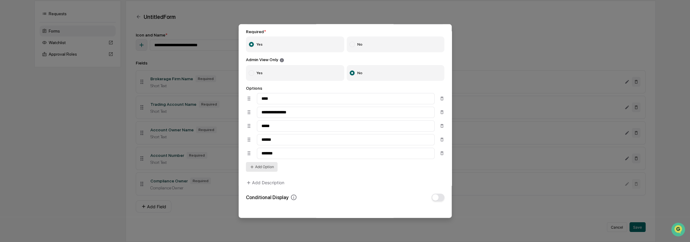
type input "*******"
click at [262, 167] on button "Add Option" at bounding box center [262, 167] width 32 height 10
type input "**********"
click at [268, 181] on button "Add Option" at bounding box center [262, 181] width 32 height 10
type input "**********"
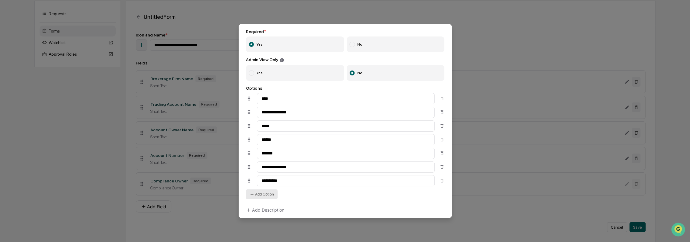
click at [274, 199] on button "Add Option" at bounding box center [262, 194] width 32 height 10
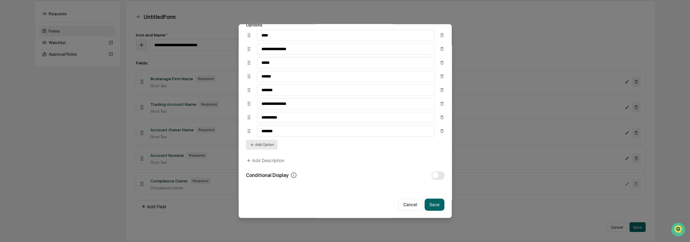
type input "*******"
click at [266, 141] on button "Add Option" at bounding box center [262, 145] width 32 height 10
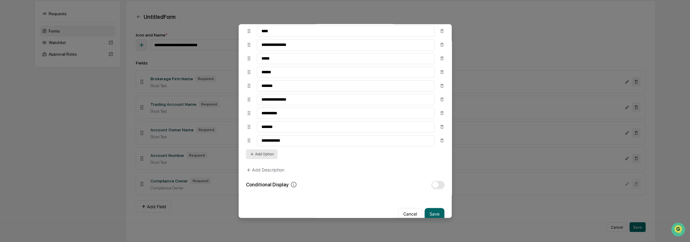
type input "**********"
click at [272, 156] on button "Add Option" at bounding box center [262, 154] width 32 height 10
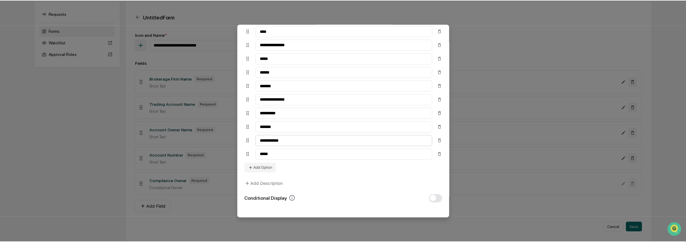
scroll to position [168, 0]
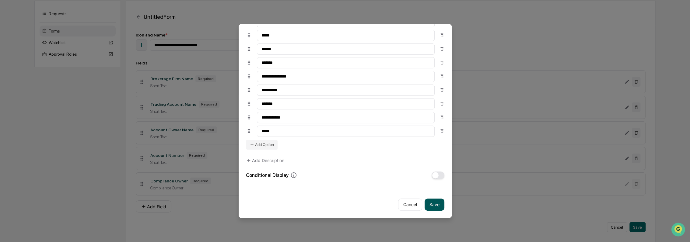
type input "*****"
click at [430, 198] on button "Save" at bounding box center [434, 204] width 20 height 12
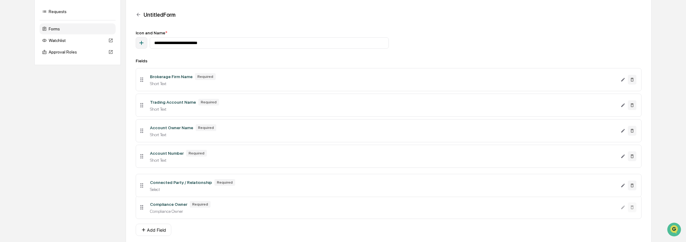
drag, startPoint x: 142, startPoint y: 210, endPoint x: 146, endPoint y: 187, distance: 23.1
click at [146, 187] on li "Connected Party / Relationship Required Select" at bounding box center [389, 185] width 506 height 23
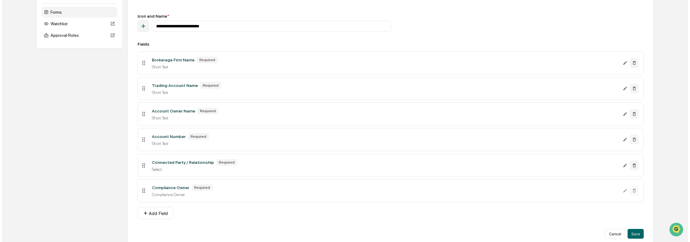
scroll to position [86, 0]
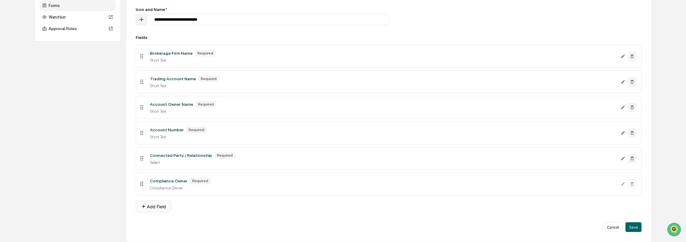
click at [151, 204] on button "Add Field" at bounding box center [154, 206] width 36 height 12
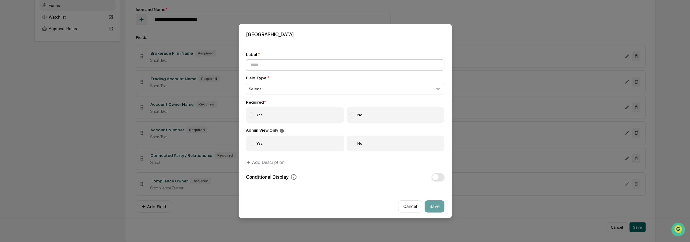
click at [273, 66] on input at bounding box center [345, 64] width 198 height 11
type input "**********"
click at [276, 89] on div "Select..." at bounding box center [345, 89] width 198 height 12
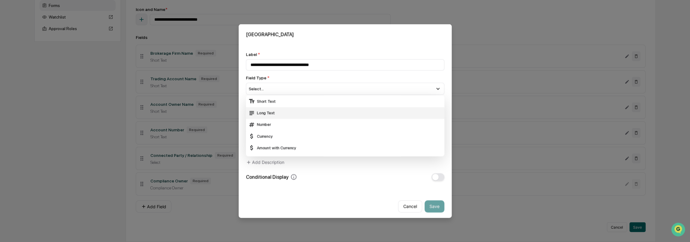
click at [279, 111] on div "Long Text" at bounding box center [344, 113] width 193 height 7
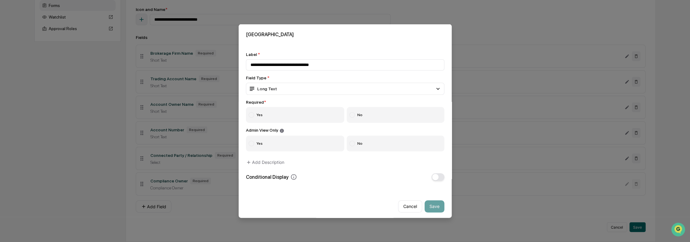
click at [256, 117] on label "Yes" at bounding box center [295, 115] width 99 height 16
click at [362, 144] on label "No" at bounding box center [396, 143] width 98 height 16
click at [434, 178] on span "button" at bounding box center [435, 177] width 6 height 6
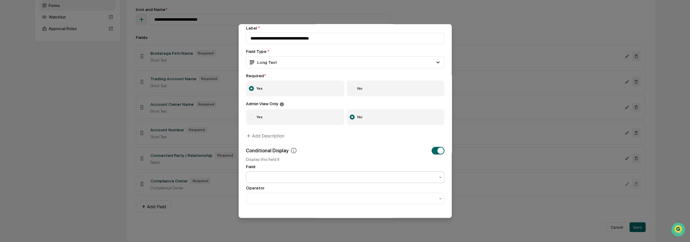
scroll to position [57, 0]
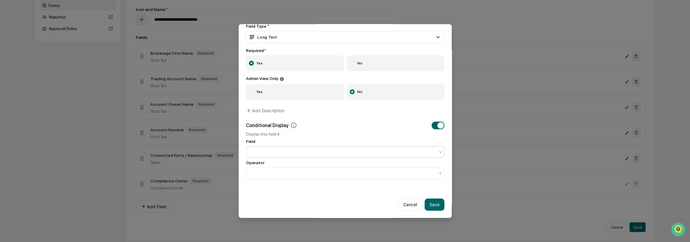
click at [270, 148] on div at bounding box center [342, 152] width 190 height 9
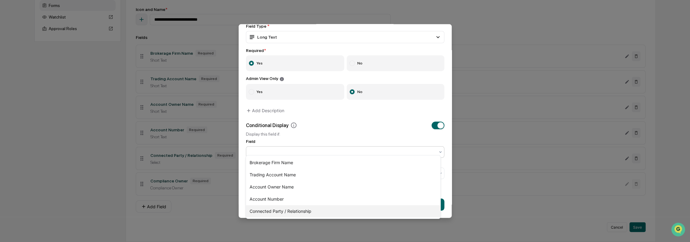
click at [288, 211] on div "Connected Party / Relationship" at bounding box center [343, 211] width 194 height 12
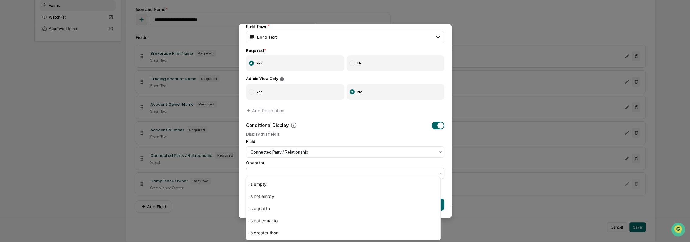
click at [265, 171] on div at bounding box center [342, 173] width 184 height 6
click at [274, 210] on div "is equal to" at bounding box center [343, 209] width 194 height 12
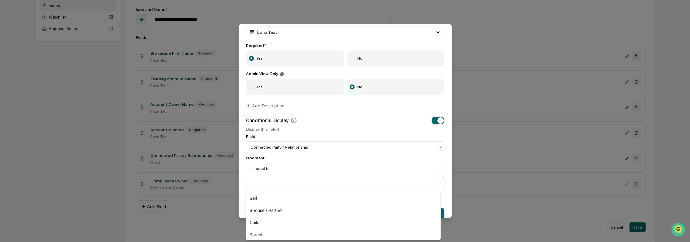
click at [265, 185] on div at bounding box center [342, 182] width 184 height 6
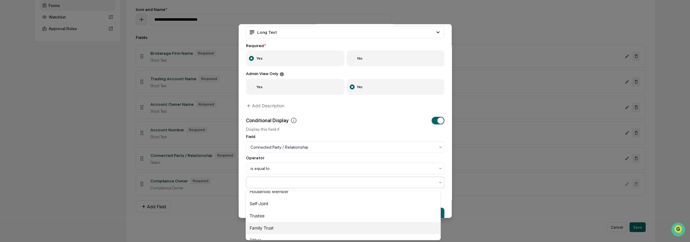
scroll to position [75, 0]
drag, startPoint x: 264, startPoint y: 231, endPoint x: 281, endPoint y: 214, distance: 24.5
click at [265, 231] on div "Other" at bounding box center [343, 233] width 194 height 12
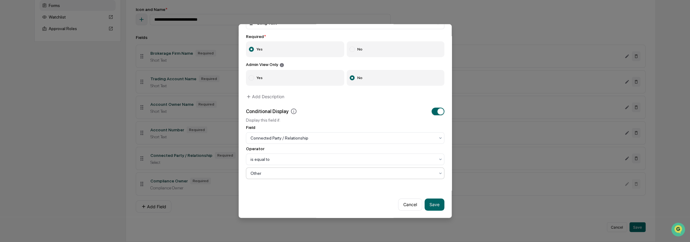
scroll to position [71, 0]
click at [258, 93] on button "Add Description" at bounding box center [265, 96] width 38 height 12
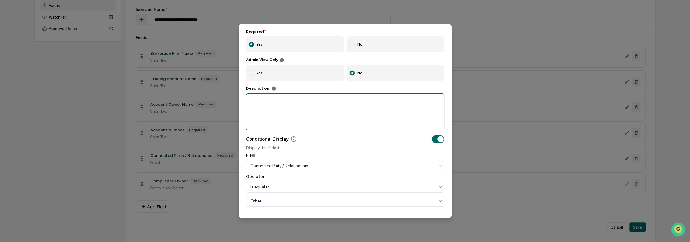
click at [267, 112] on textarea at bounding box center [345, 111] width 198 height 37
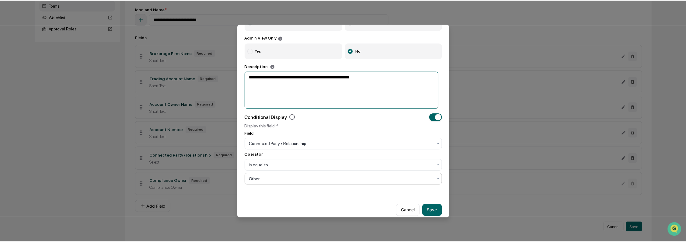
scroll to position [103, 0]
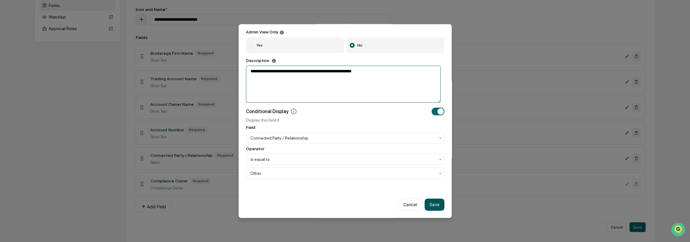
type textarea "**********"
click at [436, 200] on button "Save" at bounding box center [434, 204] width 20 height 12
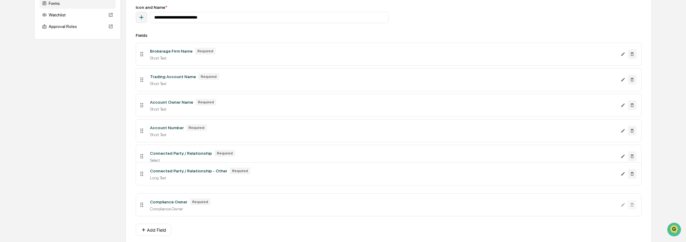
drag, startPoint x: 146, startPoint y: 193, endPoint x: 146, endPoint y: 177, distance: 15.8
click at [146, 177] on li "Connected Party / Relationship - Other Required Long Text" at bounding box center [389, 173] width 506 height 23
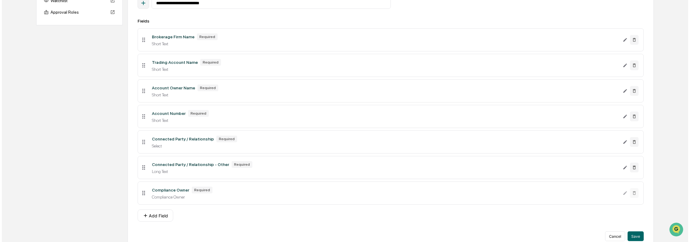
scroll to position [112, 0]
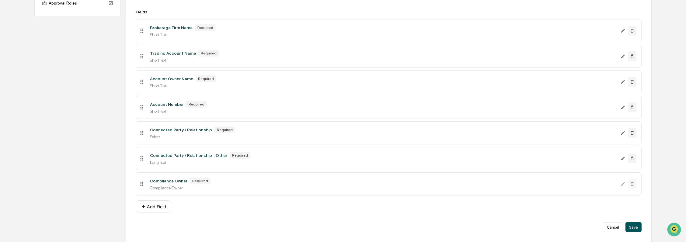
click at [636, 227] on button "Save" at bounding box center [633, 227] width 16 height 10
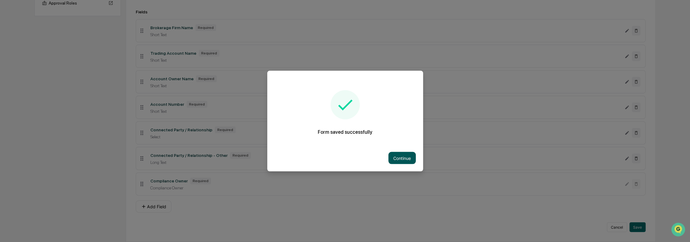
click at [406, 154] on button "Continue" at bounding box center [401, 158] width 27 height 12
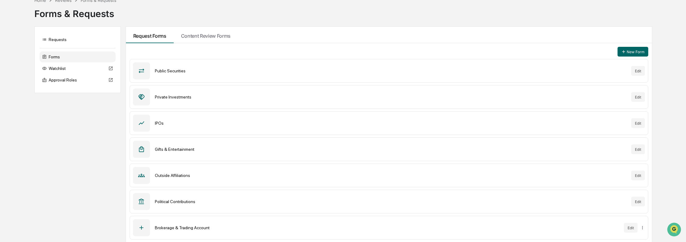
scroll to position [33, 0]
click at [143, 228] on icon at bounding box center [141, 227] width 7 height 7
click at [140, 224] on icon at bounding box center [141, 227] width 7 height 7
drag, startPoint x: 247, startPoint y: 225, endPoint x: 246, endPoint y: 182, distance: 42.9
click at [246, 182] on div "New Form Public Securities Edit Private Investments Edit IPOs Edit Gifts & Ente…" at bounding box center [389, 143] width 526 height 200
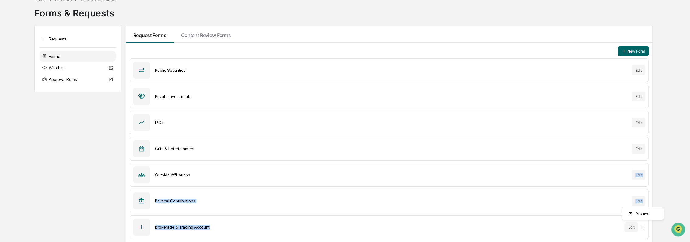
click at [641, 209] on html "Calendar Manage Tasks Reviews Approval Management Company People, Data, Setting…" at bounding box center [345, 88] width 690 height 242
click at [653, 209] on html "Calendar Manage Tasks Reviews Approval Management Company People, Data, Setting…" at bounding box center [345, 88] width 690 height 242
click at [180, 227] on div "Brokerage & Trading Account" at bounding box center [387, 227] width 465 height 5
click at [179, 227] on div "Brokerage & Trading Account" at bounding box center [387, 227] width 465 height 5
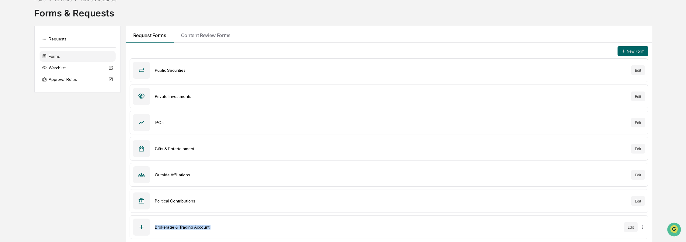
click at [177, 227] on div "Brokerage & Trading Account" at bounding box center [387, 227] width 465 height 5
drag, startPoint x: 177, startPoint y: 227, endPoint x: 132, endPoint y: 212, distance: 48.0
click at [132, 212] on div "New Form Public Securities Edit Private Investments Edit IPOs Edit Gifts & Ente…" at bounding box center [389, 143] width 526 height 200
drag, startPoint x: 132, startPoint y: 212, endPoint x: 191, endPoint y: 227, distance: 61.2
click at [191, 227] on div "Brokerage & Trading Account" at bounding box center [387, 227] width 465 height 5
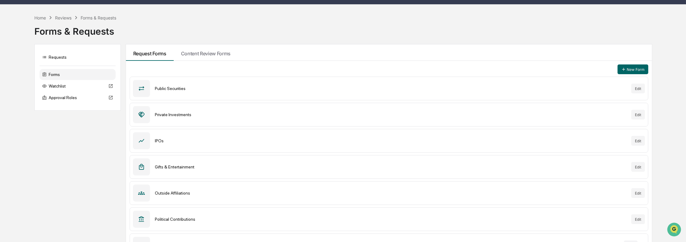
scroll to position [0, 0]
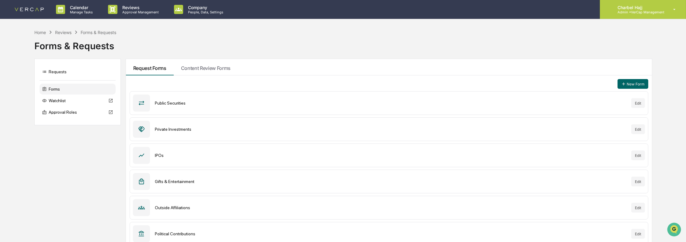
click at [640, 10] on p "Admin • VerCap Management" at bounding box center [639, 12] width 52 height 4
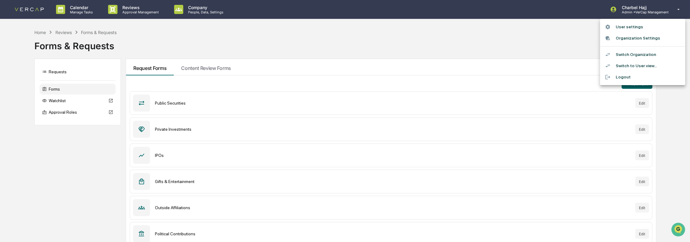
click at [656, 220] on div at bounding box center [345, 121] width 690 height 242
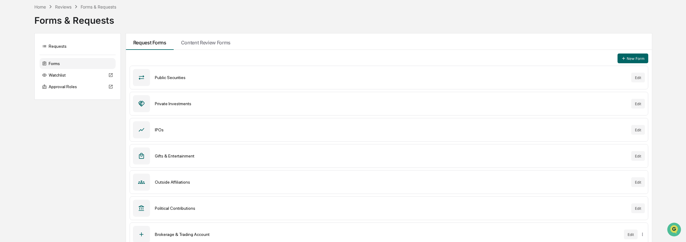
scroll to position [33, 0]
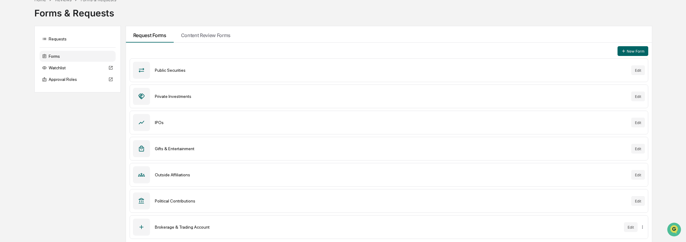
click at [143, 201] on icon at bounding box center [141, 201] width 7 height 7
click at [158, 202] on div "Political Contributions" at bounding box center [391, 201] width 472 height 5
drag, startPoint x: 158, startPoint y: 202, endPoint x: 208, endPoint y: 217, distance: 52.0
click at [208, 217] on div "Brokerage & Trading Account Edit" at bounding box center [389, 227] width 519 height 24
click at [640, 202] on button "Edit" at bounding box center [638, 201] width 14 height 10
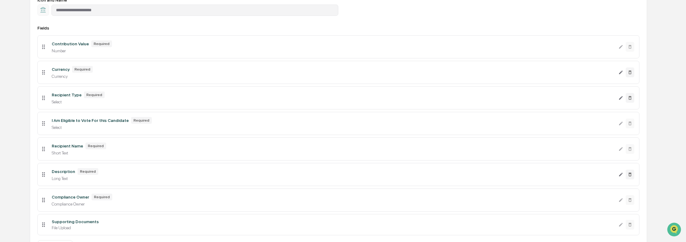
scroll to position [125, 0]
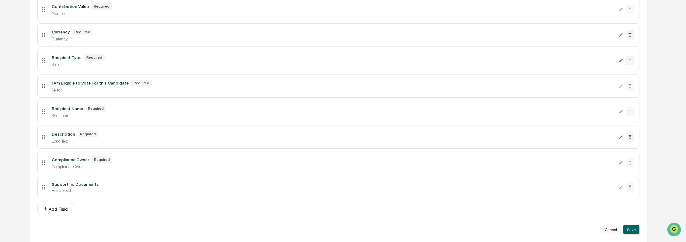
click at [612, 228] on button "Cancel" at bounding box center [611, 230] width 20 height 10
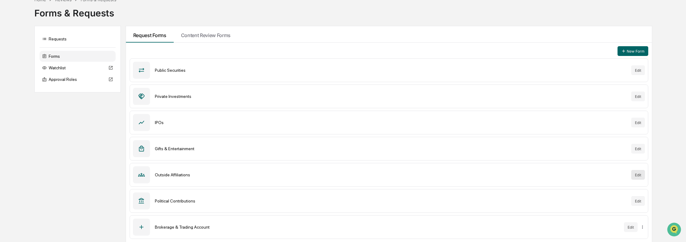
click at [640, 176] on button "Edit" at bounding box center [638, 175] width 14 height 10
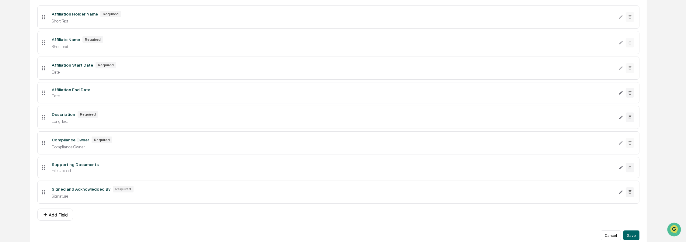
scroll to position [124, 0]
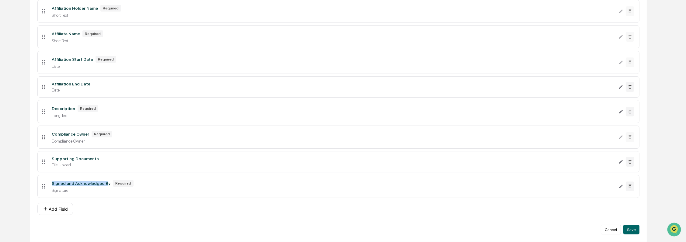
drag, startPoint x: 51, startPoint y: 183, endPoint x: 105, endPoint y: 180, distance: 54.2
click at [105, 180] on div "Signed and Acknowledged By Required Signature" at bounding box center [333, 186] width 572 height 13
click at [618, 229] on button "Cancel" at bounding box center [611, 230] width 20 height 10
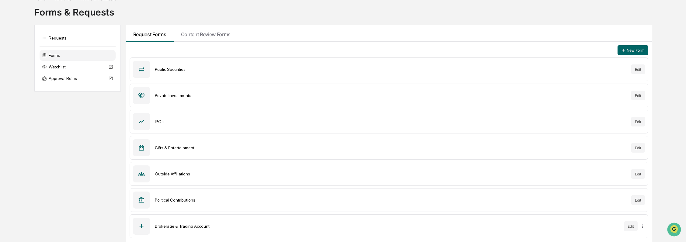
scroll to position [33, 0]
click at [633, 227] on button "Edit" at bounding box center [631, 227] width 14 height 10
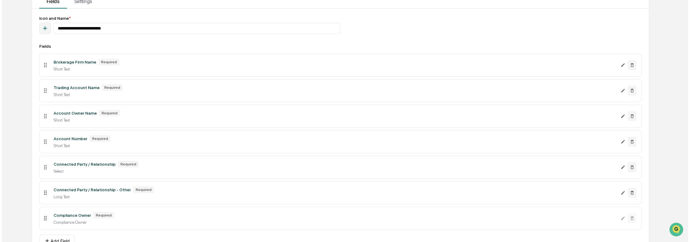
scroll to position [101, 0]
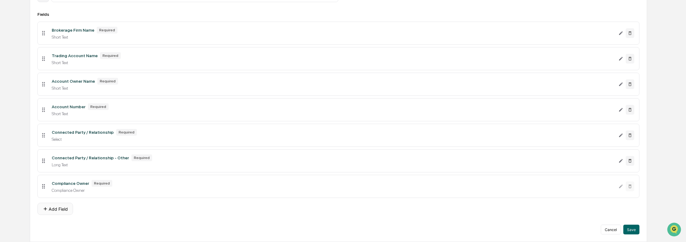
click at [63, 208] on button "Add Field" at bounding box center [55, 209] width 36 height 12
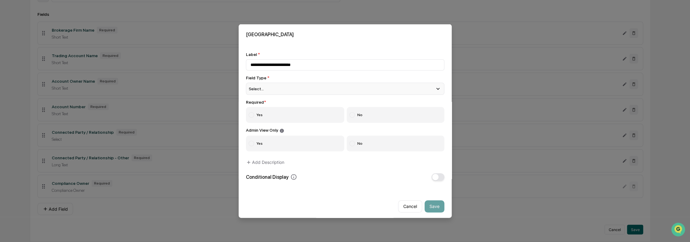
type input "**********"
click at [267, 86] on div "Select..." at bounding box center [345, 89] width 198 height 12
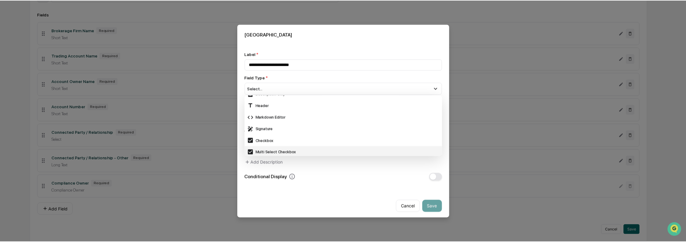
scroll to position [169, 0]
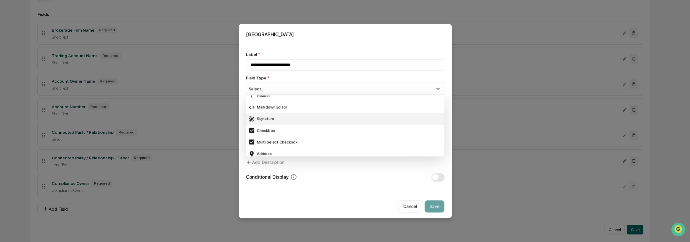
click at [282, 119] on div "Signature" at bounding box center [344, 118] width 193 height 7
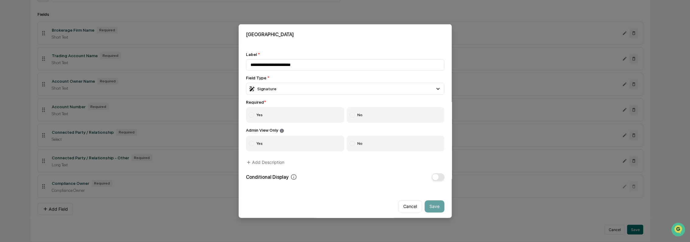
drag, startPoint x: 262, startPoint y: 115, endPoint x: 273, endPoint y: 124, distance: 14.3
click at [262, 115] on label "Yes" at bounding box center [295, 115] width 99 height 16
click at [388, 145] on label "No" at bounding box center [396, 143] width 98 height 16
click at [431, 207] on button "Save" at bounding box center [434, 206] width 20 height 12
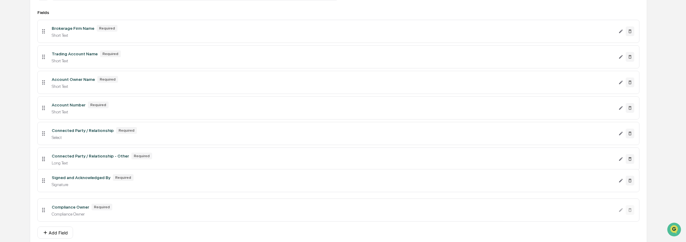
drag, startPoint x: 41, startPoint y: 212, endPoint x: 39, endPoint y: 183, distance: 29.6
click at [39, 183] on li "Signed and Acknowledged By Required Signature" at bounding box center [338, 180] width 602 height 23
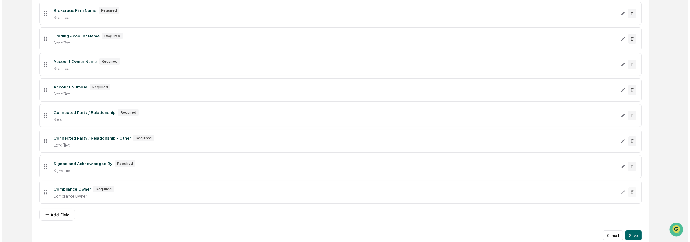
scroll to position [127, 0]
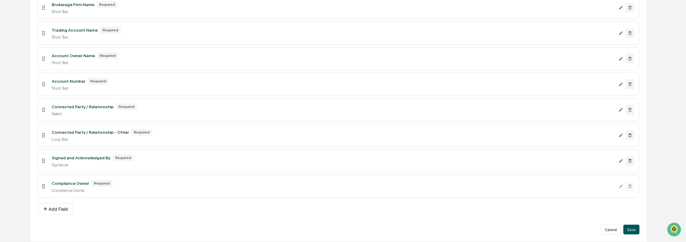
click at [633, 230] on button "Save" at bounding box center [631, 230] width 16 height 10
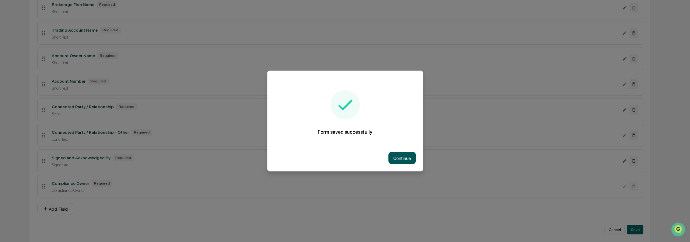
click at [401, 155] on button "Continue" at bounding box center [401, 158] width 27 height 12
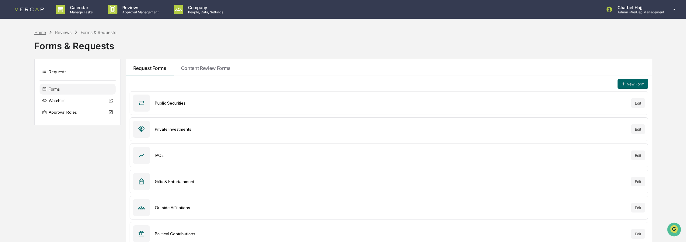
click at [38, 33] on div "Home" at bounding box center [40, 32] width 12 height 5
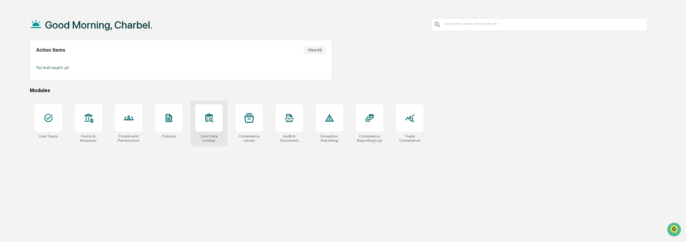
scroll to position [29, 0]
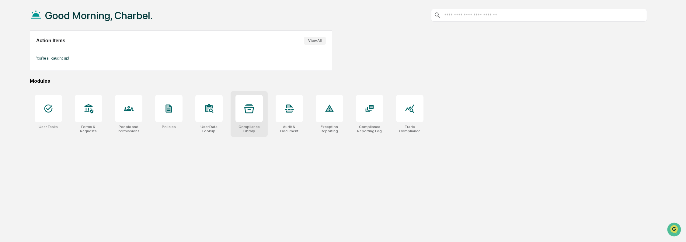
click at [253, 119] on div at bounding box center [248, 108] width 27 height 27
